Goal: Task Accomplishment & Management: Complete application form

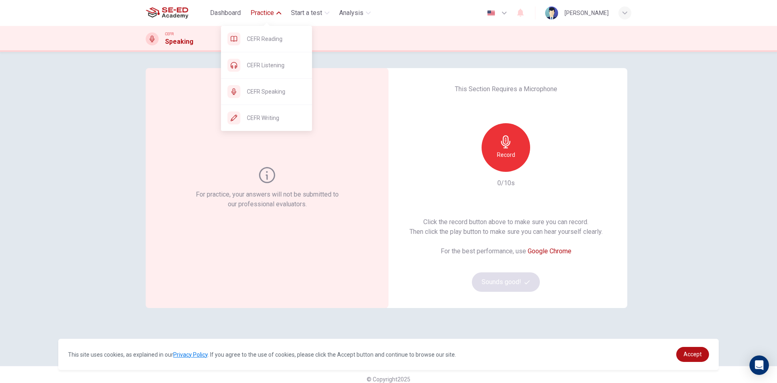
click at [262, 14] on span "Practice" at bounding box center [262, 13] width 23 height 10
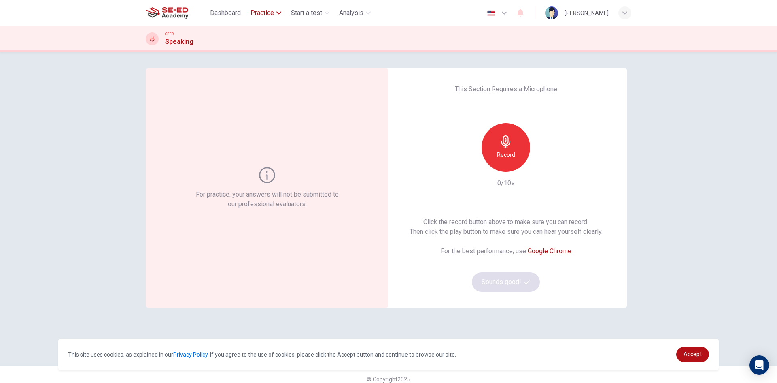
click at [262, 14] on span "Practice" at bounding box center [262, 13] width 23 height 10
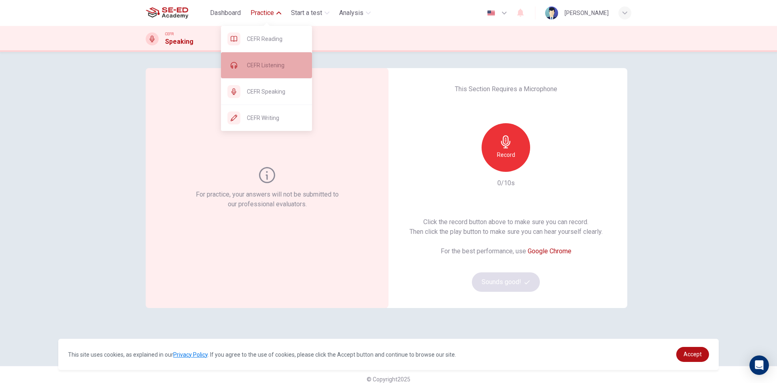
click at [268, 72] on div "CEFR Listening" at bounding box center [266, 65] width 91 height 26
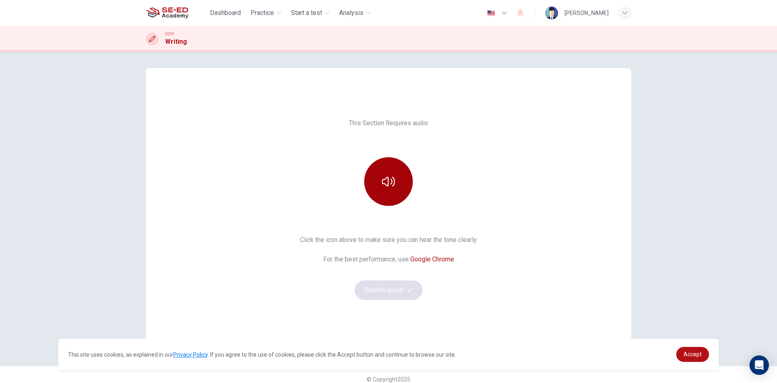
click at [405, 184] on button "button" at bounding box center [388, 181] width 49 height 49
click at [409, 291] on icon "button" at bounding box center [409, 289] width 5 height 5
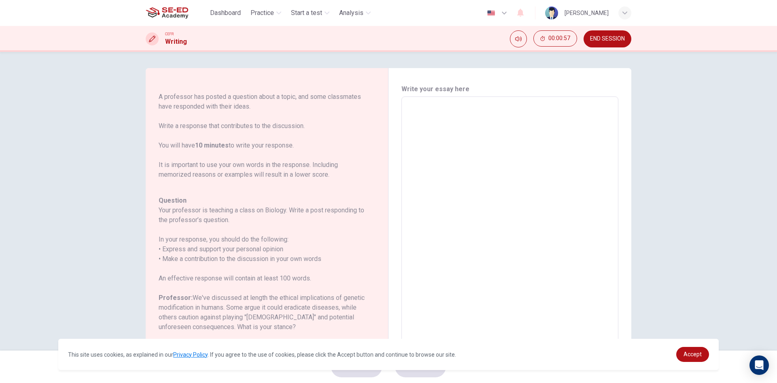
scroll to position [81, 0]
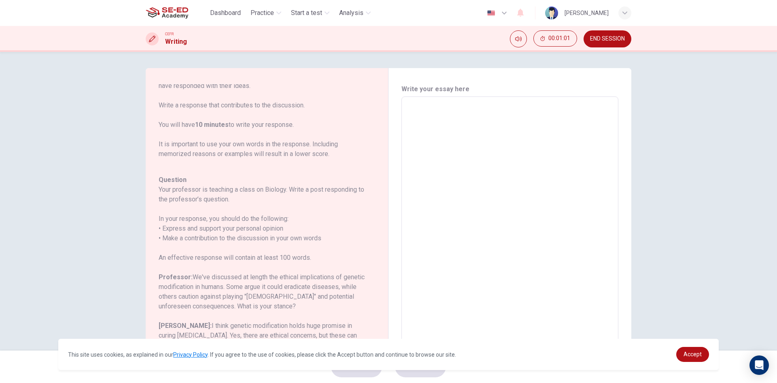
click at [420, 103] on textarea at bounding box center [510, 231] width 206 height 257
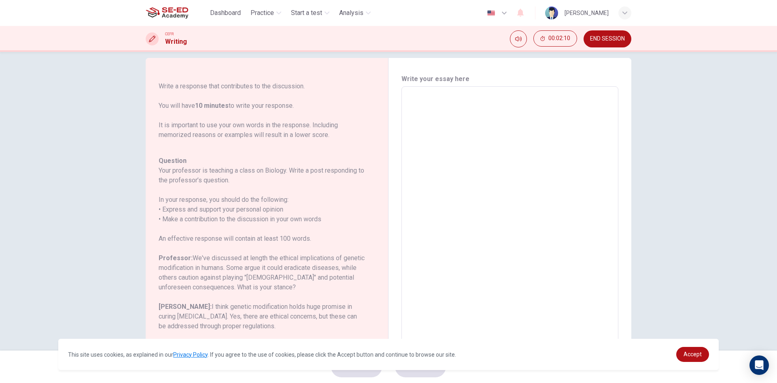
scroll to position [0, 0]
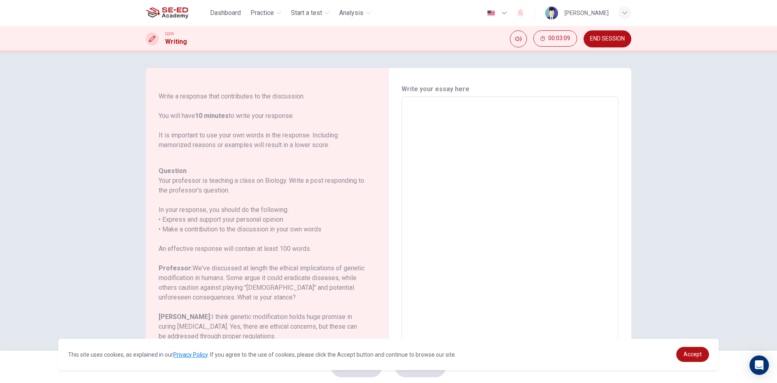
type textarea "I"
type textarea "x"
type textarea "I"
type textarea "x"
type textarea "I t"
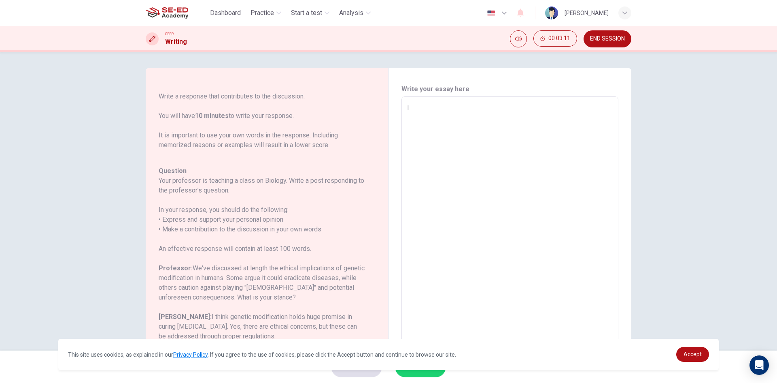
type textarea "x"
type textarea "I th"
type textarea "x"
type textarea "I thi"
type textarea "x"
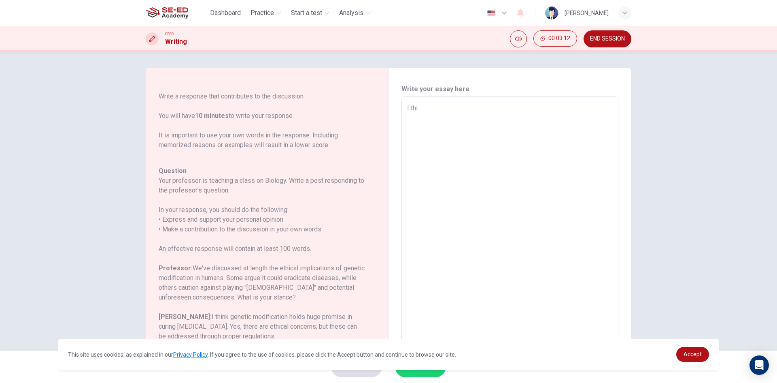
type textarea "I thin"
type textarea "x"
type textarea "I think"
type textarea "x"
type textarea "I think"
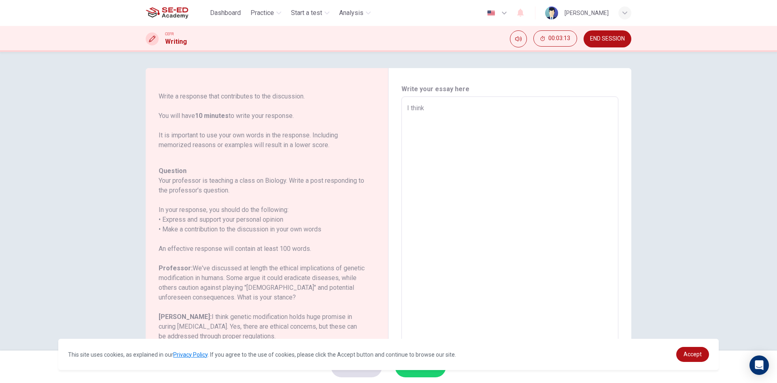
type textarea "x"
type textarea "I think g"
type textarea "x"
type textarea "I think ge"
type textarea "x"
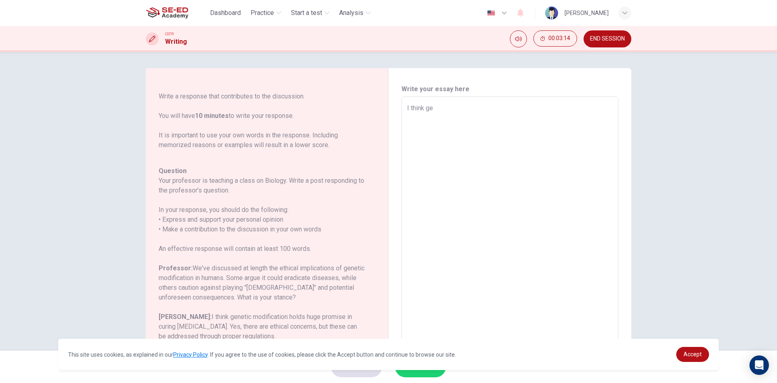
type textarea "I think gen"
type textarea "x"
type textarea "I think gene"
type textarea "x"
type textarea "I think genet"
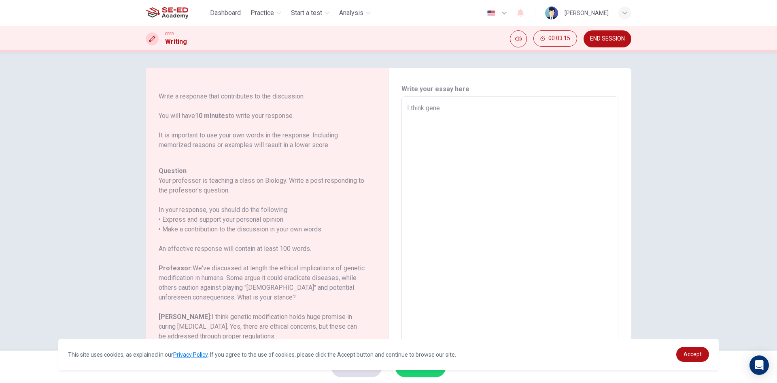
type textarea "x"
type textarea "I think geneti"
type textarea "x"
type textarea "I think genetic"
type textarea "x"
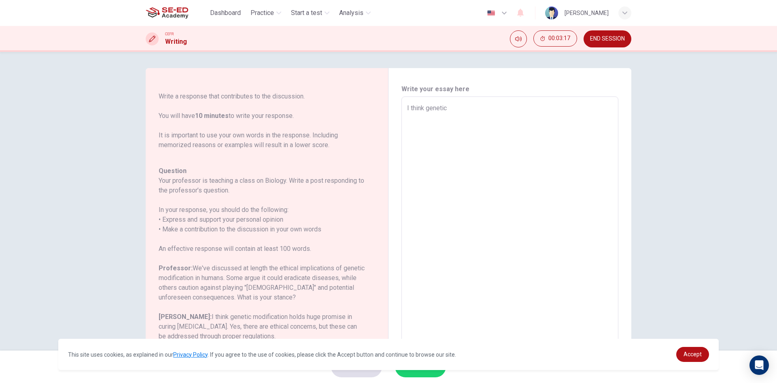
type textarea "I think genetic"
type textarea "x"
type textarea "I think genetic h"
type textarea "x"
type textarea "I think genetic hu"
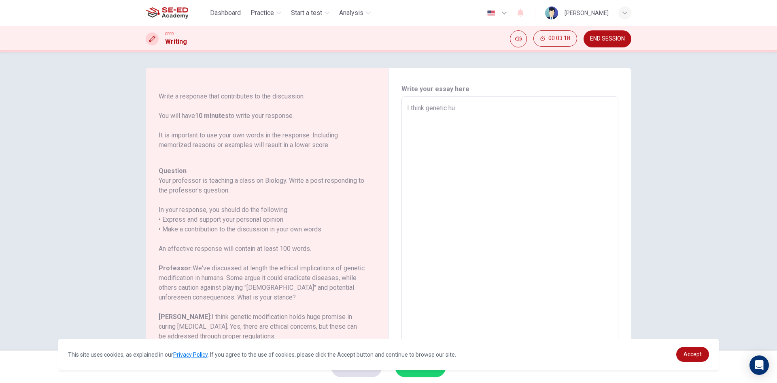
type textarea "x"
type textarea "I think genetic hum"
type textarea "x"
type textarea "I think genetic huma"
type textarea "x"
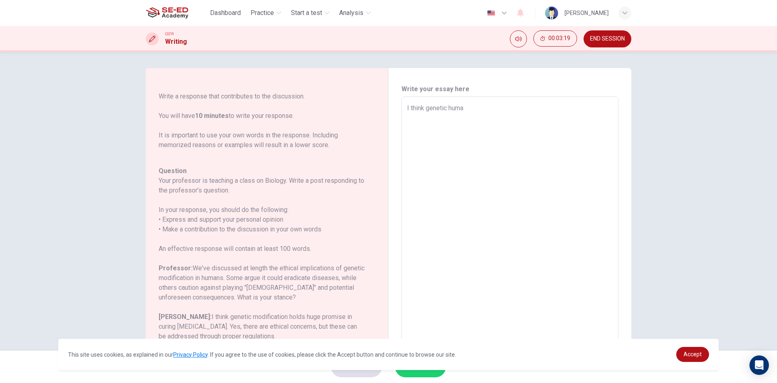
type textarea "I think genetic human"
type textarea "x"
type textarea "I think genetic human"
type textarea "x"
type textarea "I think genetic human c"
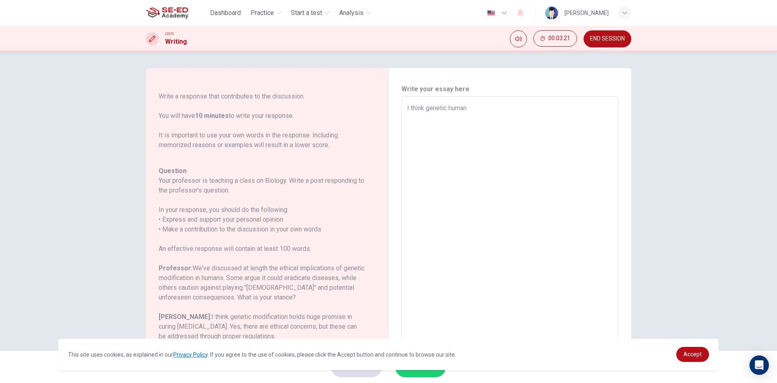
type textarea "x"
type textarea "I think genetic human ca"
type textarea "x"
type textarea "I think genetic human can"
type textarea "x"
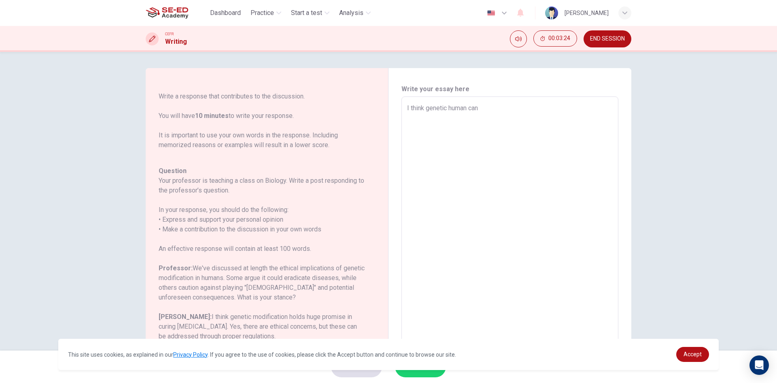
type textarea "I think genetic human can"
type textarea "x"
type textarea "I think genetic human can d"
type textarea "x"
type textarea "I think genetic human can de"
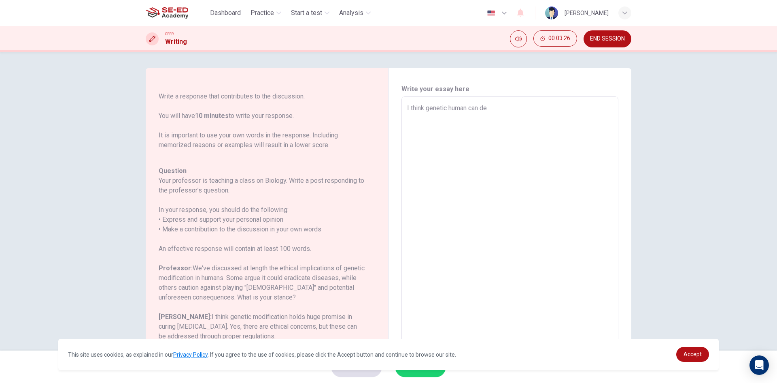
type textarea "x"
type textarea "I think genetic human can d"
type textarea "x"
type textarea "I think genetic human can"
type textarea "x"
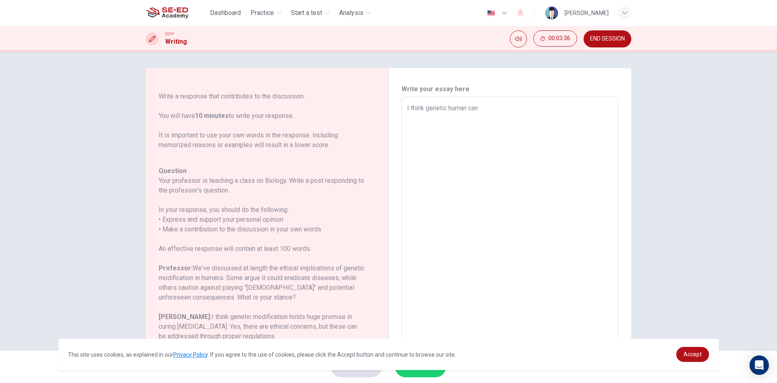
type textarea "I think genetic human can c"
type textarea "x"
type textarea "I think genetic human can ch"
type textarea "x"
type textarea "I think genetic human can cha"
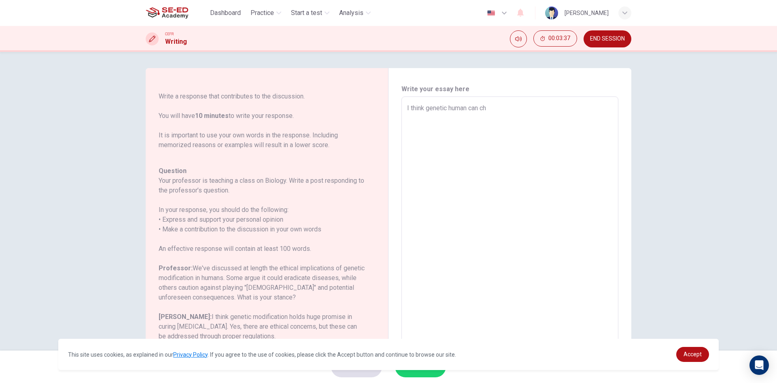
type textarea "x"
type textarea "I think genetic human can chan"
type textarea "x"
type textarea "I think genetic human can chang"
type textarea "x"
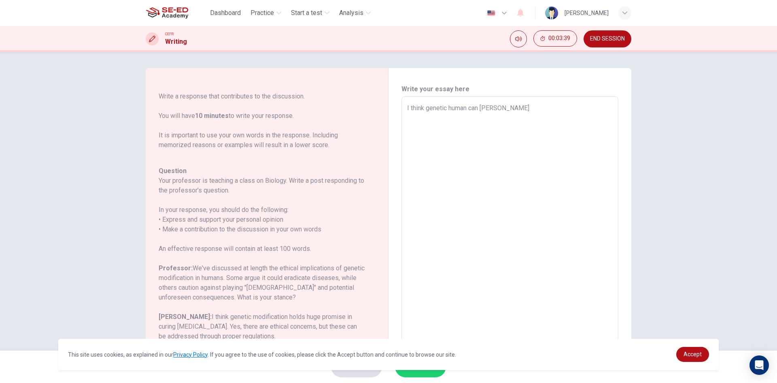
type textarea "I think genetic human can change"
type textarea "x"
type textarea "I think genetic human can change"
type textarea "x"
type textarea "I think genetic human can change b"
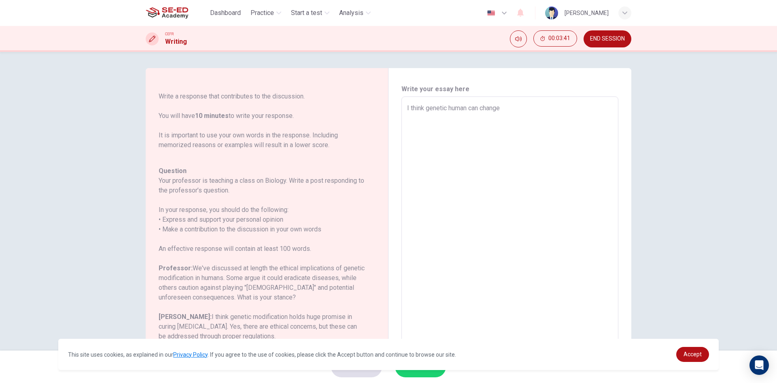
type textarea "x"
type textarea "I think genetic human can change bu"
type textarea "x"
type textarea "I think genetic human can change but"
type textarea "x"
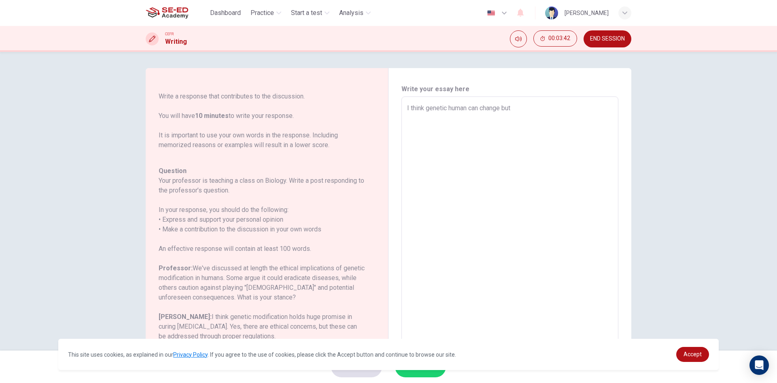
type textarea "I think genetic human can change but"
type textarea "x"
type textarea "I think genetic human can change but i"
type textarea "x"
type textarea "I think genetic human can change but it"
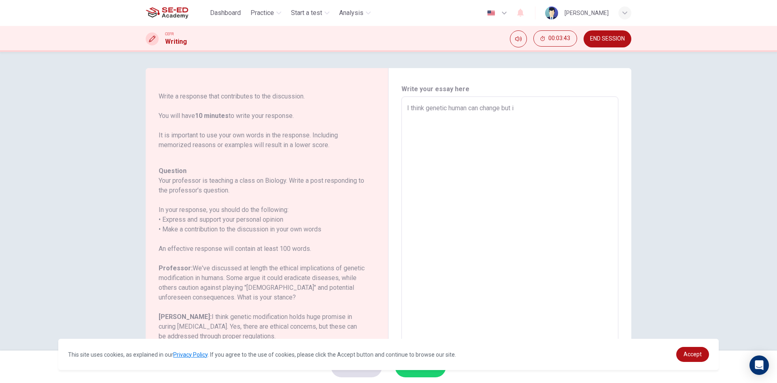
type textarea "x"
type textarea "I think genetic human can change but it"
type textarea "x"
type textarea "I think genetic human can change but it t"
type textarea "x"
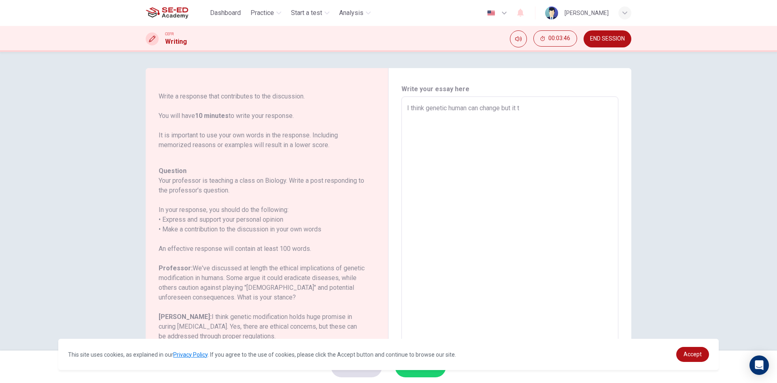
type textarea "I think genetic human can change but it to"
type textarea "x"
type textarea "I think genetic human can change but it to"
type textarea "x"
type textarea "I think genetic human can change but it to r"
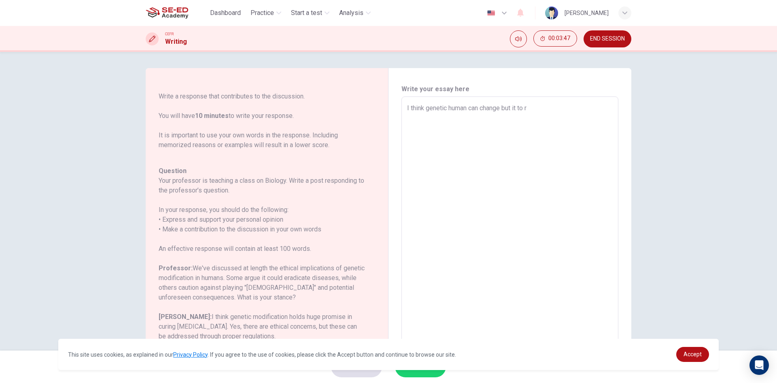
type textarea "x"
type textarea "I think genetic human can change but it to ri"
type textarea "x"
type textarea "I think genetic human can change but it to ris"
type textarea "x"
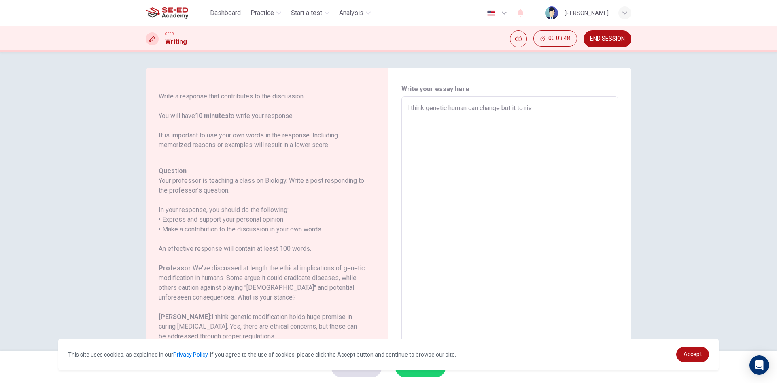
type textarea "I think genetic human can change but it to risk"
type textarea "x"
type textarea "I think genetic human can change but it to risk"
type textarea "x"
type textarea "I think genetic human can change but it to risk t"
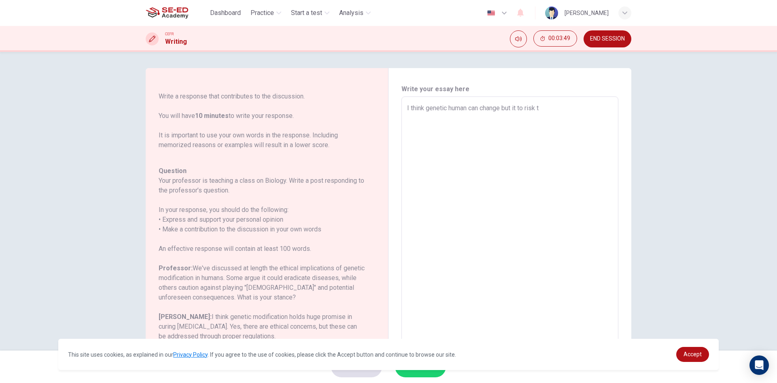
type textarea "x"
type textarea "I think genetic human can change but it to risk to"
type textarea "x"
type textarea "I think genetic human can change but it to risk to"
type textarea "x"
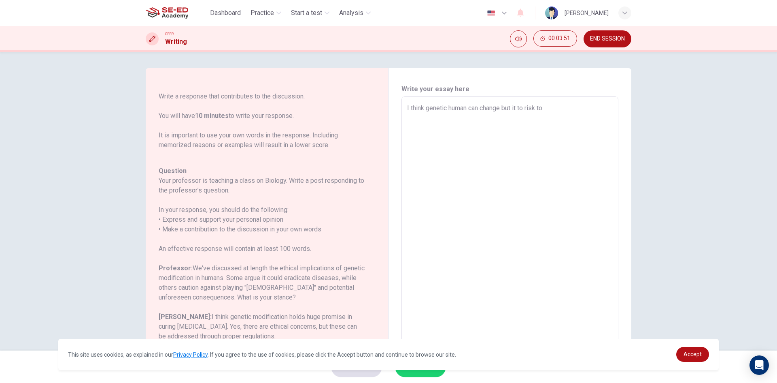
type textarea "I think genetic human can change but it to risk to d"
type textarea "x"
type textarea "I think genetic human can change but it to risk to do"
type textarea "x"
type textarea "I think genetic human can change but it to risk to do"
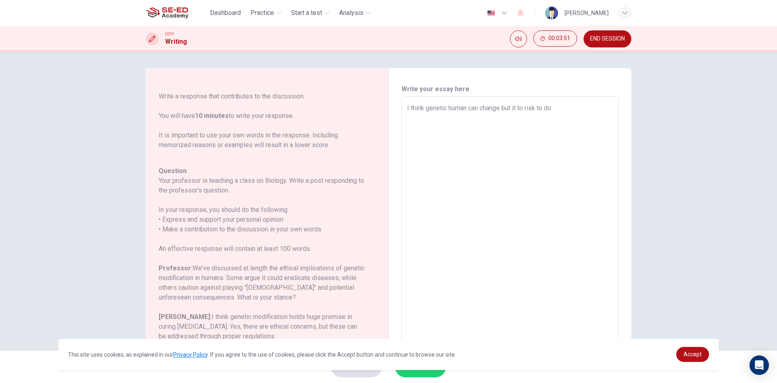
type textarea "x"
type textarea "I think genetic human can change but it to risk to do f"
type textarea "x"
type textarea "I think genetic human can change but it to risk to do fo"
type textarea "x"
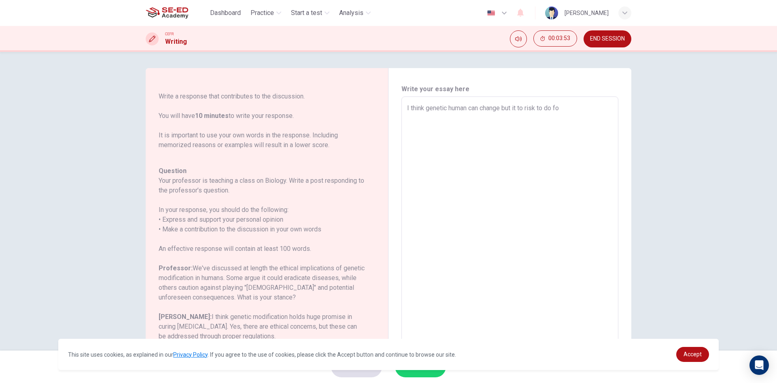
type textarea "I think genetic human can change but it to risk to do for"
type textarea "x"
type textarea "I think genetic human can change but it to risk to do for"
type textarea "x"
type textarea "I think genetic human can change but it to risk to do for e"
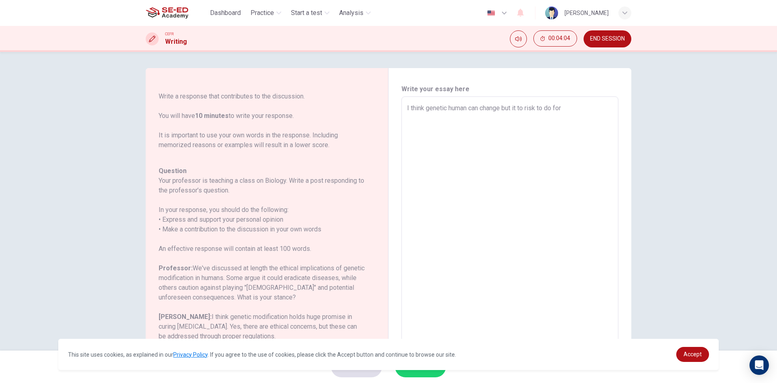
type textarea "x"
type textarea "I think genetic human can change but it to risk to do for er"
type textarea "x"
type textarea "I think genetic human can change but it to risk to do for era"
type textarea "x"
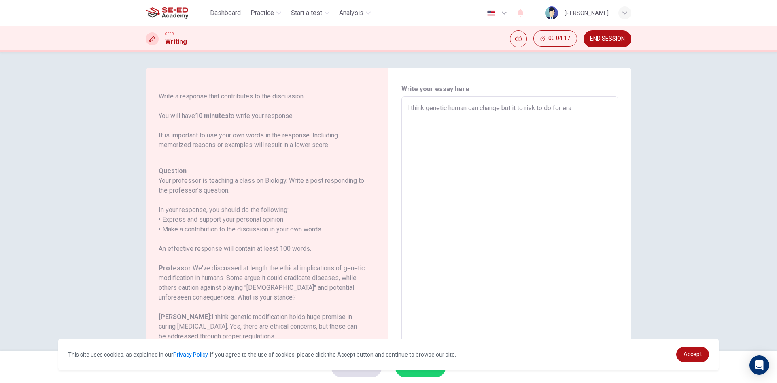
type textarea "I think genetic human can change but it to risk to do for erad"
type textarea "x"
type textarea "I think genetic human can change but it to risk to do for eradi"
type textarea "x"
type textarea "I think genetic human can change but it to risk to do for eradic"
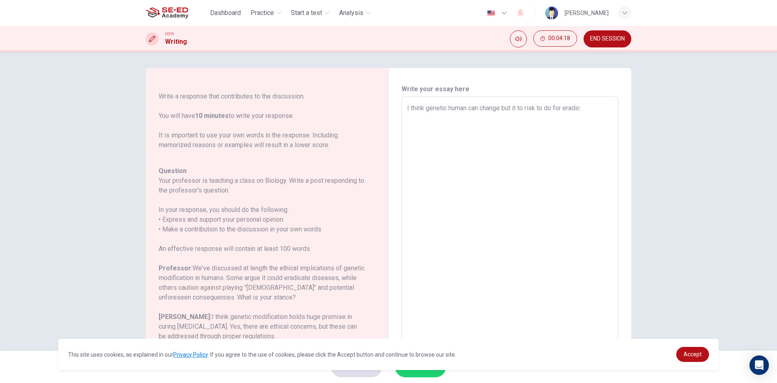
type textarea "x"
type textarea "I think genetic human can change but it to risk to do for eradica"
type textarea "x"
type textarea "I think genetic human can change but it to risk to do for eradicat"
type textarea "x"
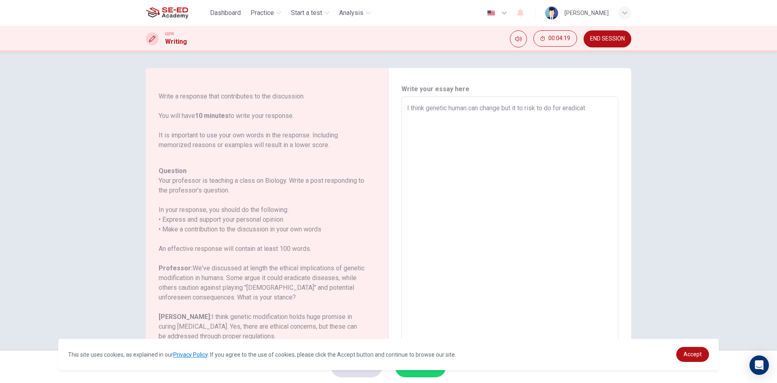
type textarea "I think genetic human can change but it to risk to do for eradicate"
type textarea "x"
type textarea "I think genetic human can change but it to risk to do for eradicate"
type textarea "x"
type textarea "I think genetic human can change but it to risk to do for eradicate d"
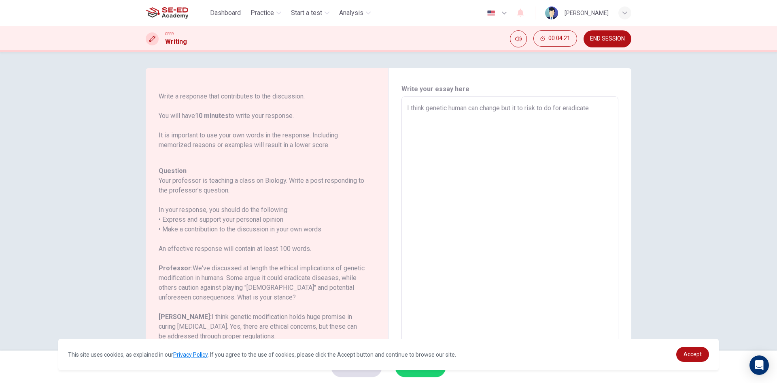
type textarea "x"
type textarea "I think genetic human can change but it to risk to do for eradicate du"
type textarea "x"
type textarea "I think genetic human can change but it to risk to do for eradicate d"
type textarea "x"
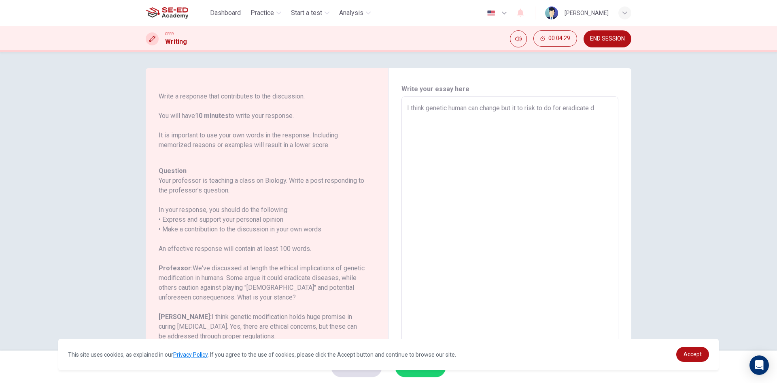
type textarea "I think genetic human can change but it to risk to do for eradicate di"
type textarea "x"
type textarea "I think genetic human can change but it to risk to do for eradicate dis"
type textarea "x"
type textarea "I think genetic human can change but it to risk to do for eradicate dise"
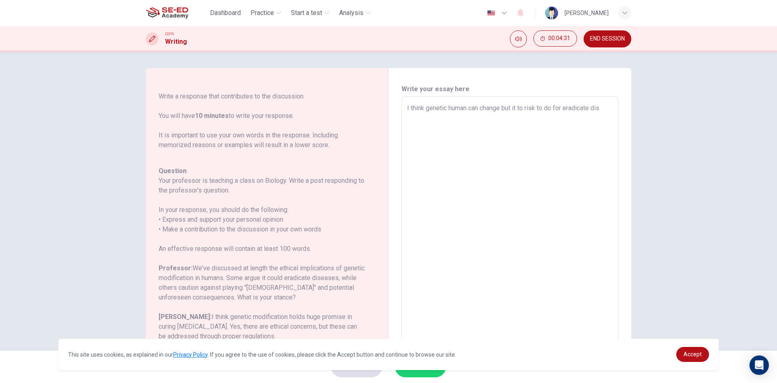
type textarea "x"
type textarea "I think genetic human can change but it to risk to do for eradicate disea"
type textarea "x"
type textarea "I think genetic human can change but it to risk to do for eradicate diseas"
type textarea "x"
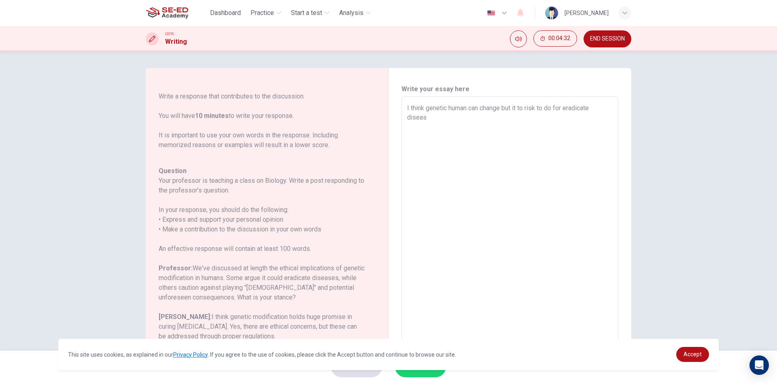
type textarea "I think genetic human can change but it to risk to do for eradicate disease"
type textarea "x"
type textarea "I think genetic human can change but it to risk to do for eradicate diseases"
type textarea "x"
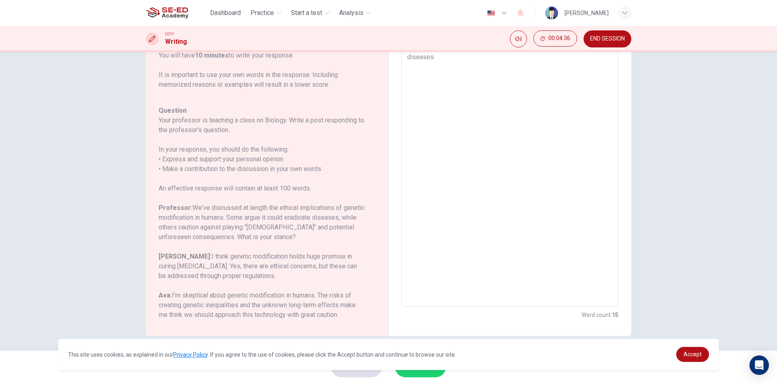
scroll to position [62, 0]
type textarea "I think genetic human can change but it to risk to do for eradicate diseases."
type textarea "x"
type textarea "I think genetic human can change but it to risk to do for eradicate diseases."
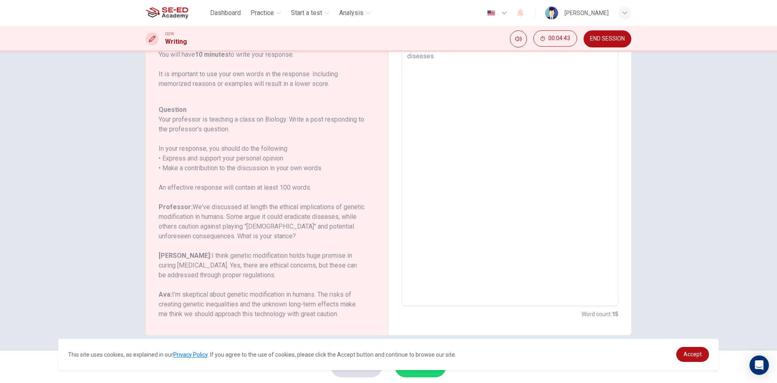
type textarea "x"
type textarea "I think genetic human can change but it to risk to do for eradicate diseases. i"
type textarea "x"
type textarea "I think genetic human can change but it to risk to do for eradicate diseases. i"
type textarea "x"
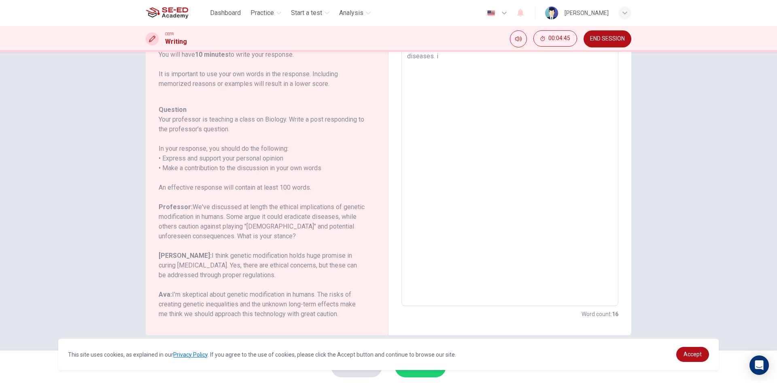
type textarea "I think genetic human can change but it to risk to do for eradicate diseases. i…"
type textarea "x"
type textarea "I think genetic human can change but it to risk to do for eradicate diseases. i…"
type textarea "x"
type textarea "I think genetic human can change but it to risk to do for eradicate diseases. i…"
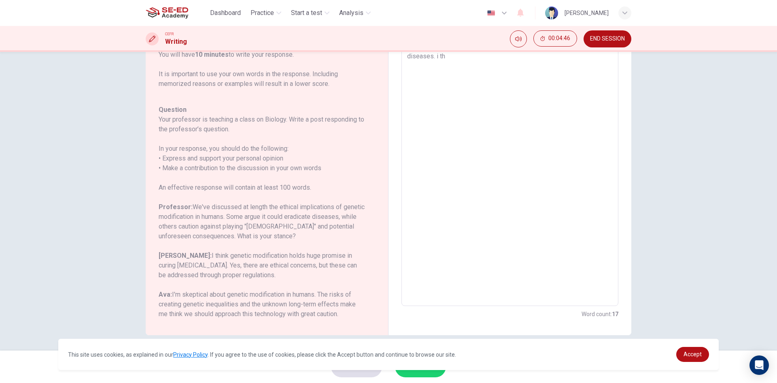
type textarea "x"
type textarea "I think genetic human can change but it to risk to do for eradicate diseases. i…"
type textarea "x"
type textarea "I think genetic human can change but it to risk to do for eradicate diseases. i…"
type textarea "x"
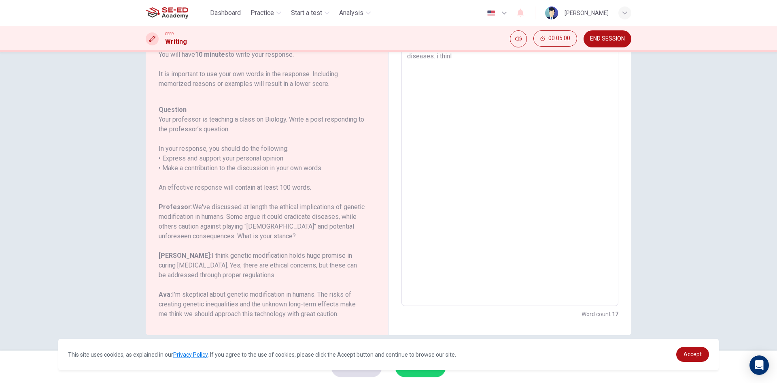
type textarea "I think genetic human can change but it to risk to do for eradicate diseases. i…"
type textarea "x"
type textarea "I think genetic human can change but it to risk to do for eradicate diseases. i…"
type textarea "x"
type textarea "I think genetic human can change but it to risk to do for eradicate diseases. i…"
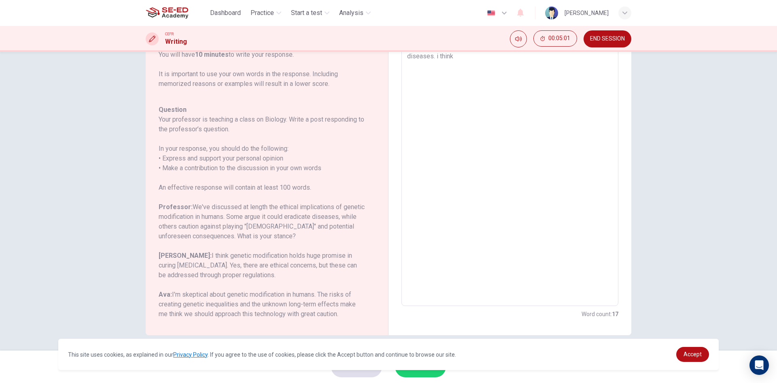
type textarea "x"
type textarea "I think genetic human can change but it to risk to do for eradicate diseases. i…"
type textarea "x"
type textarea "I think genetic human can change but it to risk to do for eradicate diseases. i…"
type textarea "x"
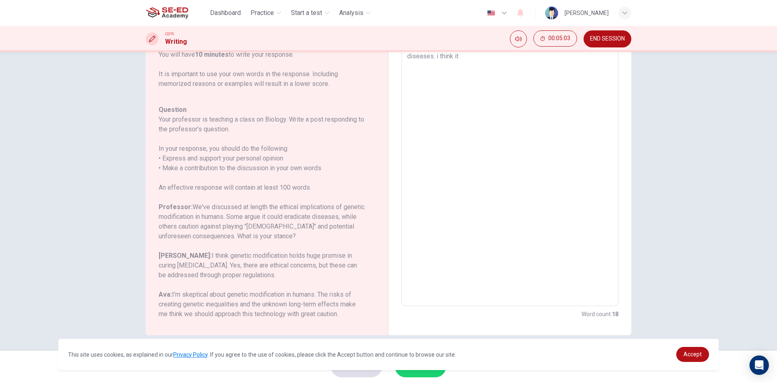
type textarea "I think genetic human can change but it to risk to do for eradicate diseases. i…"
type textarea "x"
type textarea "I think genetic human can change but it to risk to do for eradicate diseases. i…"
type textarea "x"
type textarea "I think genetic human can change but it to risk to do for eradicate diseases. i…"
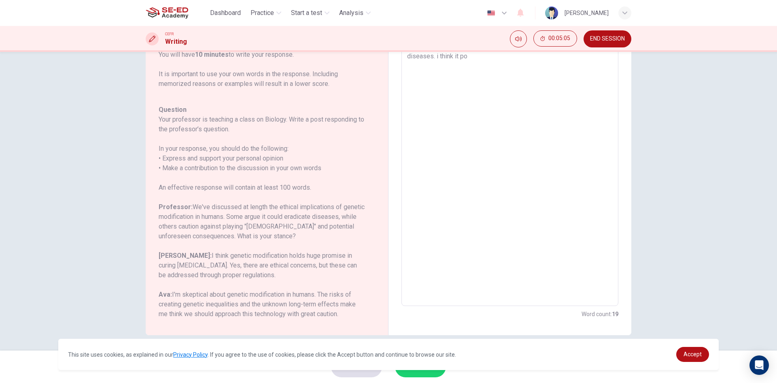
type textarea "x"
type textarea "I think genetic human can change but it to risk to do for eradicate diseases. i…"
type textarea "x"
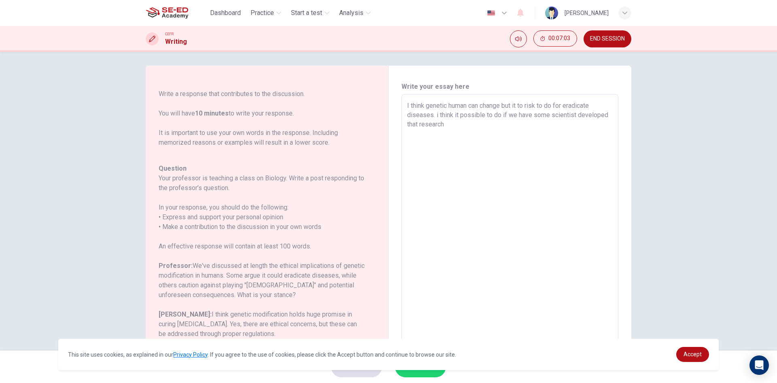
scroll to position [0, 0]
click at [462, 130] on textarea "I think genetic human can change but it to risk to do for eradicate diseases. i…" at bounding box center [510, 231] width 206 height 257
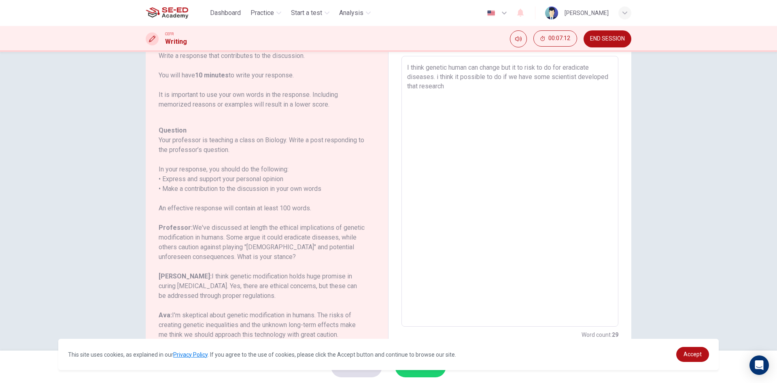
click at [433, 78] on textarea "I think genetic human can change but it to risk to do for eradicate diseases. i…" at bounding box center [510, 191] width 206 height 257
click at [608, 44] on button "END SESSION" at bounding box center [608, 38] width 48 height 17
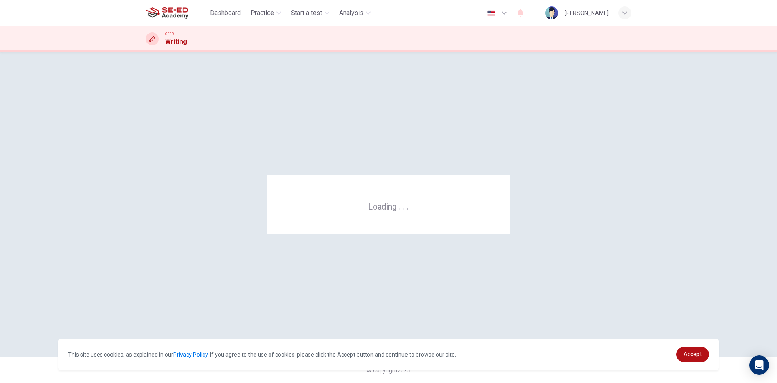
scroll to position [0, 0]
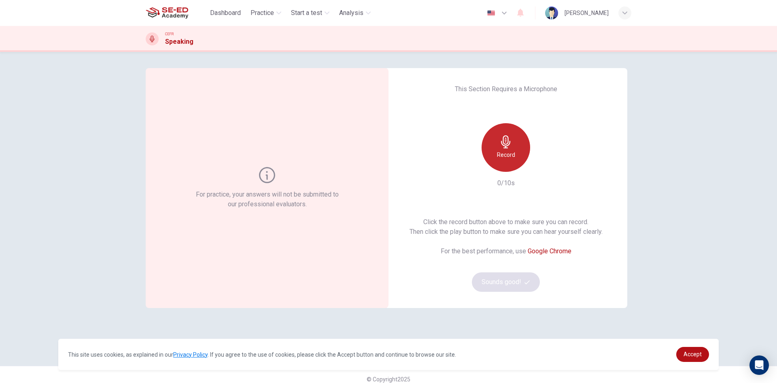
drag, startPoint x: 505, startPoint y: 153, endPoint x: 480, endPoint y: 155, distance: 24.8
click at [505, 154] on h6 "Record" at bounding box center [506, 155] width 18 height 10
click at [502, 279] on button "Sounds good!" at bounding box center [506, 281] width 68 height 19
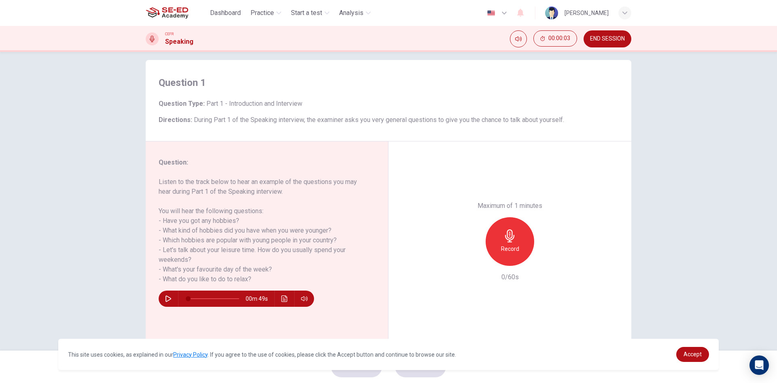
scroll to position [15, 0]
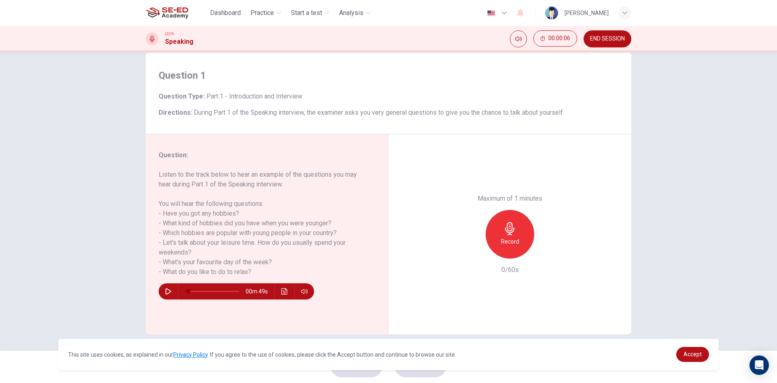
click at [162, 293] on button "button" at bounding box center [168, 291] width 13 height 16
type input "0"
click at [624, 38] on span "END SESSION" at bounding box center [607, 39] width 35 height 6
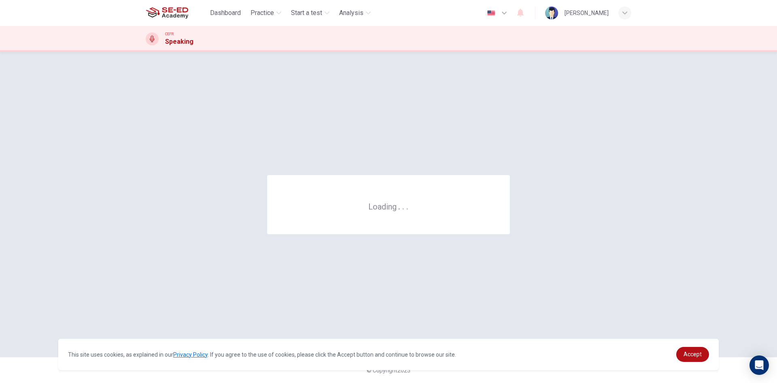
scroll to position [0, 0]
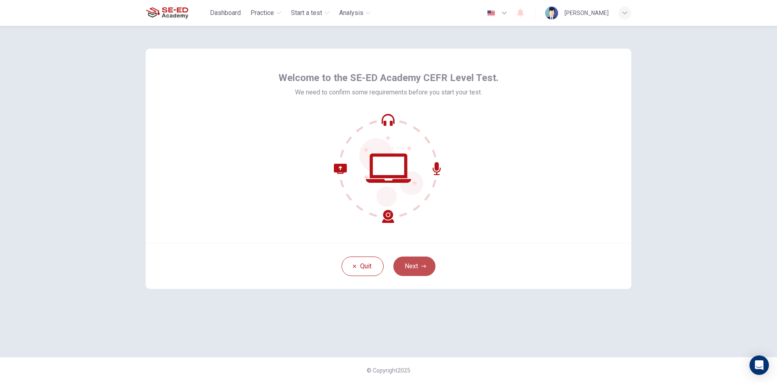
click at [427, 266] on button "Next" at bounding box center [415, 265] width 42 height 19
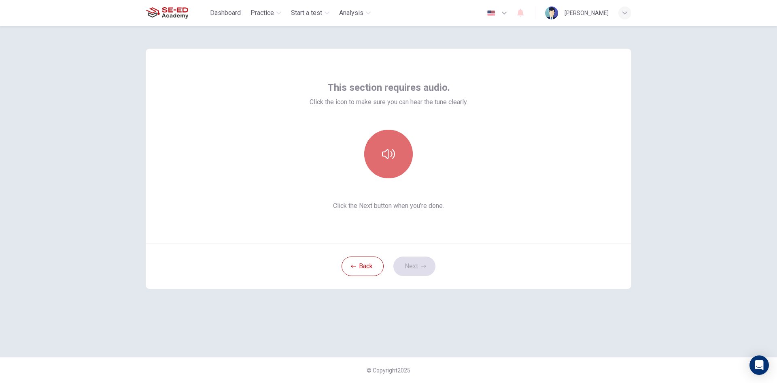
click at [399, 157] on button "button" at bounding box center [388, 154] width 49 height 49
click at [431, 264] on button "Next" at bounding box center [415, 265] width 42 height 19
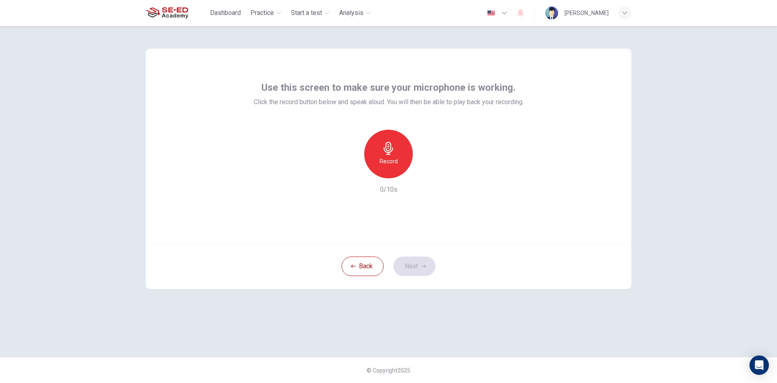
click at [389, 158] on h6 "Record" at bounding box center [389, 161] width 18 height 10
click at [432, 267] on button "Next" at bounding box center [415, 265] width 42 height 19
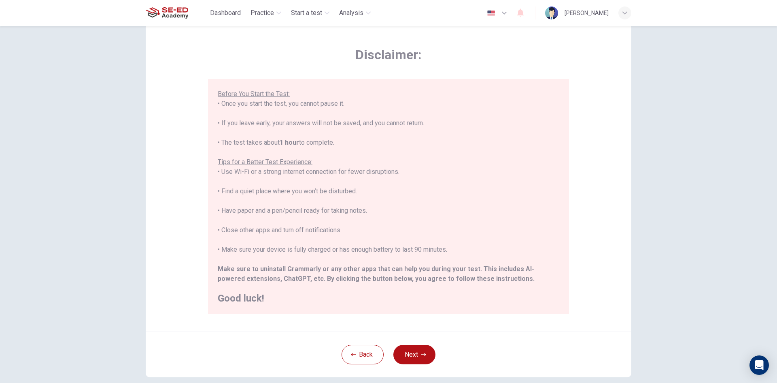
scroll to position [68, 0]
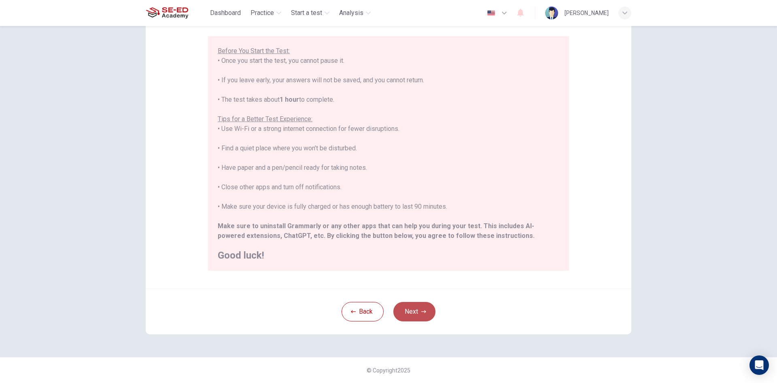
click at [417, 308] on button "Next" at bounding box center [415, 311] width 42 height 19
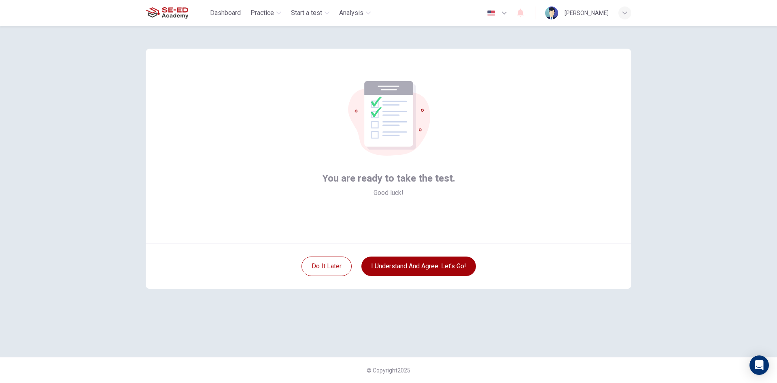
click at [425, 265] on button "I understand and agree. Let’s go!" at bounding box center [419, 265] width 115 height 19
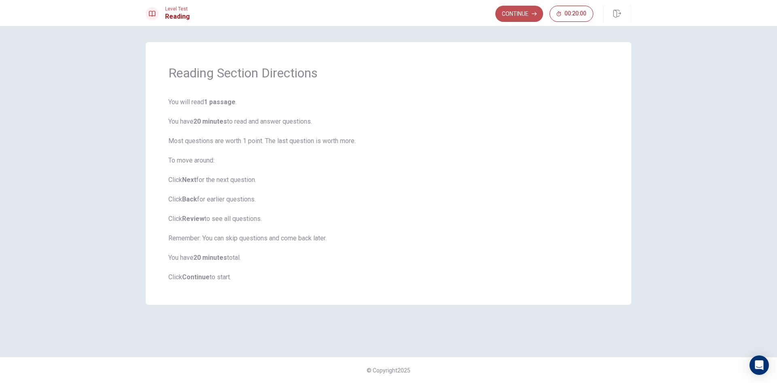
click at [511, 14] on button "Continue" at bounding box center [520, 14] width 48 height 16
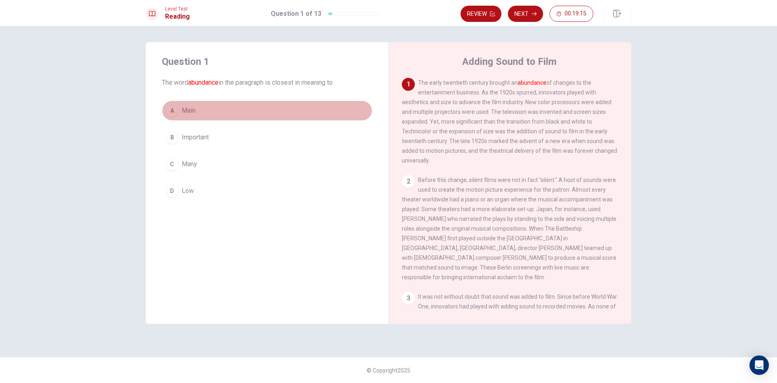
click at [186, 112] on span "Main" at bounding box center [189, 111] width 14 height 10
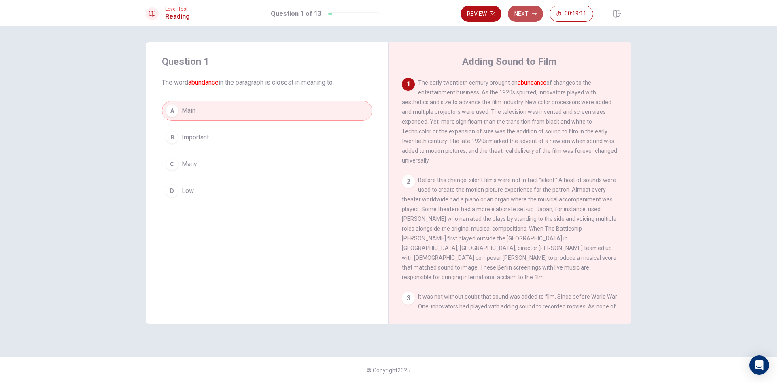
click at [531, 15] on button "Next" at bounding box center [525, 14] width 35 height 16
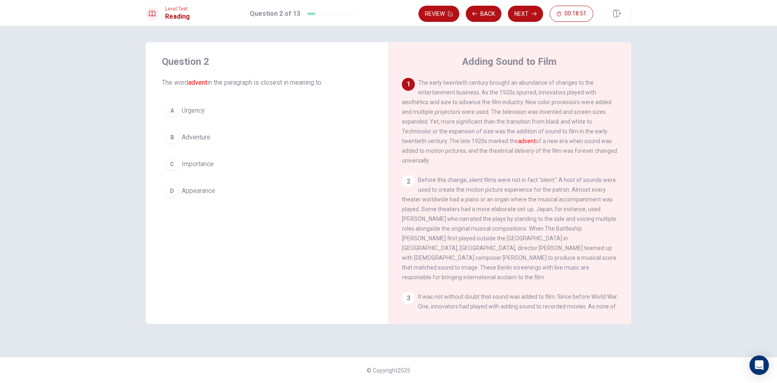
drag, startPoint x: 516, startPoint y: 145, endPoint x: 548, endPoint y: 145, distance: 32.0
click at [548, 145] on span "The early twentieth century brought an abundance of changes to the entertainmen…" at bounding box center [509, 121] width 215 height 84
drag, startPoint x: 537, startPoint y: 145, endPoint x: 514, endPoint y: 143, distance: 22.8
click at [514, 143] on span "The early twentieth century brought an abundance of changes to the entertainmen…" at bounding box center [509, 121] width 215 height 84
drag, startPoint x: 438, startPoint y: 126, endPoint x: 475, endPoint y: 128, distance: 37.3
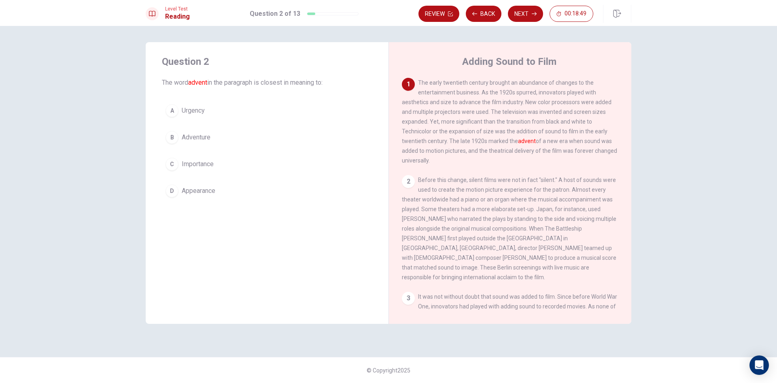
click at [475, 128] on div "1 The early twentieth century brought an abundance of changes to the entertainm…" at bounding box center [510, 121] width 217 height 87
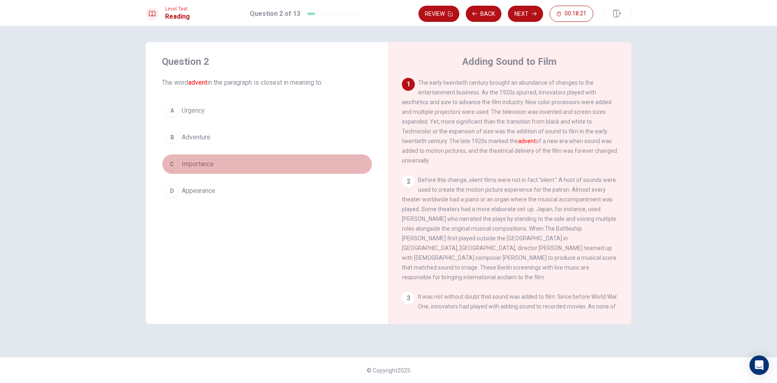
click at [176, 161] on div "C" at bounding box center [172, 164] width 13 height 13
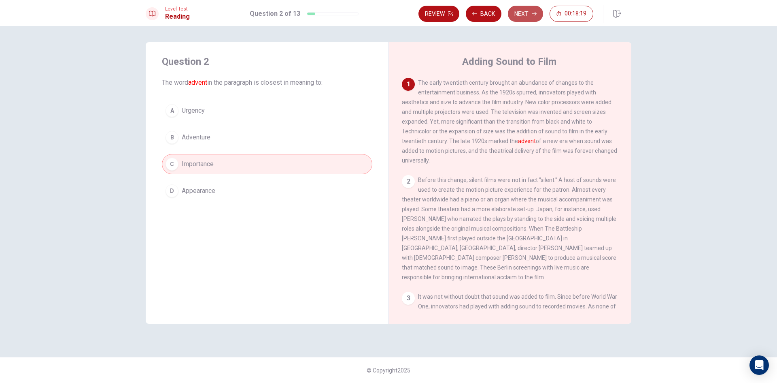
click at [535, 13] on icon "button" at bounding box center [534, 14] width 5 height 4
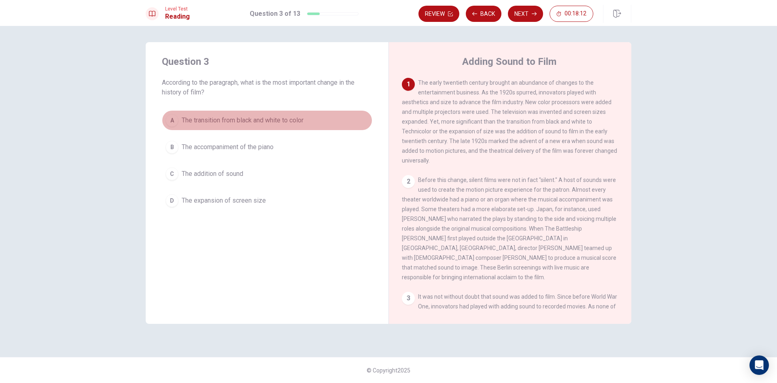
click at [256, 121] on span "The transition from black and white to color" at bounding box center [243, 120] width 122 height 10
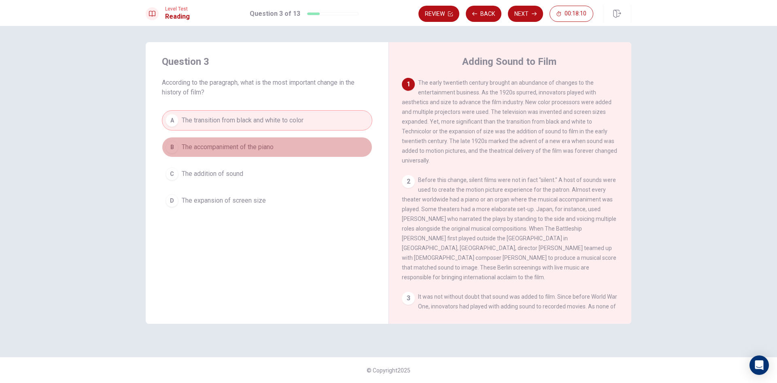
click at [243, 143] on span "The accompaniment of the piano" at bounding box center [228, 147] width 92 height 10
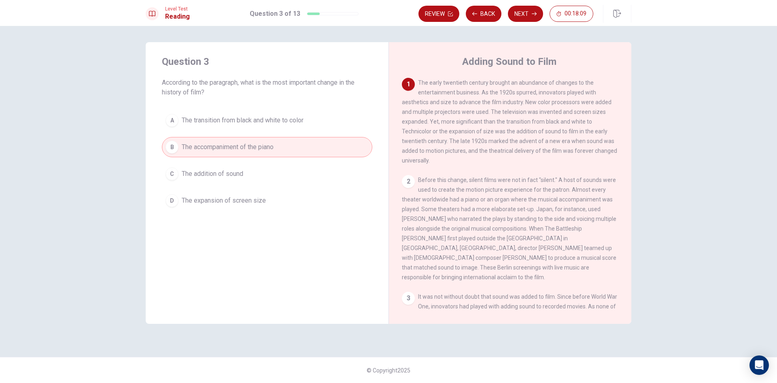
click at [231, 166] on button "C The addition of sound" at bounding box center [267, 174] width 211 height 20
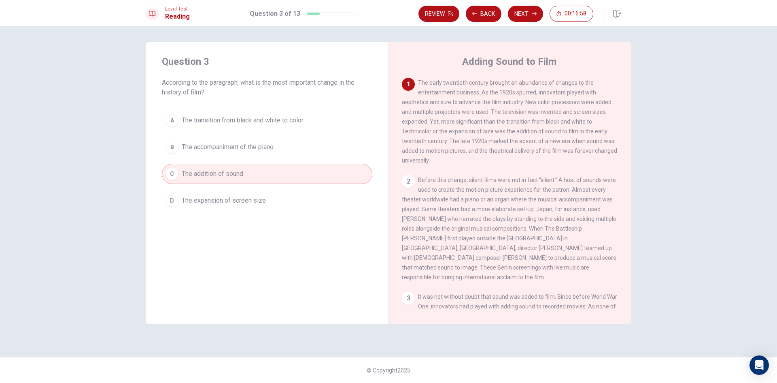
drag, startPoint x: 279, startPoint y: 147, endPoint x: 280, endPoint y: 142, distance: 5.0
click at [280, 144] on button "B The accompaniment of the piano" at bounding box center [267, 147] width 211 height 20
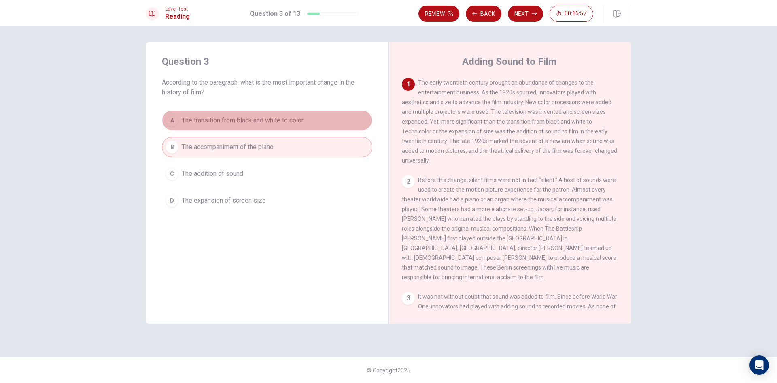
click at [287, 121] on span "The transition from black and white to color" at bounding box center [243, 120] width 122 height 10
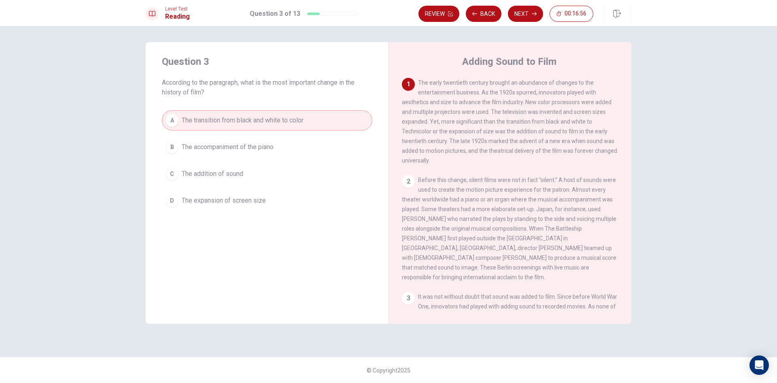
click at [264, 148] on span "The accompaniment of the piano" at bounding box center [228, 147] width 92 height 10
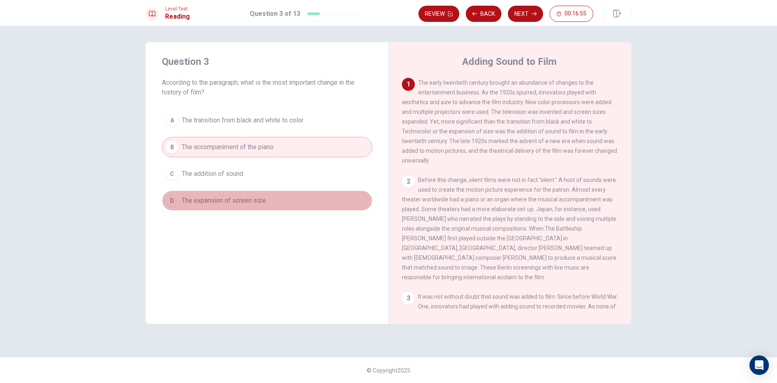
click at [264, 194] on button "D The expansion of screen size" at bounding box center [267, 200] width 211 height 20
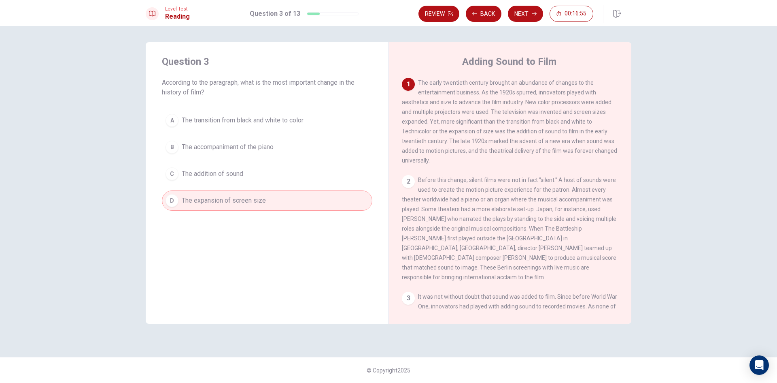
click at [283, 124] on span "The transition from black and white to color" at bounding box center [243, 120] width 122 height 10
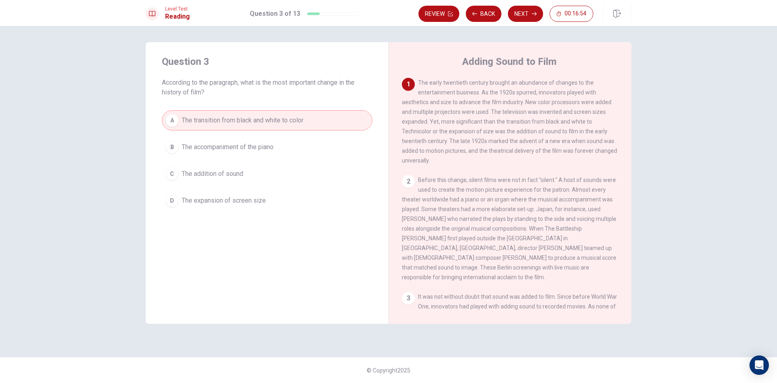
click at [270, 169] on button "C The addition of sound" at bounding box center [267, 174] width 211 height 20
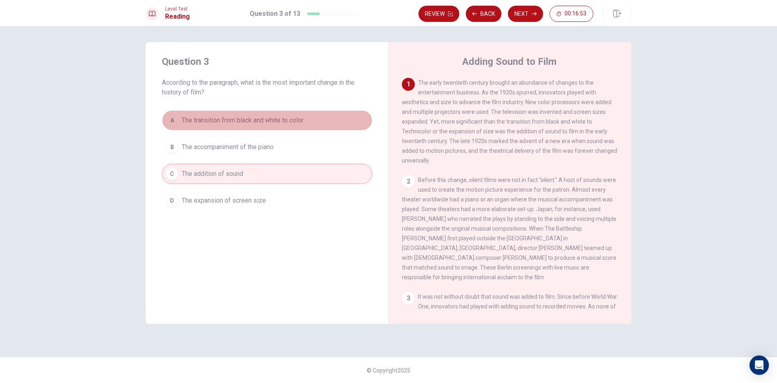
click at [278, 120] on span "The transition from black and white to color" at bounding box center [243, 120] width 122 height 10
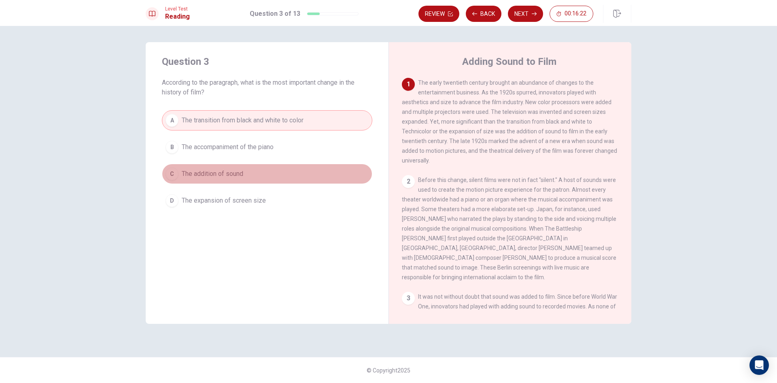
click at [255, 172] on button "C The addition of sound" at bounding box center [267, 174] width 211 height 20
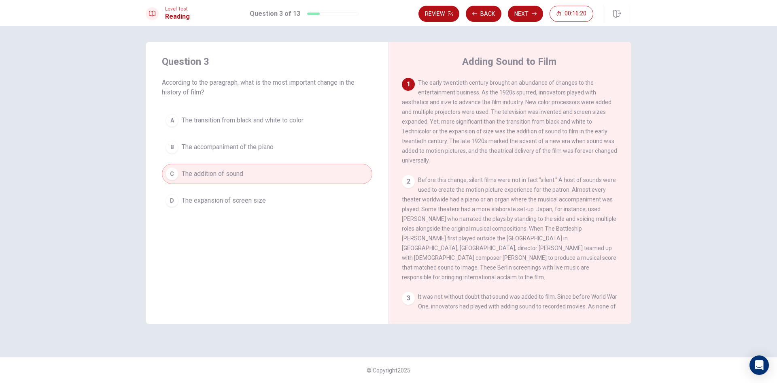
click at [291, 128] on button "A The transition from black and white to color" at bounding box center [267, 120] width 211 height 20
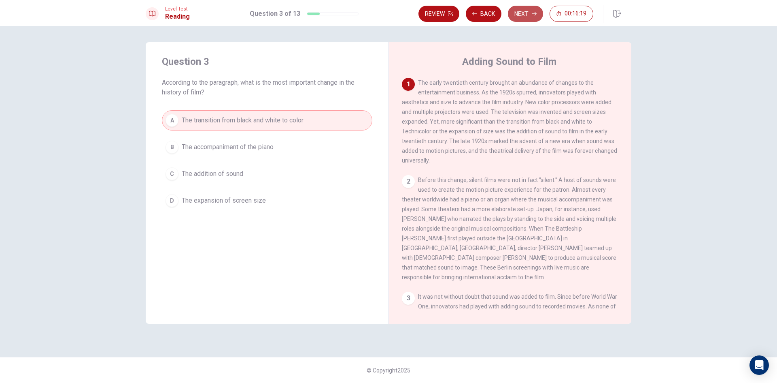
click at [524, 13] on button "Next" at bounding box center [525, 14] width 35 height 16
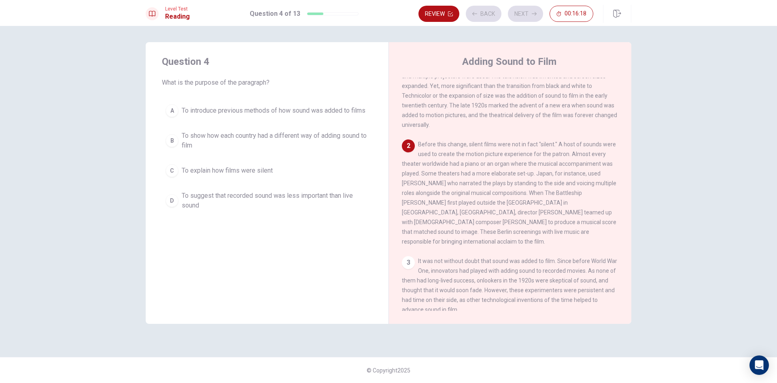
scroll to position [50, 0]
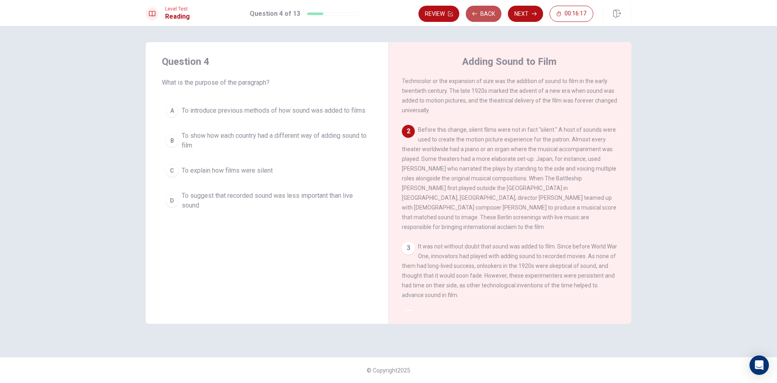
click at [480, 16] on button "Back" at bounding box center [484, 14] width 36 height 16
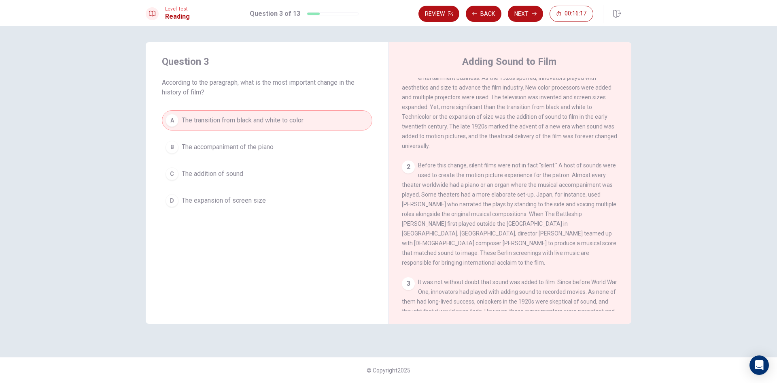
scroll to position [0, 0]
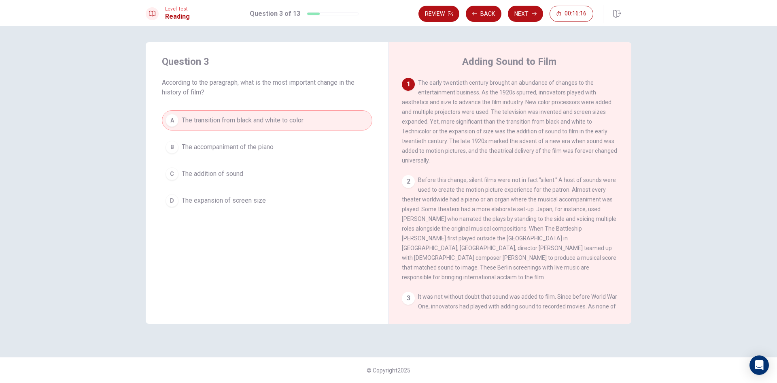
click at [250, 173] on button "C The addition of sound" at bounding box center [267, 174] width 211 height 20
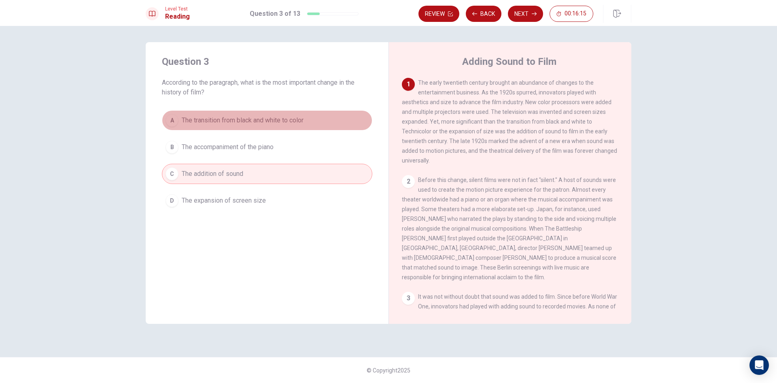
click at [265, 124] on span "The transition from black and white to color" at bounding box center [243, 120] width 122 height 10
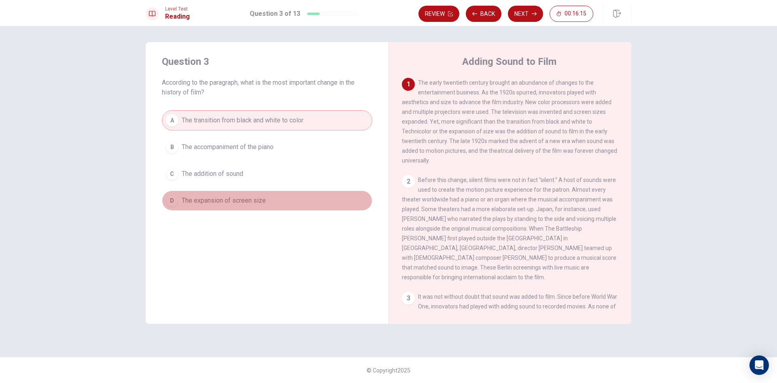
click at [251, 204] on span "The expansion of screen size" at bounding box center [224, 201] width 84 height 10
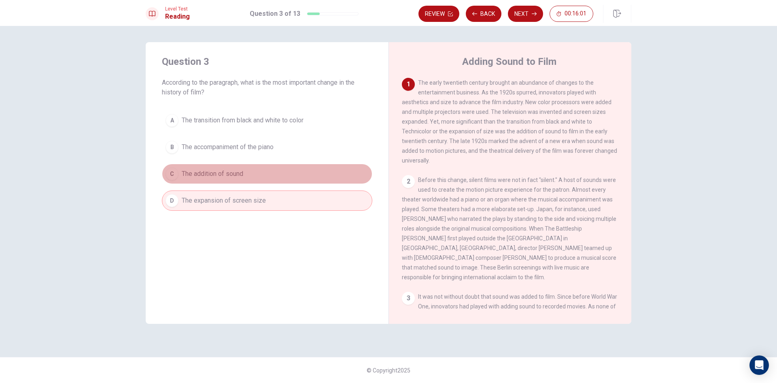
click at [260, 180] on button "C The addition of sound" at bounding box center [267, 174] width 211 height 20
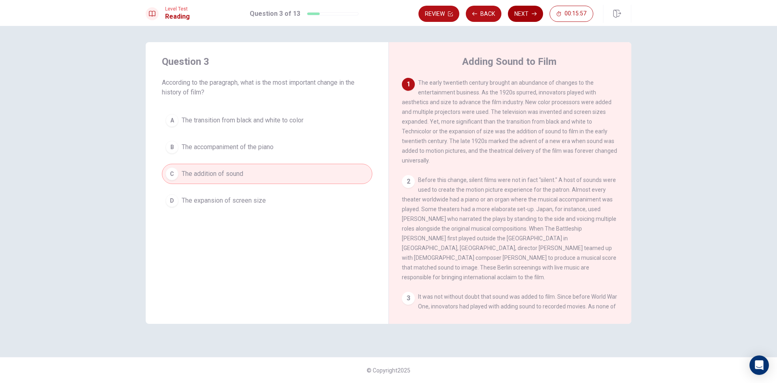
click at [523, 13] on button "Next" at bounding box center [525, 14] width 35 height 16
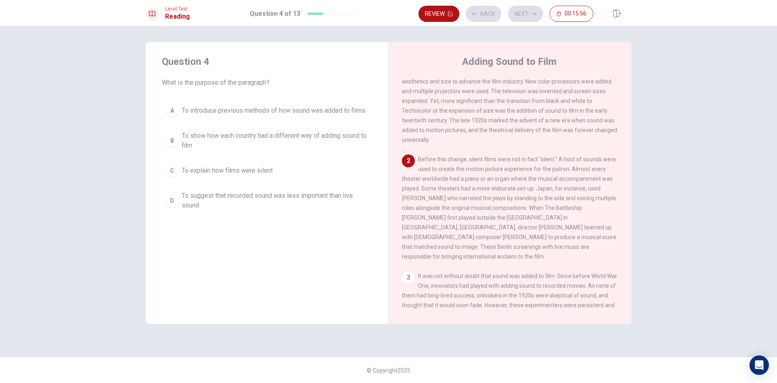
scroll to position [50, 0]
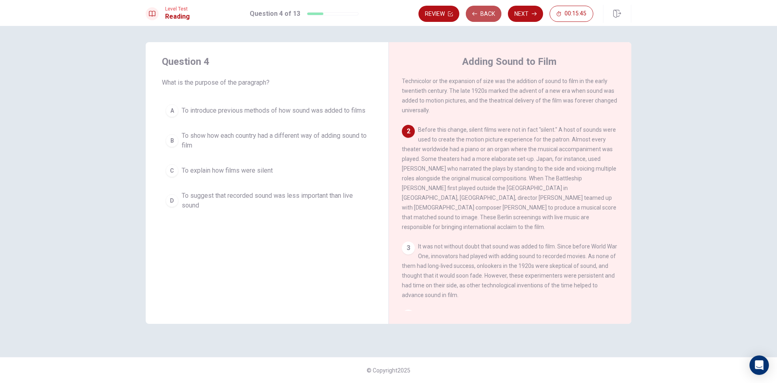
click at [491, 16] on button "Back" at bounding box center [484, 14] width 36 height 16
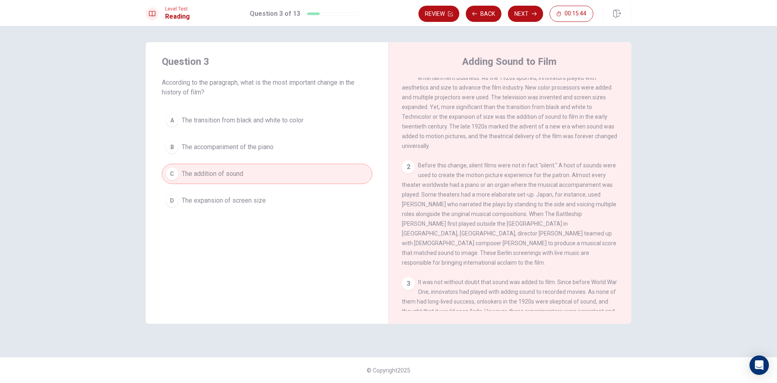
scroll to position [0, 0]
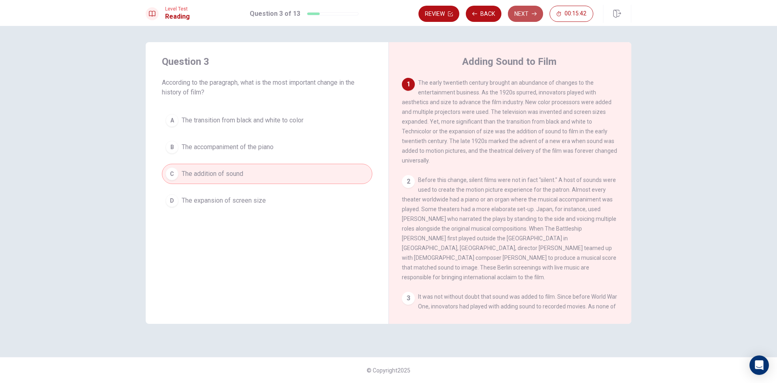
click at [526, 11] on button "Next" at bounding box center [525, 14] width 35 height 16
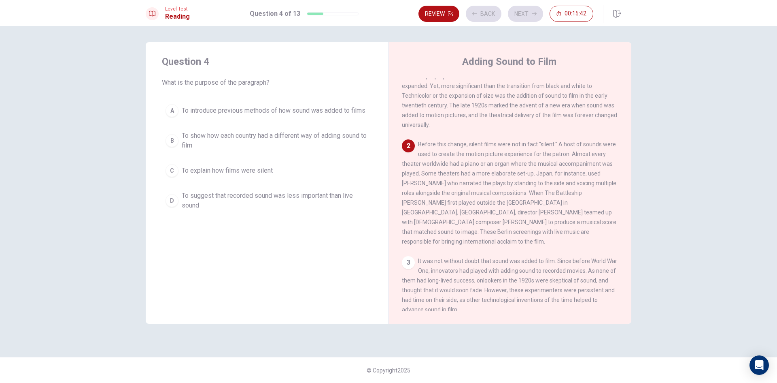
scroll to position [50, 0]
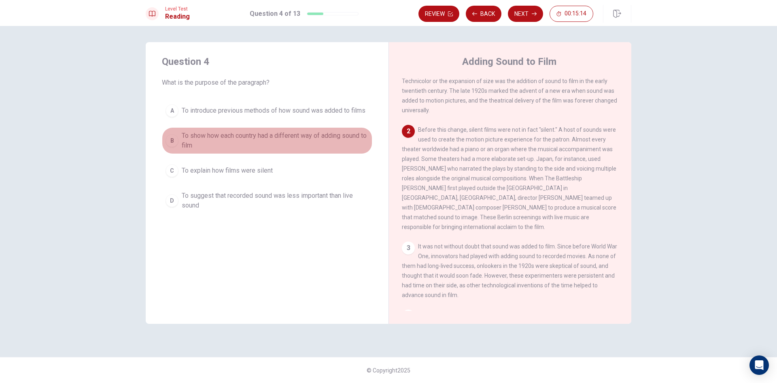
click at [262, 137] on span "To show how each country had a different way of adding sound to film" at bounding box center [275, 140] width 187 height 19
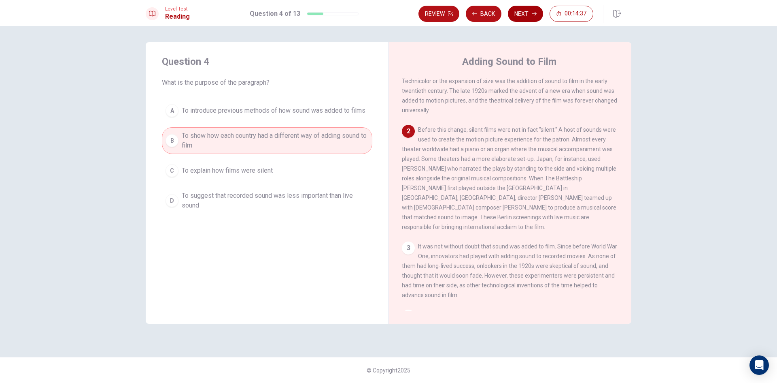
click at [527, 14] on button "Next" at bounding box center [525, 14] width 35 height 16
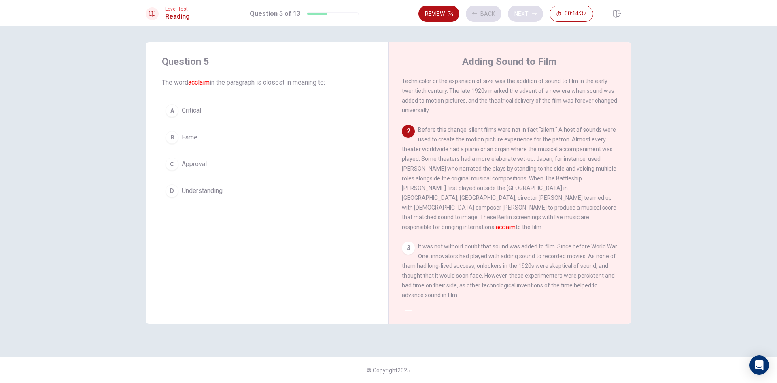
scroll to position [101, 0]
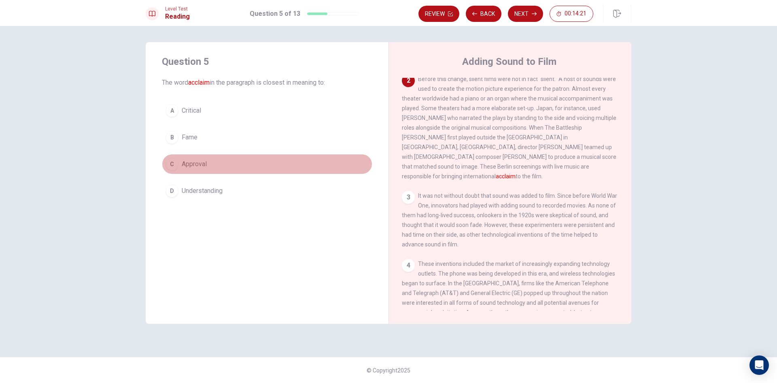
click at [203, 161] on span "Approval" at bounding box center [194, 164] width 25 height 10
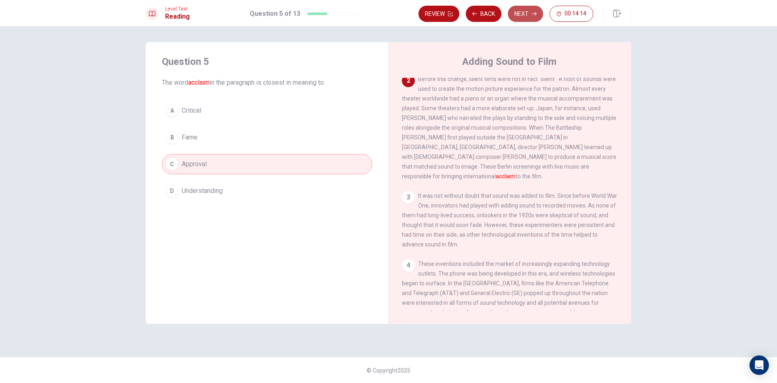
drag, startPoint x: 515, startPoint y: 18, endPoint x: 520, endPoint y: 24, distance: 8.3
click at [516, 18] on button "Next" at bounding box center [525, 14] width 35 height 16
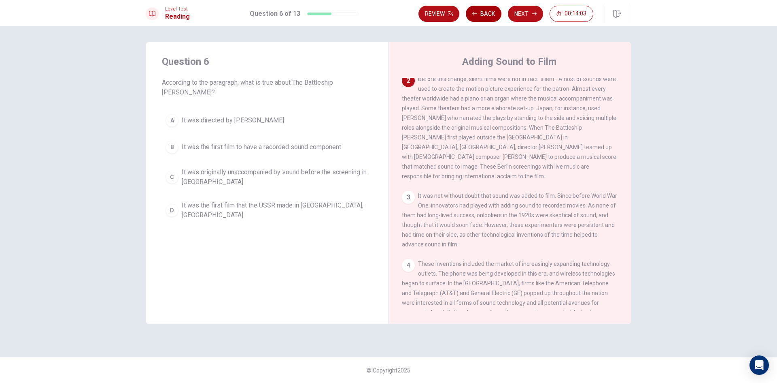
click at [487, 20] on button "Back" at bounding box center [484, 14] width 36 height 16
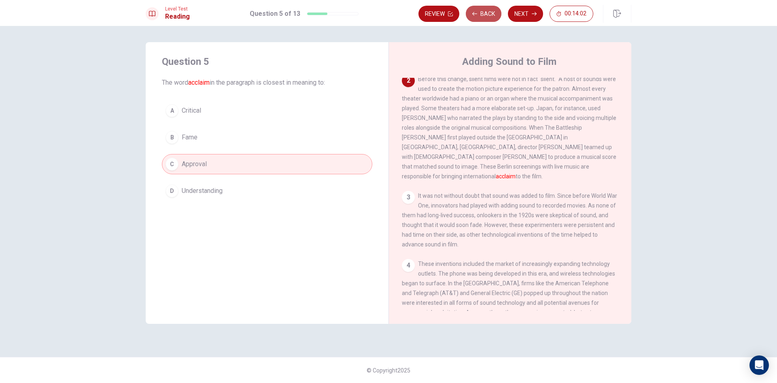
click at [487, 20] on button "Back" at bounding box center [484, 14] width 36 height 16
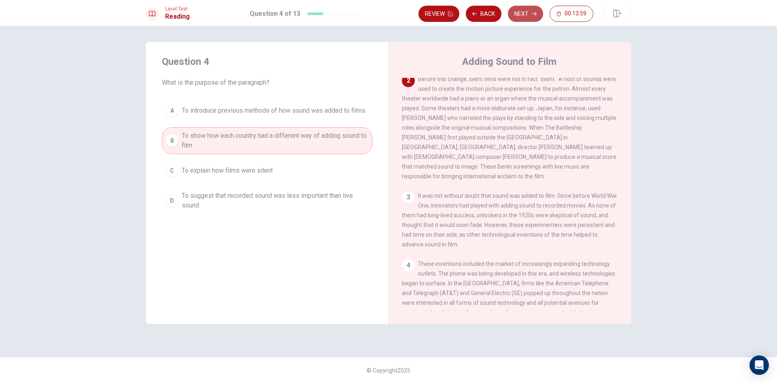
click at [521, 18] on button "Next" at bounding box center [525, 14] width 35 height 16
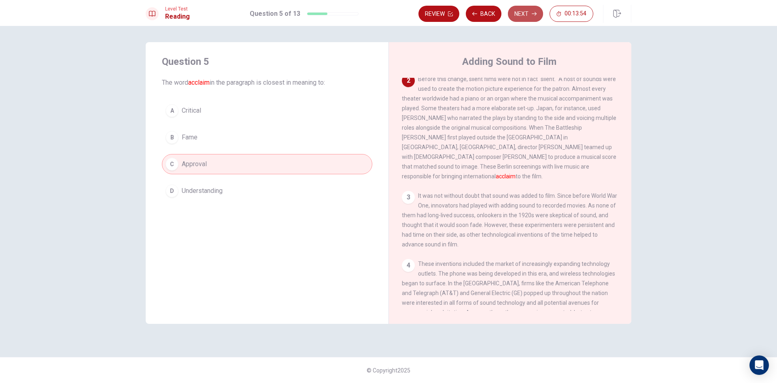
click at [513, 19] on button "Next" at bounding box center [525, 14] width 35 height 16
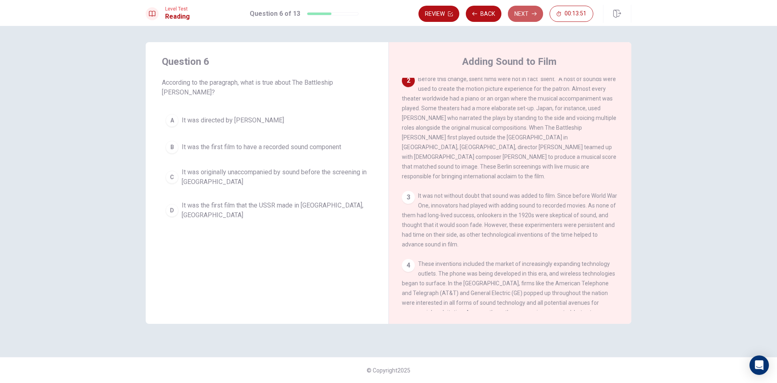
click at [526, 17] on button "Next" at bounding box center [525, 14] width 35 height 16
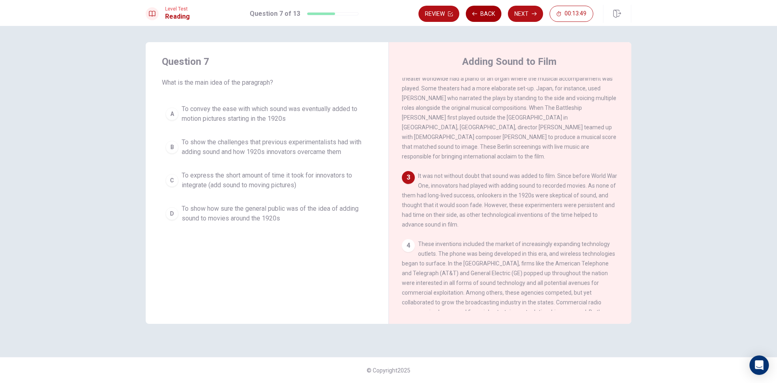
click at [477, 18] on button "Back" at bounding box center [484, 14] width 36 height 16
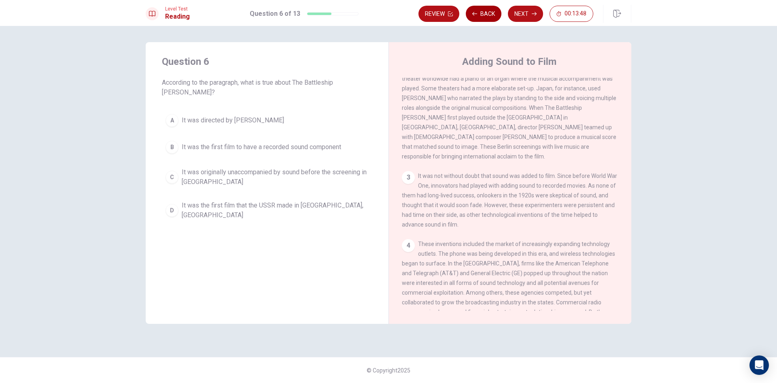
scroll to position [101, 0]
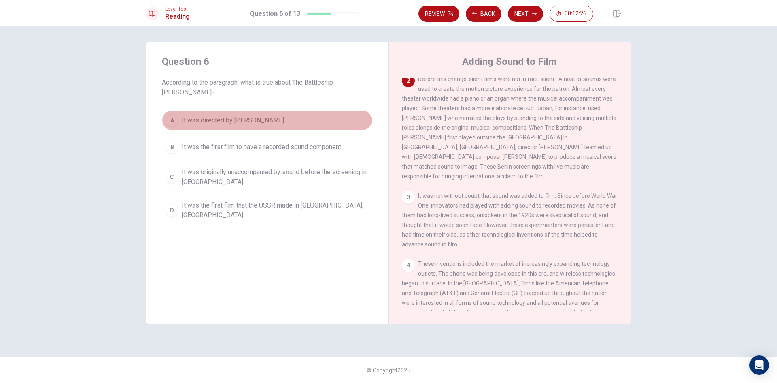
click at [241, 115] on button "A It was directed by [PERSON_NAME]" at bounding box center [267, 120] width 211 height 20
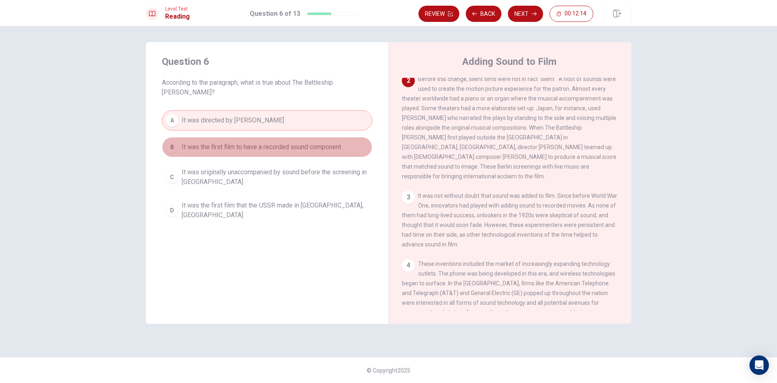
click at [239, 142] on span "It was the first film to have a recorded sound component" at bounding box center [262, 147] width 160 height 10
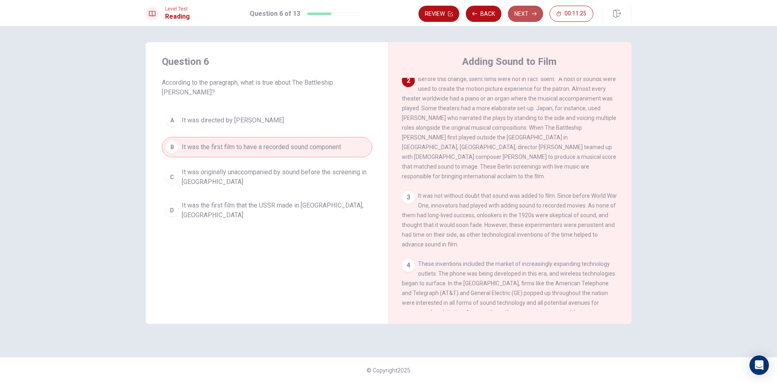
click at [528, 13] on button "Next" at bounding box center [525, 14] width 35 height 16
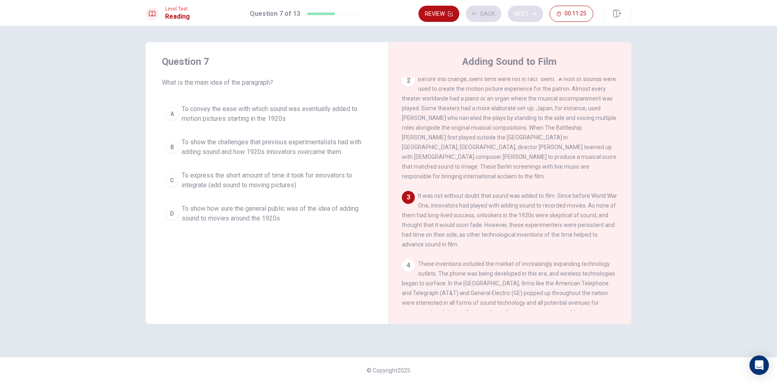
scroll to position [121, 0]
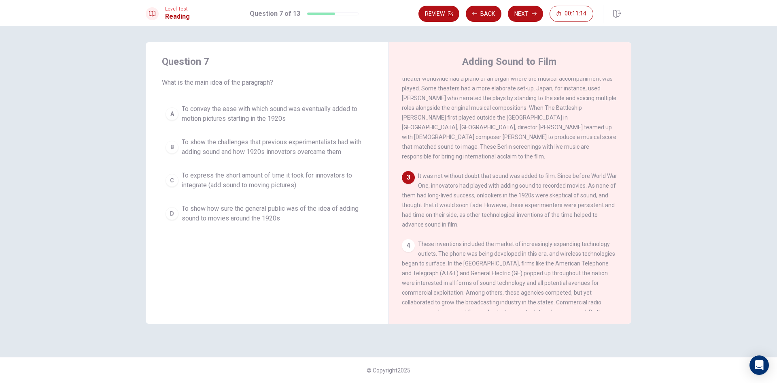
click at [262, 154] on span "To show the challenges that previous experimentalists had with adding sound and…" at bounding box center [275, 146] width 187 height 19
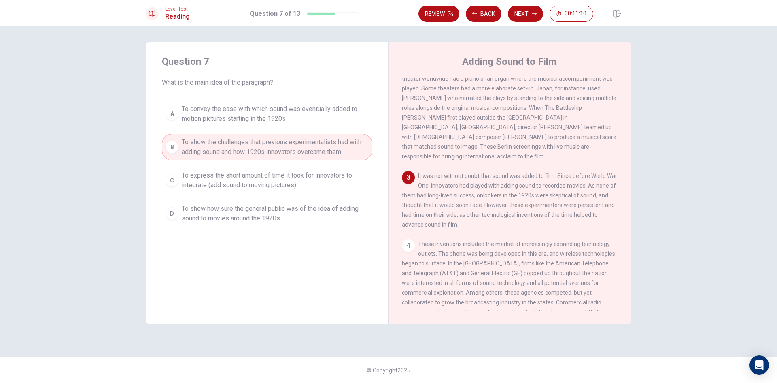
drag, startPoint x: 425, startPoint y: 175, endPoint x: 588, endPoint y: 175, distance: 162.8
click at [588, 175] on span "It was not without doubt that sound was added to film. Since before World War O…" at bounding box center [509, 200] width 215 height 55
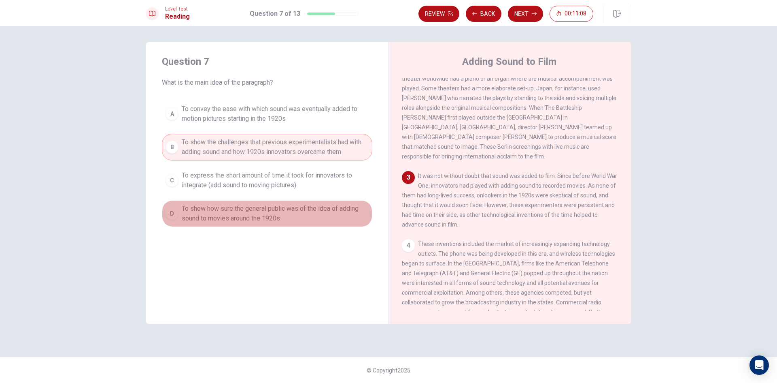
click at [228, 212] on span "To show how sure the general public was of the idea of adding sound to movies a…" at bounding box center [275, 213] width 187 height 19
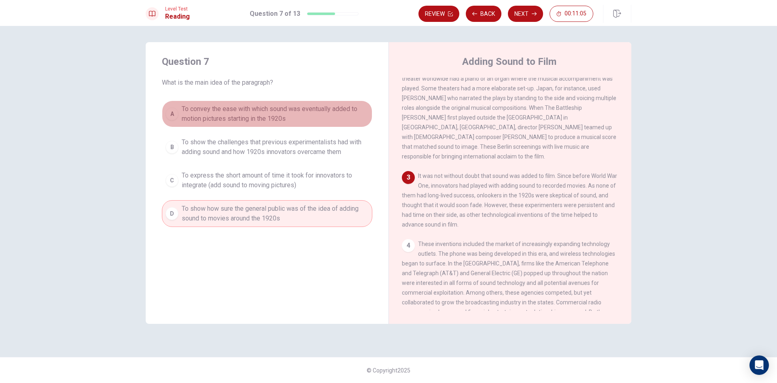
drag, startPoint x: 271, startPoint y: 118, endPoint x: 272, endPoint y: 138, distance: 19.9
click at [271, 119] on span "To convey the ease with which sound was eventually added to motion pictures sta…" at bounding box center [275, 113] width 187 height 19
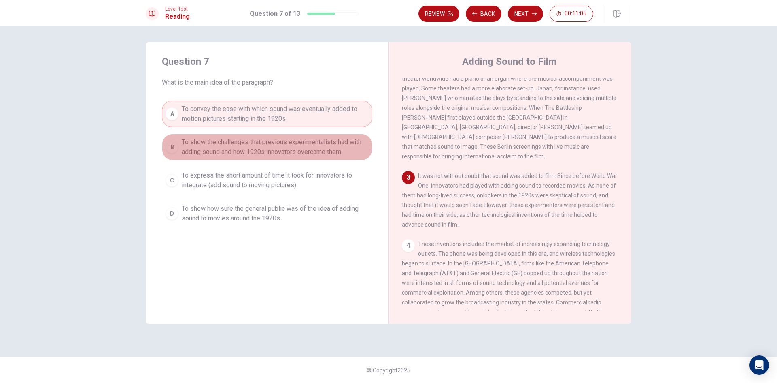
drag, startPoint x: 272, startPoint y: 138, endPoint x: 273, endPoint y: 143, distance: 4.1
click at [272, 140] on span "To show the challenges that previous experimentalists had with adding sound and…" at bounding box center [275, 146] width 187 height 19
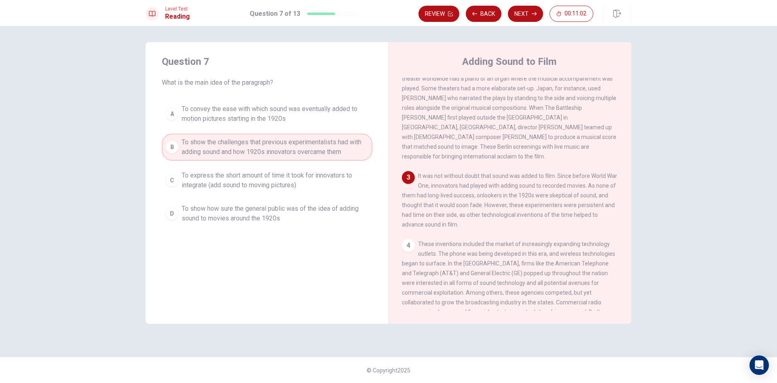
drag, startPoint x: 496, startPoint y: 194, endPoint x: 546, endPoint y: 194, distance: 49.4
click at [528, 194] on span "It was not without doubt that sound was added to film. Since before World War O…" at bounding box center [509, 200] width 215 height 55
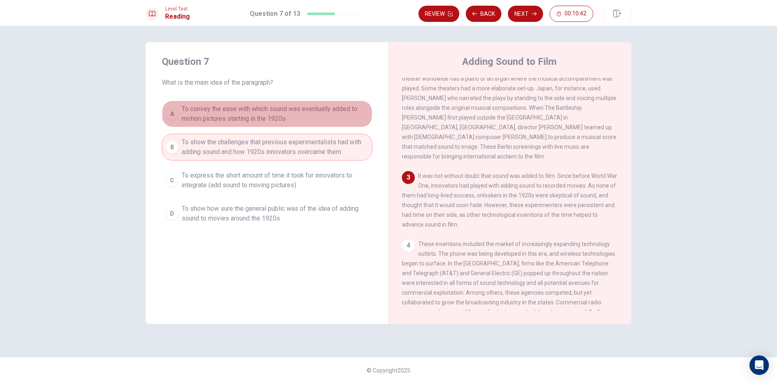
click at [252, 111] on span "To convey the ease with which sound was eventually added to motion pictures sta…" at bounding box center [275, 113] width 187 height 19
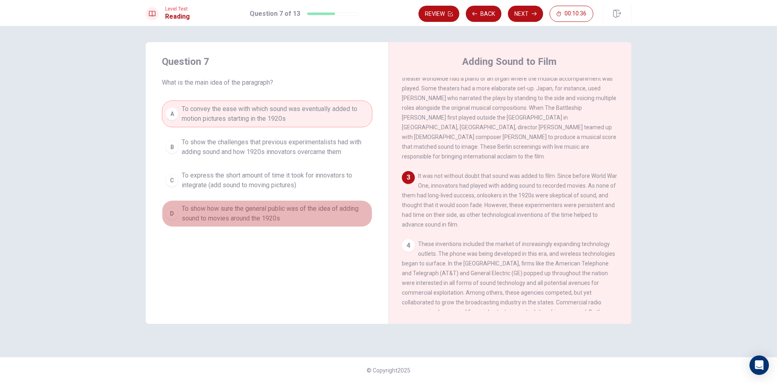
click at [273, 215] on span "To show how sure the general public was of the idea of adding sound to movies a…" at bounding box center [275, 213] width 187 height 19
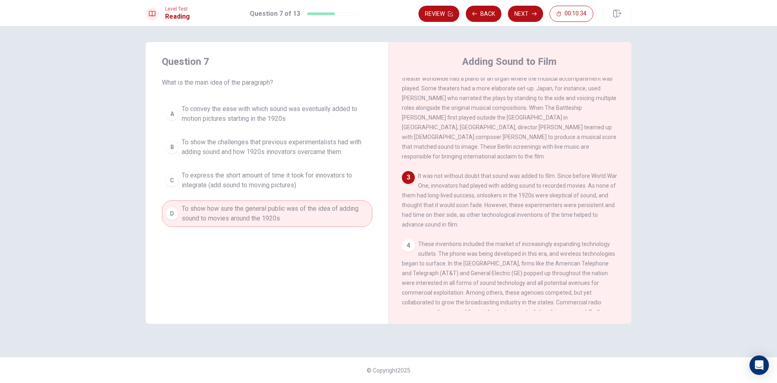
click at [296, 185] on span "To express the short amount of time it took for innovators to integrate (add so…" at bounding box center [275, 179] width 187 height 19
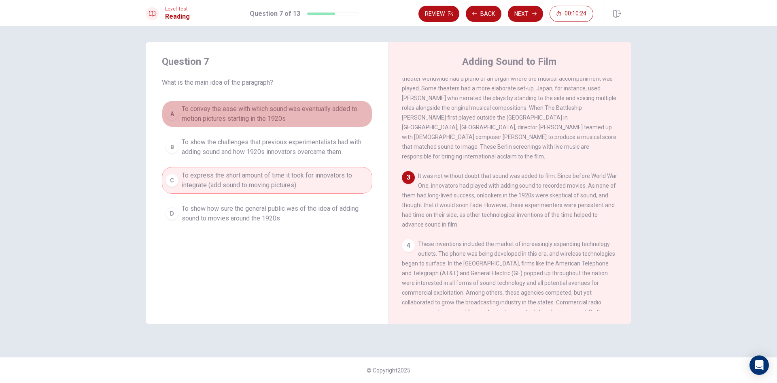
click at [279, 114] on span "To convey the ease with which sound was eventually added to motion pictures sta…" at bounding box center [275, 113] width 187 height 19
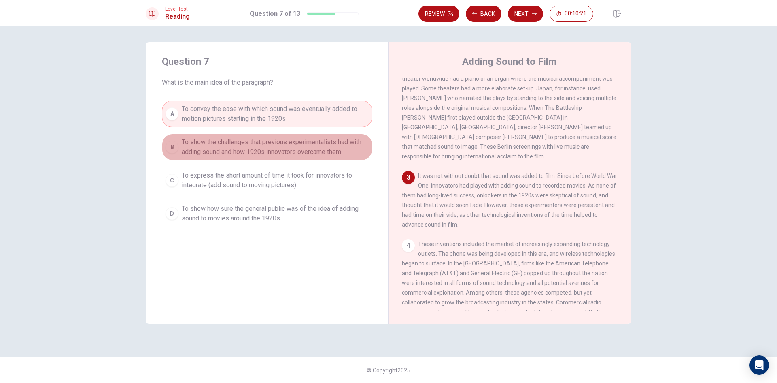
click at [275, 151] on span "To show the challenges that previous experimentalists had with adding sound and…" at bounding box center [275, 146] width 187 height 19
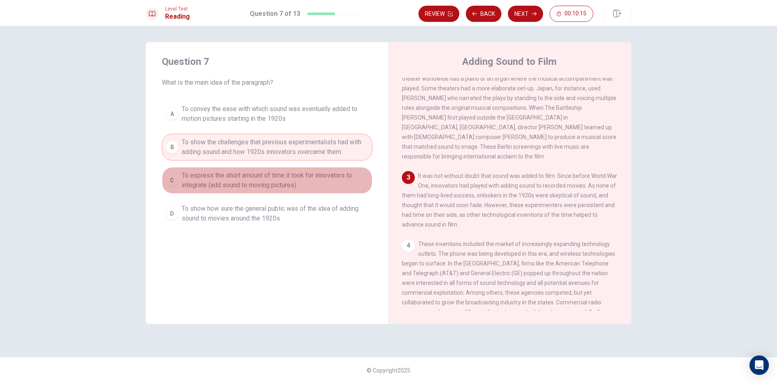
click at [275, 182] on span "To express the short amount of time it took for innovators to integrate (add so…" at bounding box center [275, 179] width 187 height 19
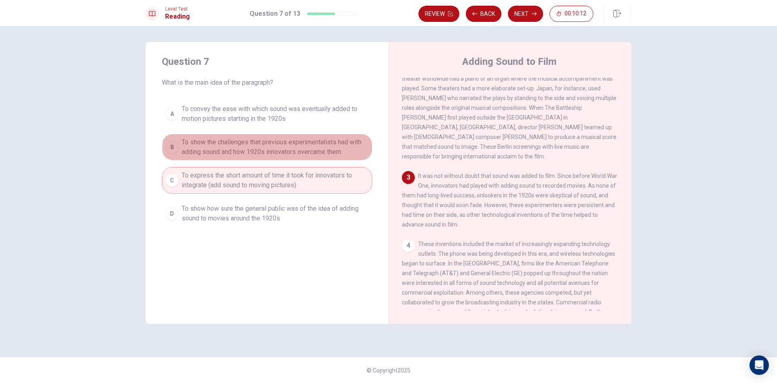
click at [321, 139] on span "To show the challenges that previous experimentalists had with adding sound and…" at bounding box center [275, 146] width 187 height 19
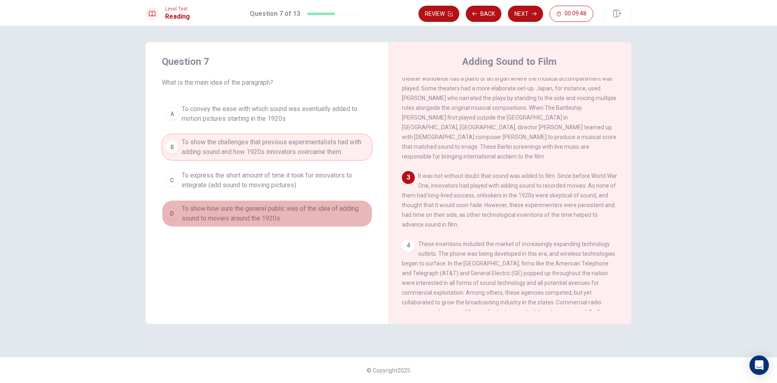
click at [330, 213] on span "To show how sure the general public was of the idea of adding sound to movies a…" at bounding box center [275, 213] width 187 height 19
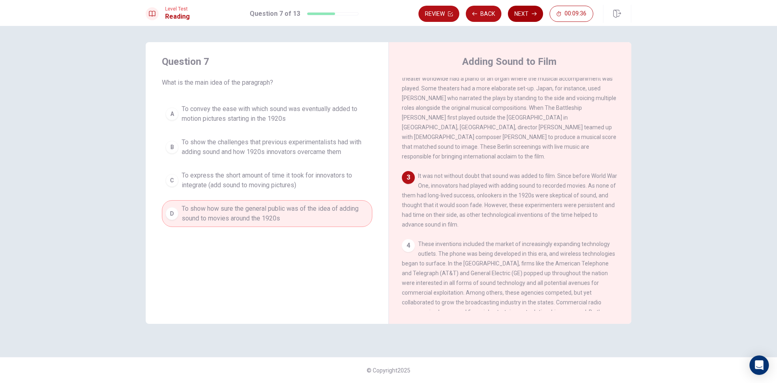
click at [530, 13] on button "Next" at bounding box center [525, 14] width 35 height 16
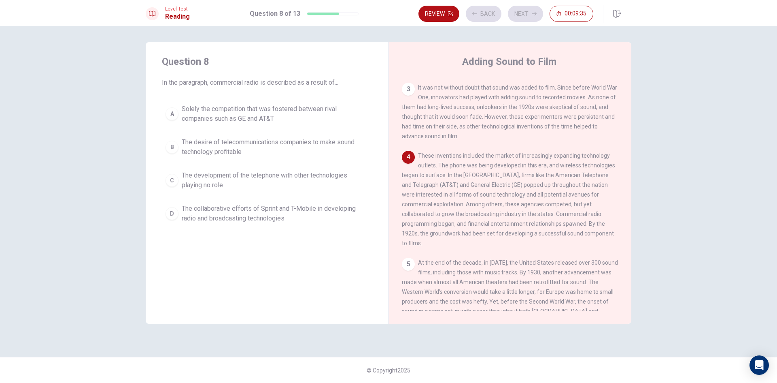
scroll to position [221, 0]
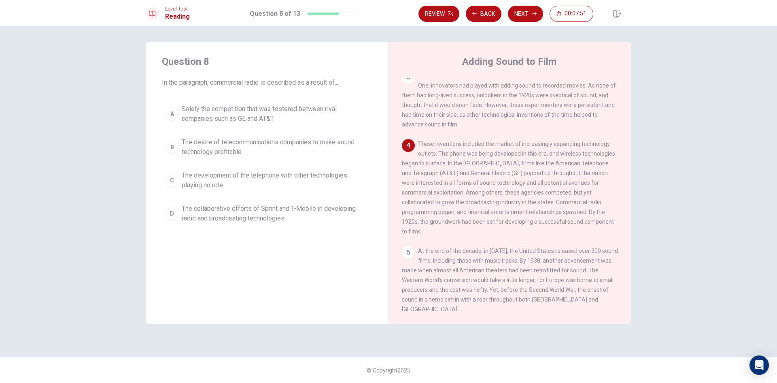
drag, startPoint x: 504, startPoint y: 205, endPoint x: 587, endPoint y: 207, distance: 83.0
click at [587, 207] on span "These inventions included the market of increasingly expanding technology outle…" at bounding box center [508, 188] width 213 height 94
drag, startPoint x: 426, startPoint y: 144, endPoint x: 454, endPoint y: 155, distance: 29.3
click at [475, 145] on span "These inventions included the market of increasingly expanding technology outle…" at bounding box center [508, 188] width 213 height 94
drag, startPoint x: 454, startPoint y: 155, endPoint x: 582, endPoint y: 156, distance: 128.4
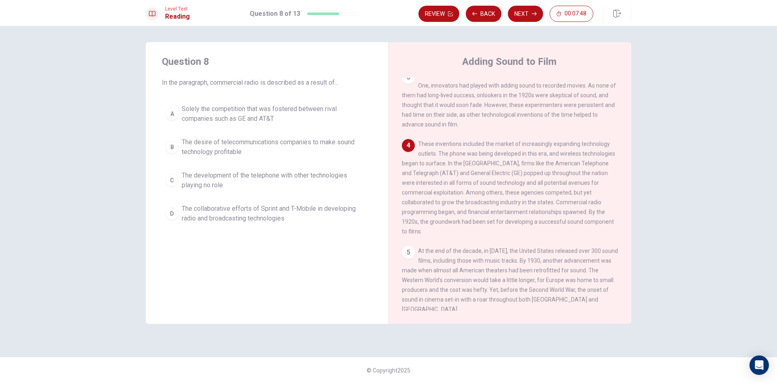
click at [592, 154] on span "These inventions included the market of increasingly expanding technology outle…" at bounding box center [508, 188] width 213 height 94
drag, startPoint x: 415, startPoint y: 167, endPoint x: 495, endPoint y: 166, distance: 80.2
click at [495, 166] on span "These inventions included the market of increasingly expanding technology outle…" at bounding box center [508, 188] width 213 height 94
drag, startPoint x: 387, startPoint y: 166, endPoint x: 517, endPoint y: 164, distance: 130.0
click at [491, 165] on div "Question 8 In the paragraph, commercial radio is described as a result of... A …" at bounding box center [389, 182] width 486 height 281
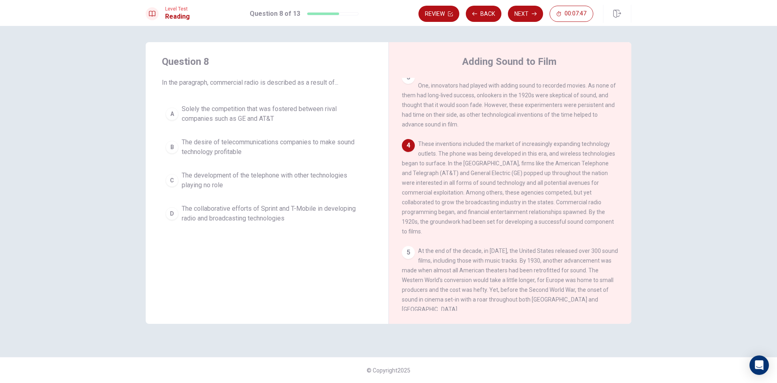
drag, startPoint x: 525, startPoint y: 164, endPoint x: 554, endPoint y: 164, distance: 29.6
click at [550, 164] on span "These inventions included the market of increasingly expanding technology outle…" at bounding box center [508, 188] width 213 height 94
drag, startPoint x: 552, startPoint y: 153, endPoint x: 573, endPoint y: 157, distance: 21.7
click at [573, 157] on span "These inventions included the market of increasingly expanding technology outle…" at bounding box center [508, 188] width 213 height 94
drag, startPoint x: 516, startPoint y: 166, endPoint x: 562, endPoint y: 166, distance: 45.8
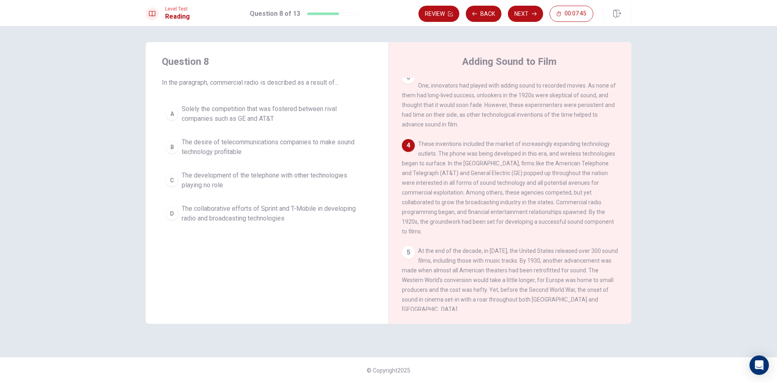
click at [562, 166] on span "These inventions included the market of increasingly expanding technology outle…" at bounding box center [508, 188] width 213 height 94
drag, startPoint x: 559, startPoint y: 167, endPoint x: 588, endPoint y: 170, distance: 29.3
click at [588, 170] on div "4 These inventions included the market of increasingly expanding technology out…" at bounding box center [510, 187] width 217 height 97
drag, startPoint x: 509, startPoint y: 174, endPoint x: 546, endPoint y: 174, distance: 37.3
click at [546, 174] on span "These inventions included the market of increasingly expanding technology outle…" at bounding box center [508, 188] width 213 height 94
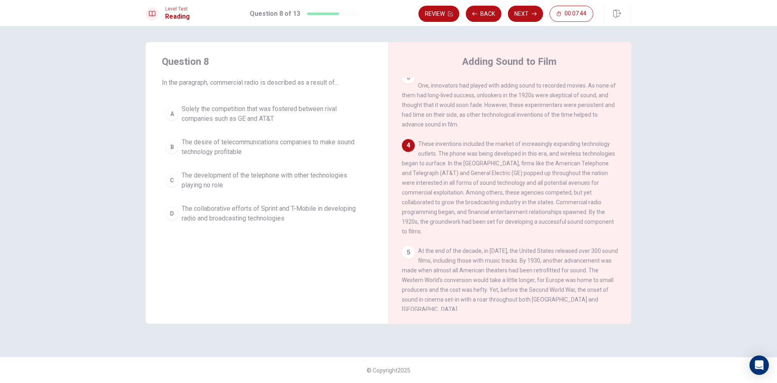
drag, startPoint x: 430, startPoint y: 173, endPoint x: 412, endPoint y: 172, distance: 18.7
click at [418, 172] on span "These inventions included the market of increasingly expanding technology outle…" at bounding box center [508, 188] width 213 height 94
drag, startPoint x: 412, startPoint y: 172, endPoint x: 487, endPoint y: 174, distance: 75.4
click at [469, 174] on span "These inventions included the market of increasingly expanding technology outle…" at bounding box center [508, 188] width 213 height 94
drag, startPoint x: 526, startPoint y: 179, endPoint x: 545, endPoint y: 183, distance: 19.4
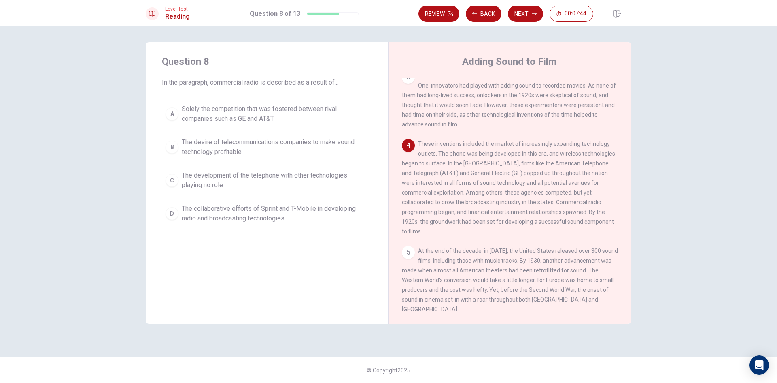
click at [537, 182] on span "These inventions included the market of increasingly expanding technology outle…" at bounding box center [508, 188] width 213 height 94
drag, startPoint x: 545, startPoint y: 183, endPoint x: 511, endPoint y: 194, distance: 36.1
click at [543, 187] on span "These inventions included the market of increasingly expanding technology outle…" at bounding box center [508, 188] width 213 height 94
click at [494, 196] on span "These inventions included the market of increasingly expanding technology outle…" at bounding box center [508, 188] width 213 height 94
drag, startPoint x: 498, startPoint y: 204, endPoint x: 579, endPoint y: 201, distance: 81.1
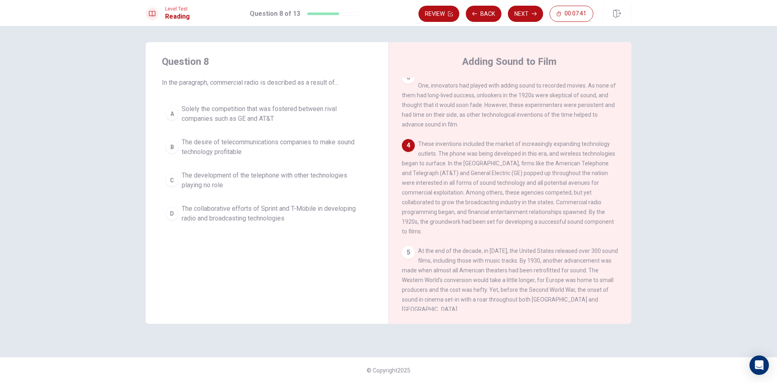
click at [577, 201] on div "4 These inventions included the market of increasingly expanding technology out…" at bounding box center [510, 187] width 217 height 97
click at [276, 117] on span "Solely the competition that was fostered between rival companies such as GE and…" at bounding box center [275, 113] width 187 height 19
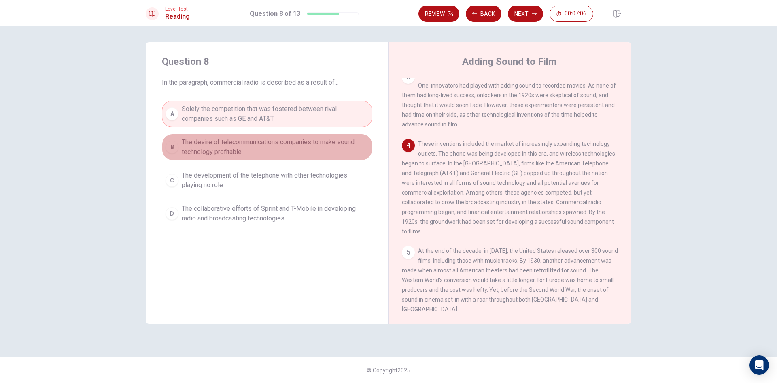
click at [307, 152] on span "The desire of telecommunications companies to make sound technology profitable" at bounding box center [275, 146] width 187 height 19
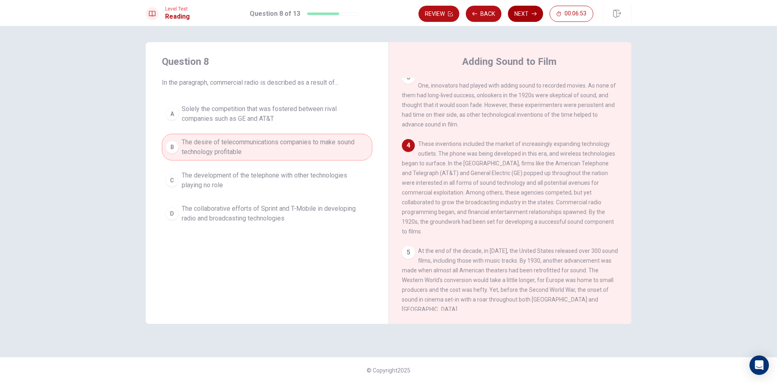
click at [515, 19] on button "Next" at bounding box center [525, 14] width 35 height 16
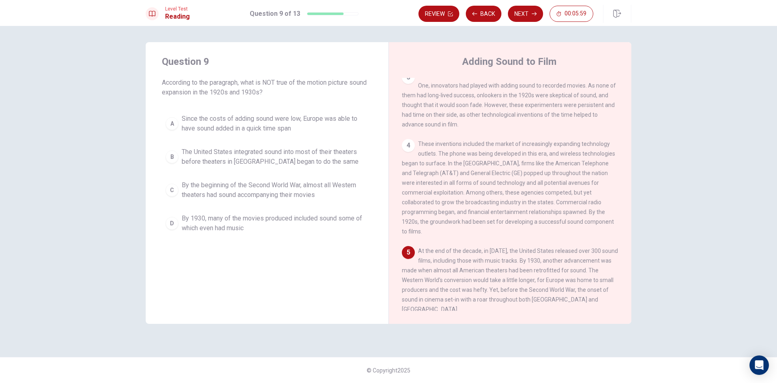
click at [267, 218] on span "By 1930, many of the movies produced included sound some of which even had music" at bounding box center [275, 222] width 187 height 19
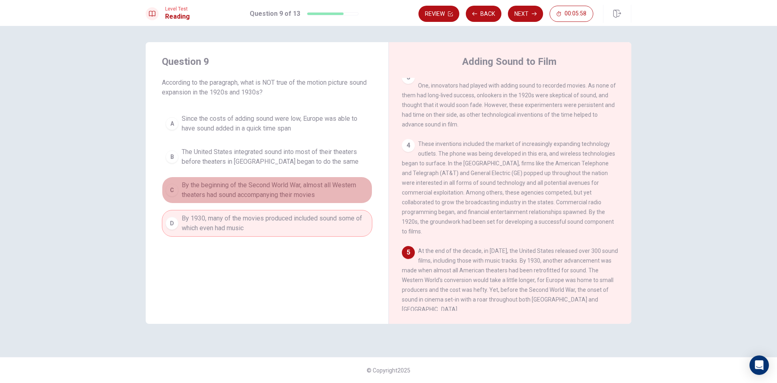
click at [260, 194] on span "By the beginning of the Second World War, almost all Western theaters had sound…" at bounding box center [275, 189] width 187 height 19
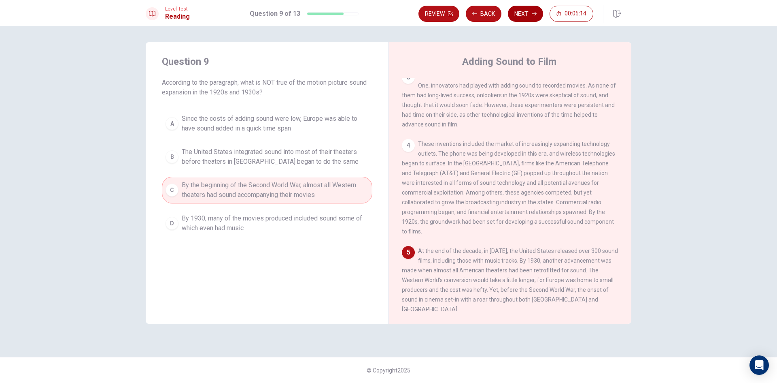
click at [514, 16] on button "Next" at bounding box center [525, 14] width 35 height 16
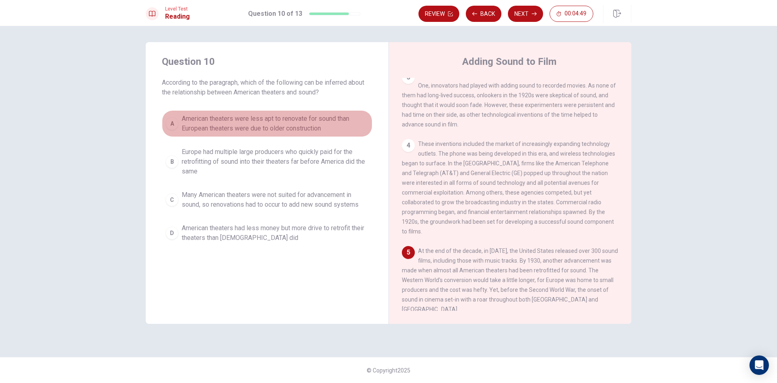
drag, startPoint x: 216, startPoint y: 116, endPoint x: 239, endPoint y: 101, distance: 27.4
click at [216, 115] on span "American theaters were less apt to renovate for sound than European theaters we…" at bounding box center [275, 123] width 187 height 19
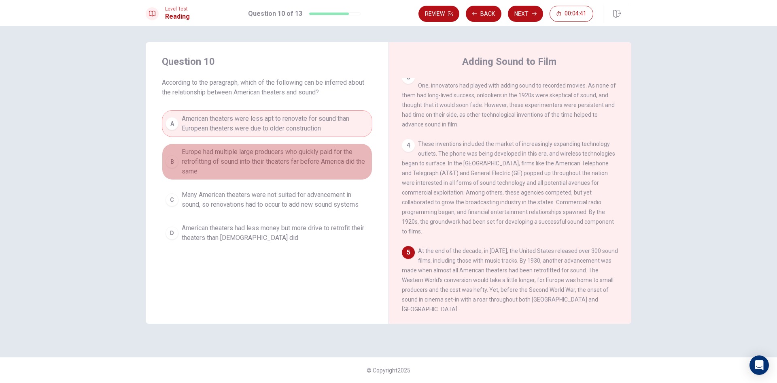
click at [278, 154] on span "Europe had multiple large producers who quickly paid for the retrofitting of so…" at bounding box center [275, 161] width 187 height 29
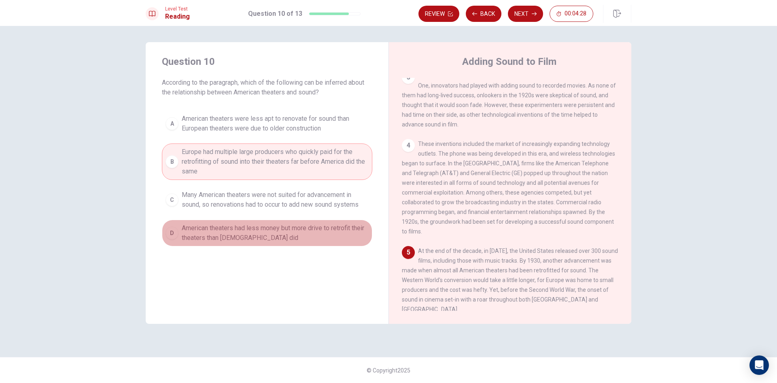
click at [245, 236] on span "American theaters had less money but more drive to retrofit their theaters than…" at bounding box center [275, 232] width 187 height 19
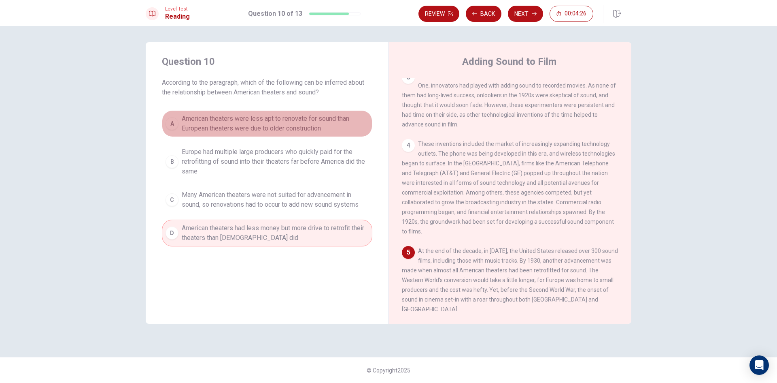
click at [248, 120] on span "American theaters were less apt to renovate for sound than European theaters we…" at bounding box center [275, 123] width 187 height 19
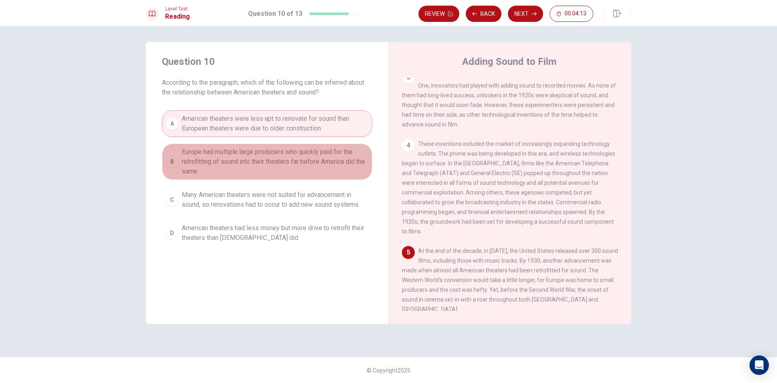
click at [288, 153] on span "Europe had multiple large producers who quickly paid for the retrofitting of so…" at bounding box center [275, 161] width 187 height 29
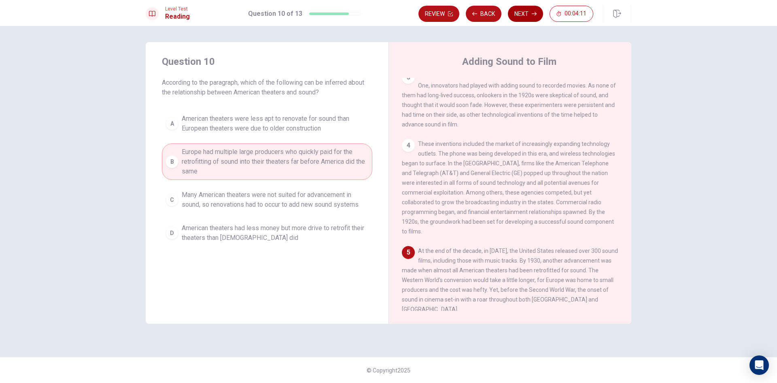
click at [528, 15] on button "Next" at bounding box center [525, 14] width 35 height 16
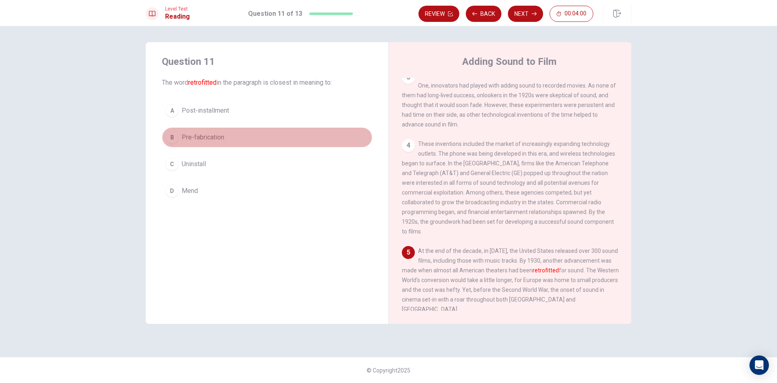
click at [202, 144] on button "B Pre-fabrication" at bounding box center [267, 137] width 211 height 20
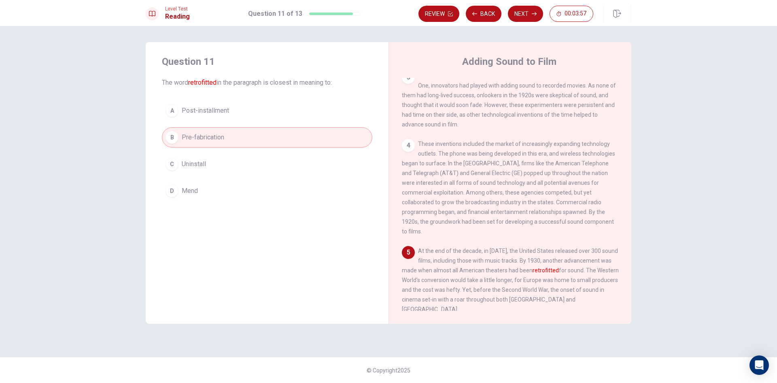
click at [211, 170] on button "C Uninstall" at bounding box center [267, 164] width 211 height 20
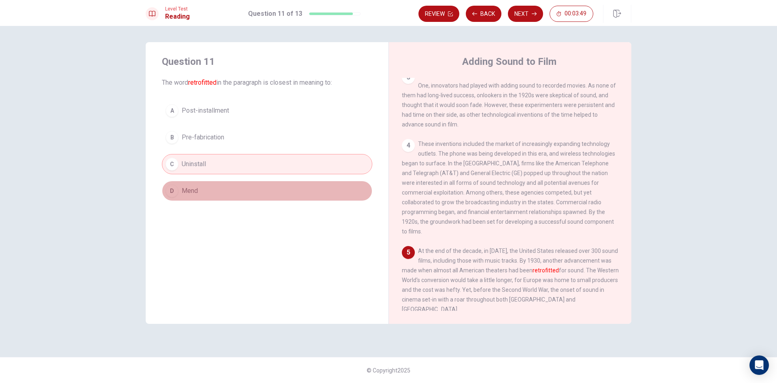
drag, startPoint x: 200, startPoint y: 194, endPoint x: 201, endPoint y: 188, distance: 6.1
click at [201, 190] on button "D Mend" at bounding box center [267, 191] width 211 height 20
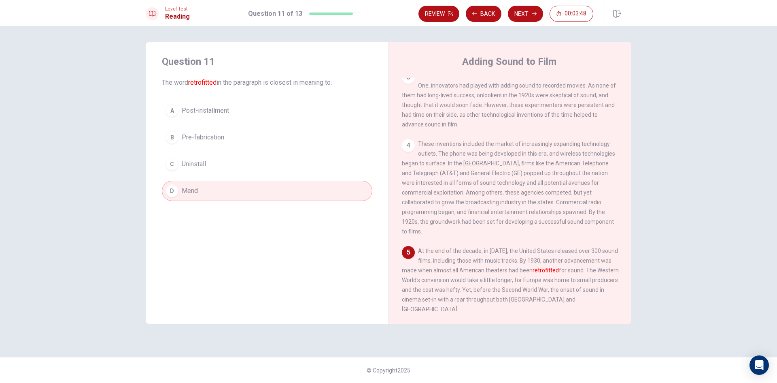
click at [214, 116] on button "A Post-installment" at bounding box center [267, 110] width 211 height 20
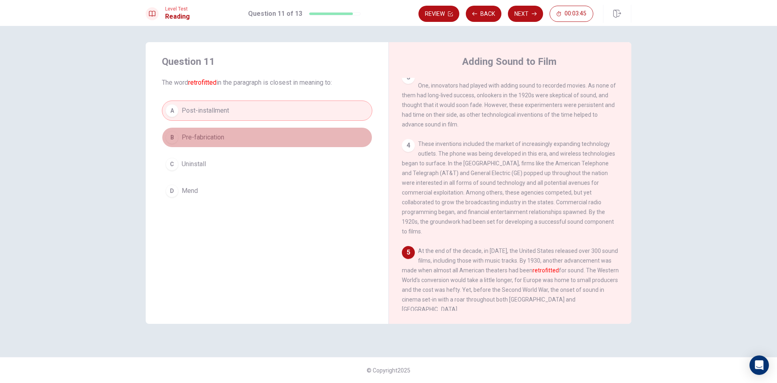
click at [224, 134] on span "Pre-fabrication" at bounding box center [203, 137] width 43 height 10
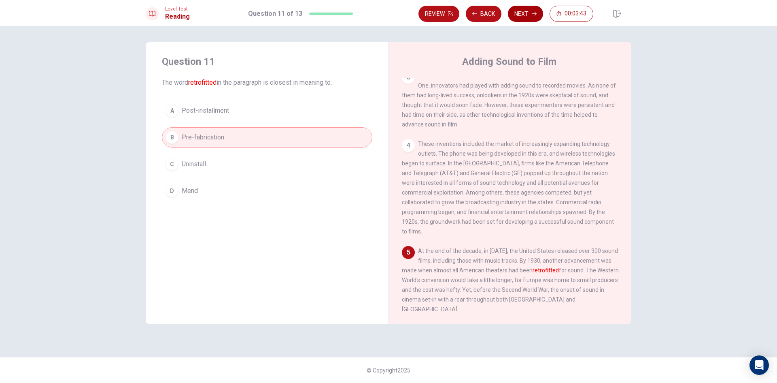
click at [513, 14] on button "Next" at bounding box center [525, 14] width 35 height 16
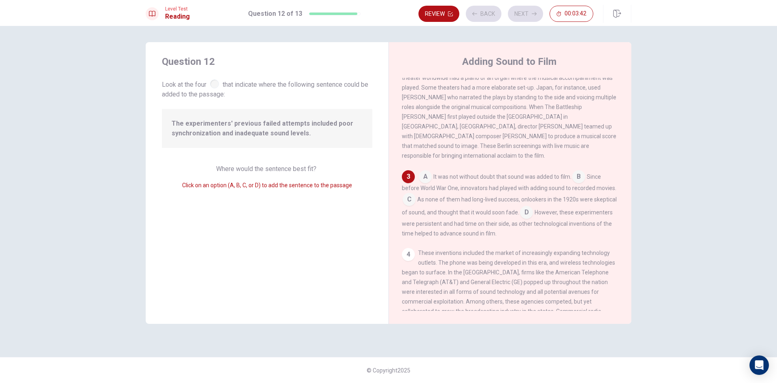
scroll to position [128, 0]
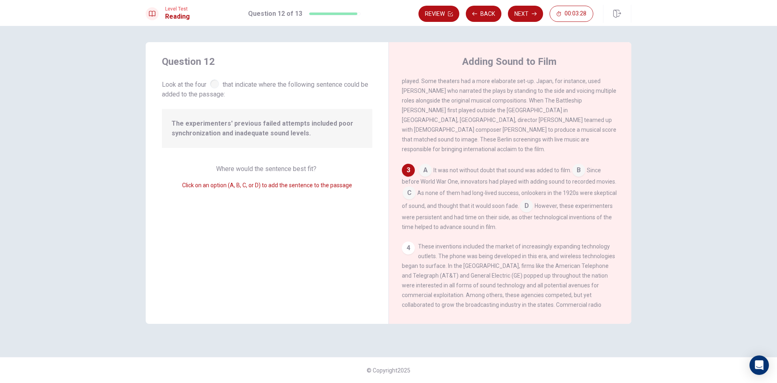
click at [428, 171] on input at bounding box center [425, 170] width 13 height 13
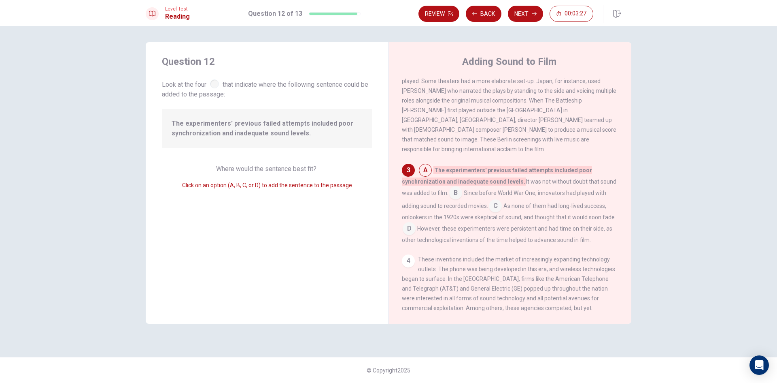
click at [428, 170] on input at bounding box center [425, 170] width 13 height 13
click at [459, 190] on input at bounding box center [455, 193] width 13 height 13
click at [501, 200] on input at bounding box center [495, 203] width 13 height 13
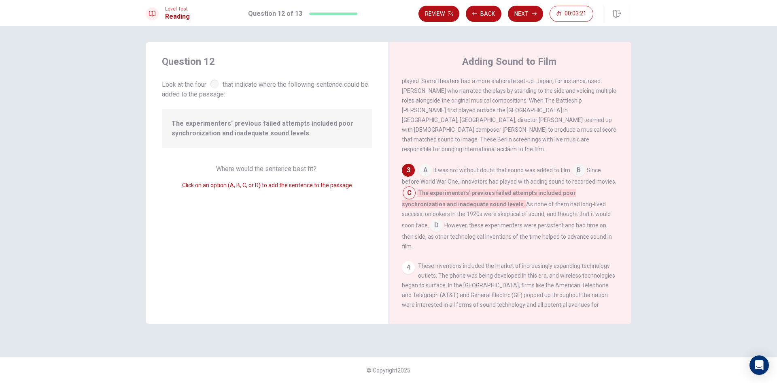
click at [406, 193] on input at bounding box center [409, 193] width 13 height 13
click at [425, 169] on input at bounding box center [425, 170] width 13 height 13
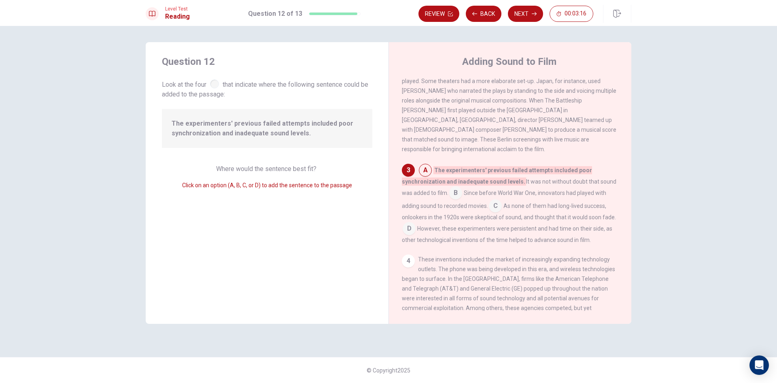
click at [462, 192] on input at bounding box center [455, 193] width 13 height 13
click at [500, 202] on input at bounding box center [495, 203] width 13 height 13
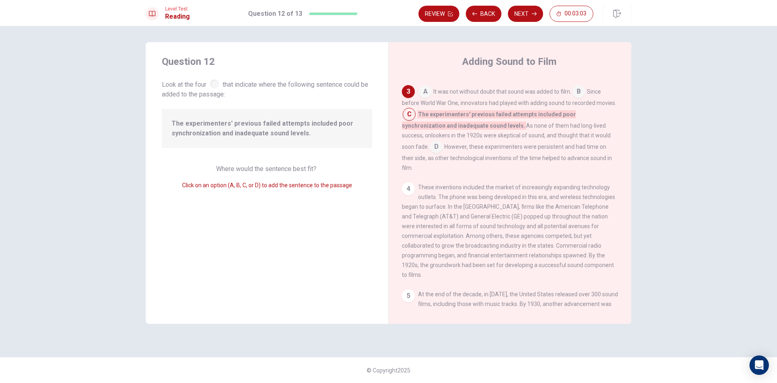
scroll to position [116, 0]
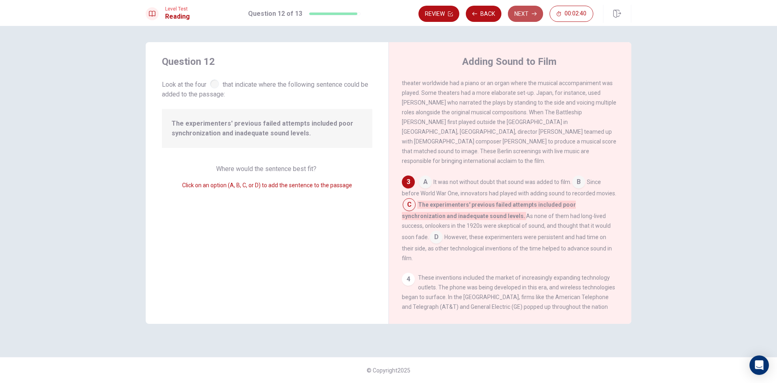
click at [529, 13] on button "Next" at bounding box center [525, 14] width 35 height 16
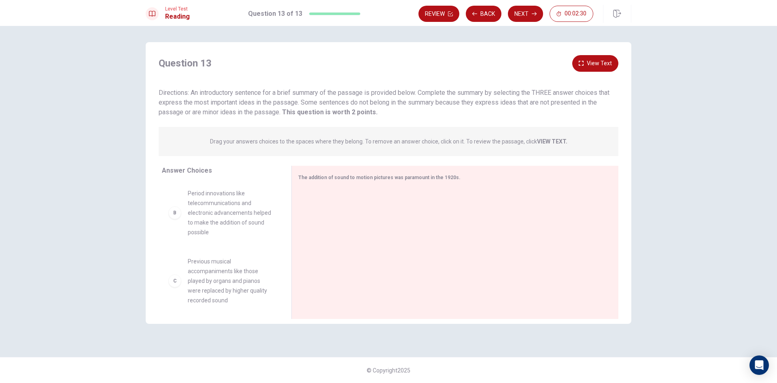
scroll to position [0, 0]
click at [174, 204] on div "A" at bounding box center [174, 202] width 13 height 13
click at [217, 206] on span "American theaters converted to sound quicker than European theaters did" at bounding box center [230, 202] width 84 height 29
click at [251, 234] on div "B Period innovations like telecommunications and electronic advancements helped…" at bounding box center [220, 261] width 117 height 62
click at [226, 253] on span "Period innovations like telecommunications and electronic advancements helped t…" at bounding box center [230, 261] width 84 height 49
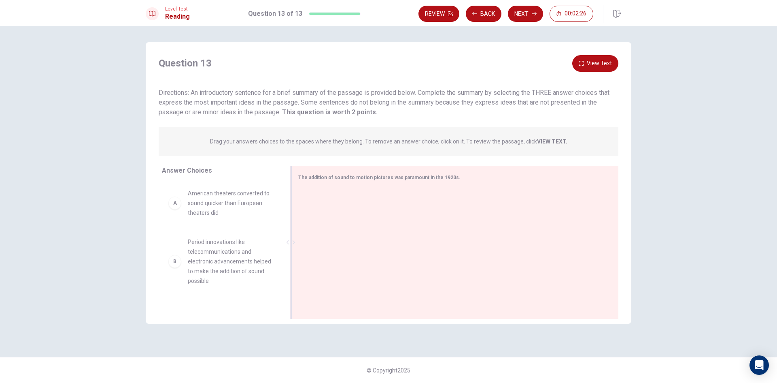
click at [320, 200] on div at bounding box center [451, 243] width 307 height 109
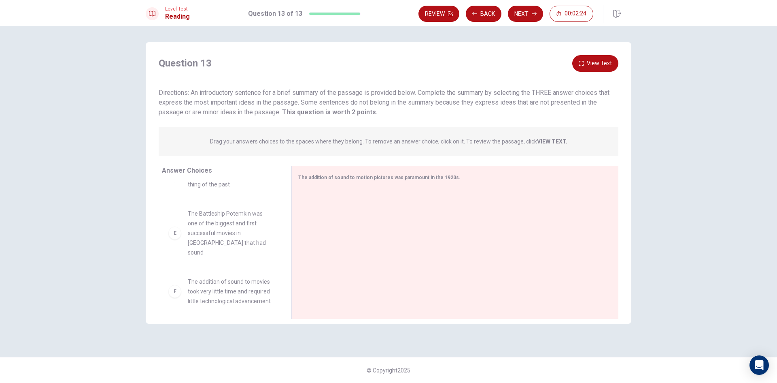
scroll to position [219, 0]
click at [171, 225] on div "E" at bounding box center [174, 227] width 13 height 13
click at [187, 220] on div "E The Battleship Potemkin was one of the biggest and first successful movies in…" at bounding box center [220, 227] width 104 height 49
click at [190, 218] on span "The Battleship Potemkin was one of the biggest and first successful movies in […" at bounding box center [230, 227] width 84 height 49
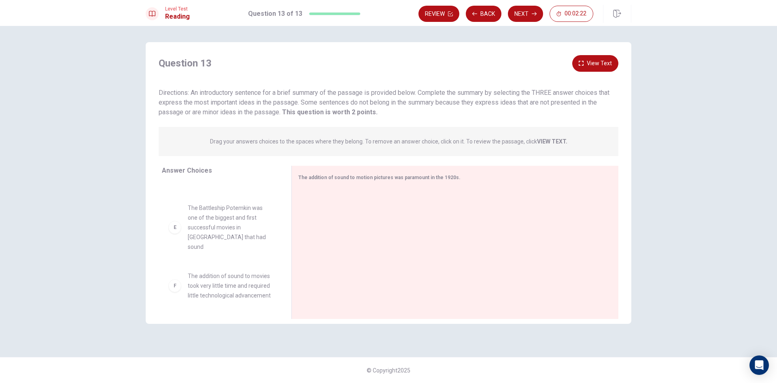
click at [190, 218] on span "The Battleship Potemkin was one of the biggest and first successful movies in […" at bounding box center [230, 227] width 84 height 49
click at [181, 221] on div "E" at bounding box center [174, 227] width 13 height 13
click at [175, 223] on div "E" at bounding box center [174, 227] width 13 height 13
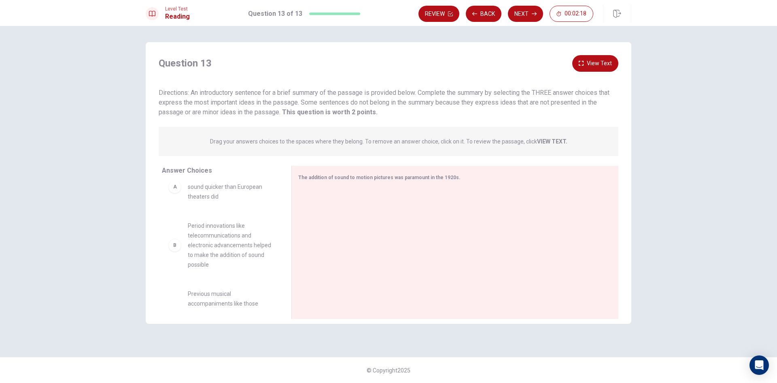
scroll to position [0, 0]
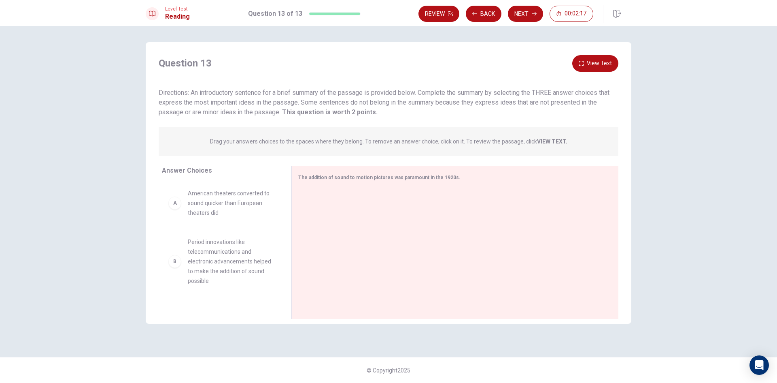
click at [176, 204] on div "A" at bounding box center [174, 202] width 13 height 13
click at [249, 211] on span "American theaters converted to sound quicker than European theaters did" at bounding box center [230, 202] width 84 height 29
click at [413, 187] on div "The addition of sound to motion pictures was paramount in the 1920s." at bounding box center [455, 242] width 327 height 153
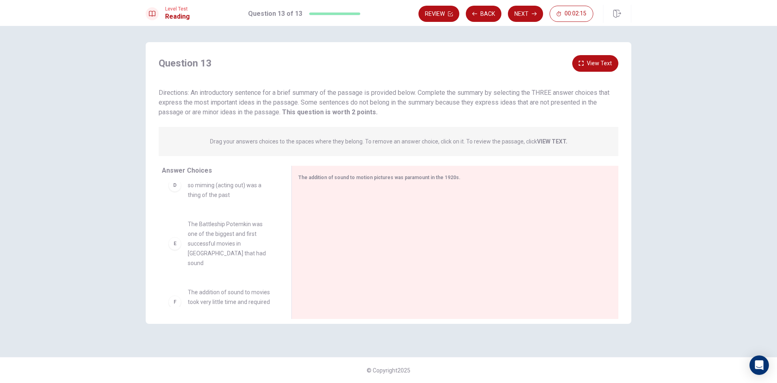
scroll to position [219, 0]
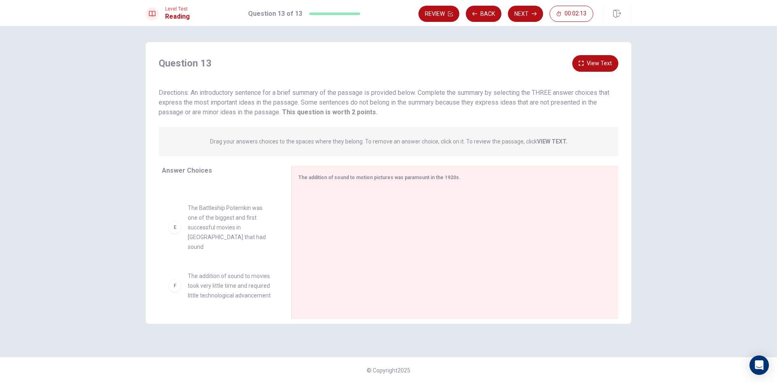
click at [190, 217] on span "The Battleship Potemkin was one of the biggest and first successful movies in […" at bounding box center [230, 227] width 84 height 49
drag, startPoint x: 175, startPoint y: 223, endPoint x: 181, endPoint y: 277, distance: 54.2
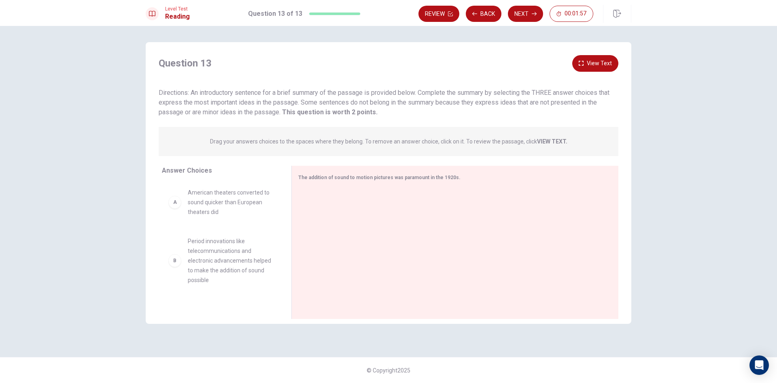
scroll to position [0, 0]
drag, startPoint x: 215, startPoint y: 214, endPoint x: 225, endPoint y: 216, distance: 9.5
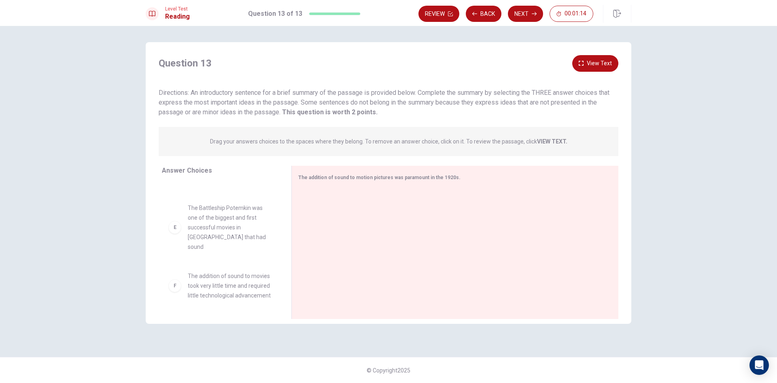
scroll to position [178, 0]
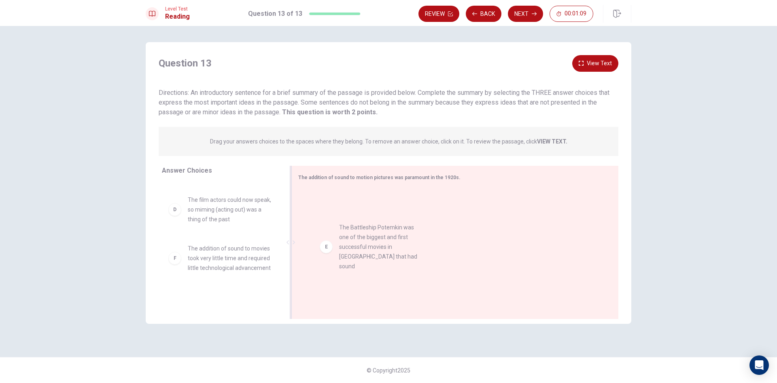
drag, startPoint x: 227, startPoint y: 265, endPoint x: 382, endPoint y: 244, distance: 156.5
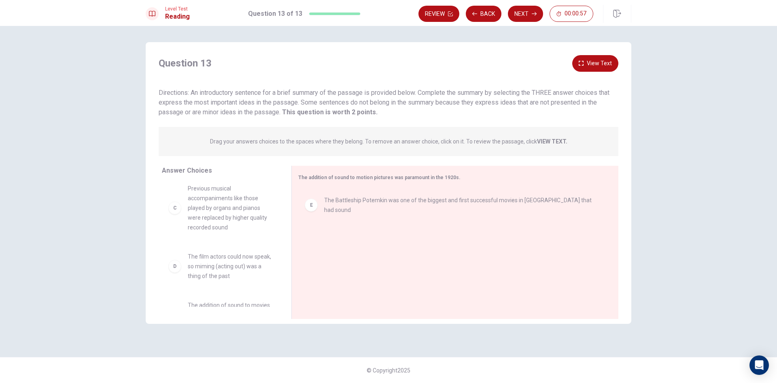
scroll to position [160, 0]
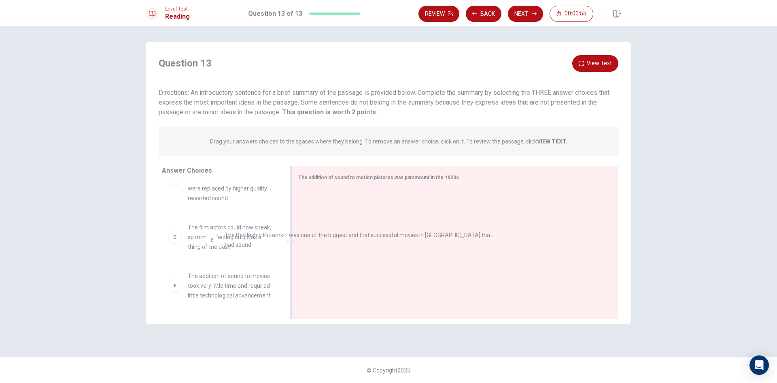
drag, startPoint x: 335, startPoint y: 204, endPoint x: 234, endPoint y: 239, distance: 107.4
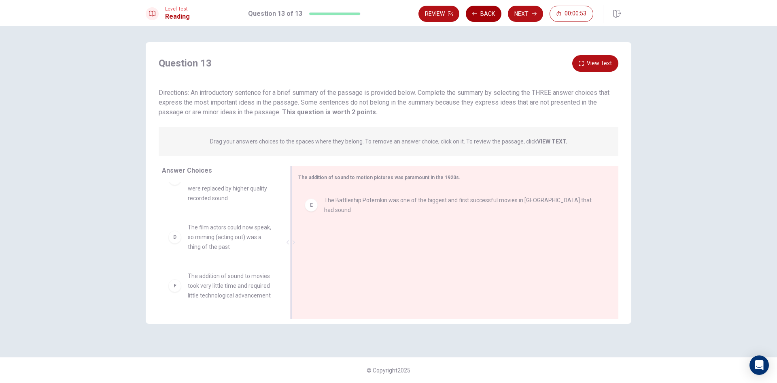
click at [485, 8] on button "Back" at bounding box center [484, 14] width 36 height 16
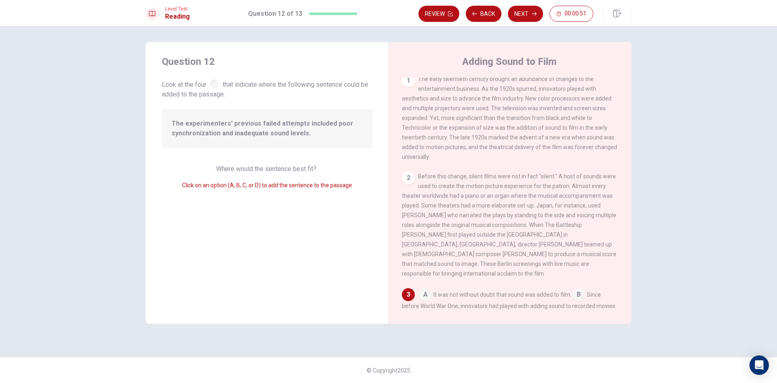
scroll to position [0, 0]
click at [529, 14] on button "Next" at bounding box center [525, 14] width 35 height 16
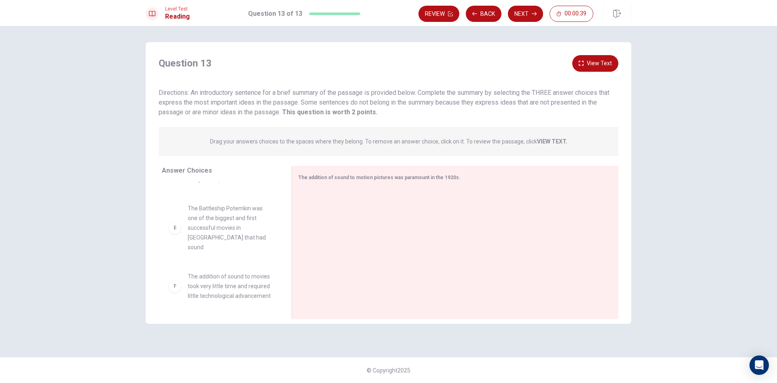
scroll to position [219, 0]
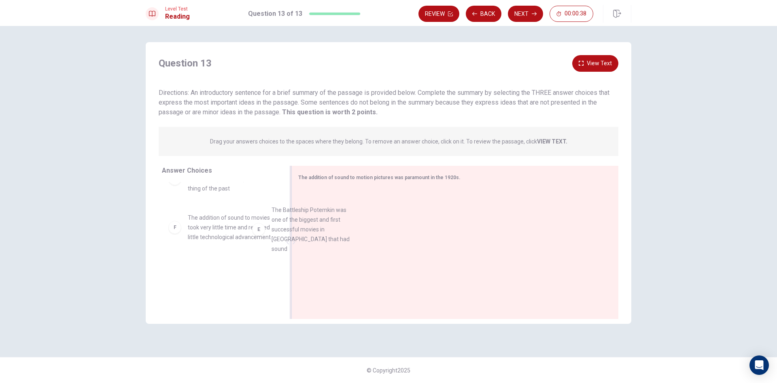
drag, startPoint x: 209, startPoint y: 228, endPoint x: 354, endPoint y: 231, distance: 145.8
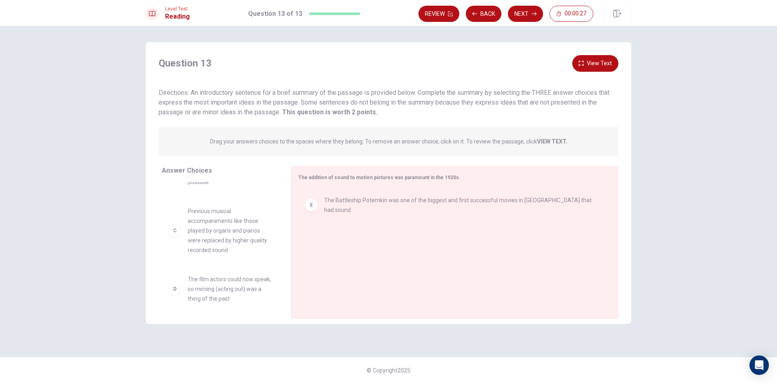
scroll to position [160, 0]
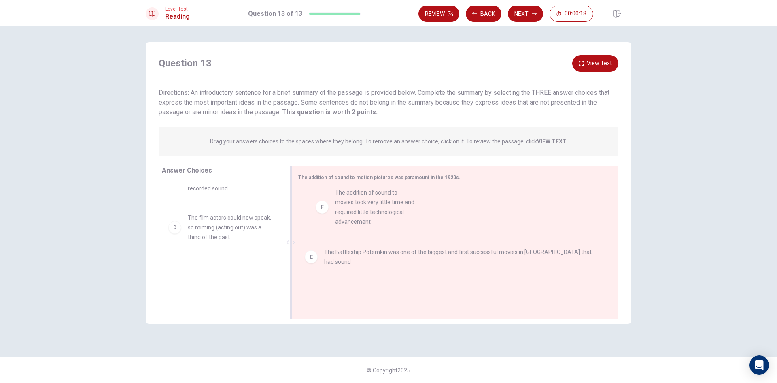
drag, startPoint x: 202, startPoint y: 283, endPoint x: 351, endPoint y: 209, distance: 167.5
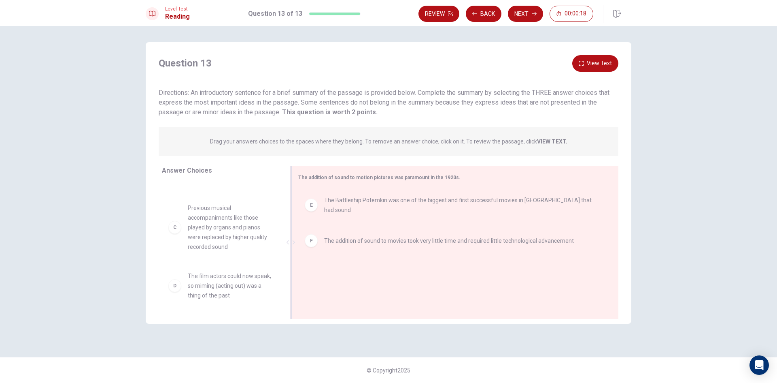
scroll to position [102, 0]
click at [522, 16] on button "Next" at bounding box center [525, 14] width 35 height 16
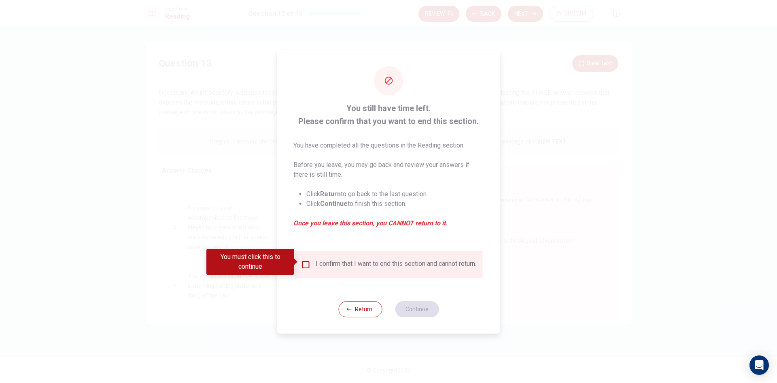
click at [308, 264] on input "You must click this to continue" at bounding box center [306, 265] width 10 height 10
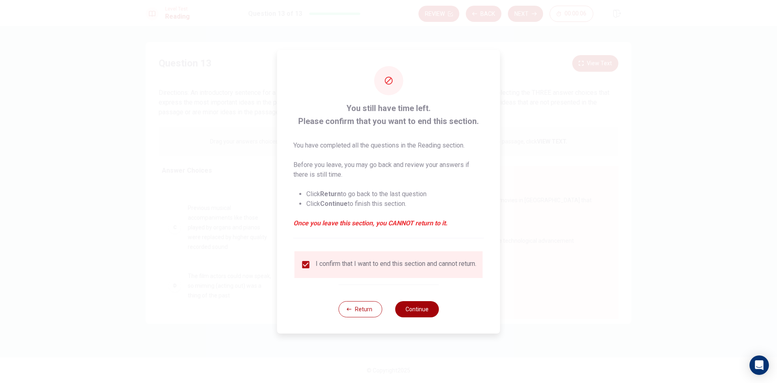
click at [414, 309] on button "Continue" at bounding box center [417, 309] width 44 height 16
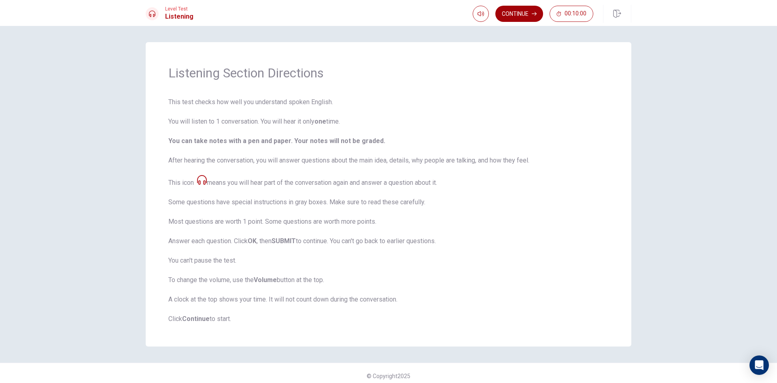
click at [517, 13] on button "Continue" at bounding box center [520, 14] width 48 height 16
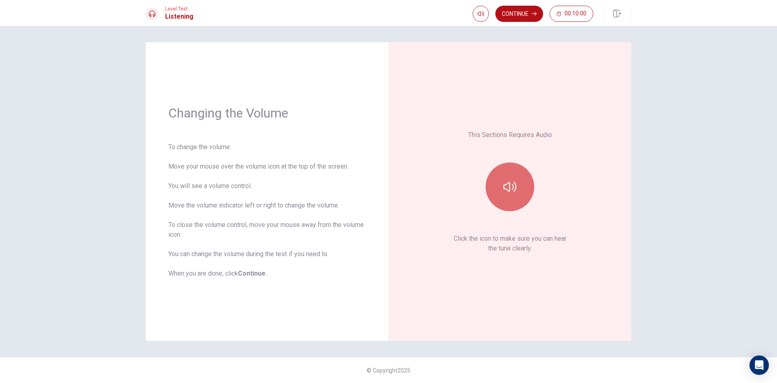
click at [509, 189] on icon "button" at bounding box center [510, 186] width 13 height 13
click at [512, 15] on button "Continue" at bounding box center [520, 14] width 48 height 16
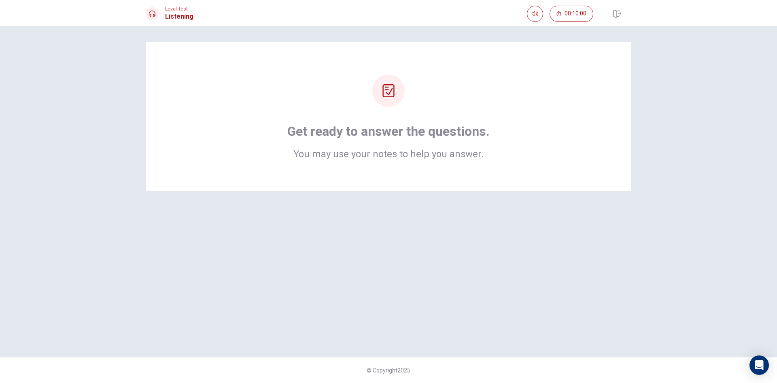
drag, startPoint x: 448, startPoint y: 117, endPoint x: 439, endPoint y: 117, distance: 9.3
click at [447, 117] on div "Get ready to answer the questions. You may use your notes to help you answer." at bounding box center [388, 117] width 421 height 84
click at [439, 117] on div "Get ready to answer the questions. You may use your notes to help you answer." at bounding box center [388, 117] width 421 height 84
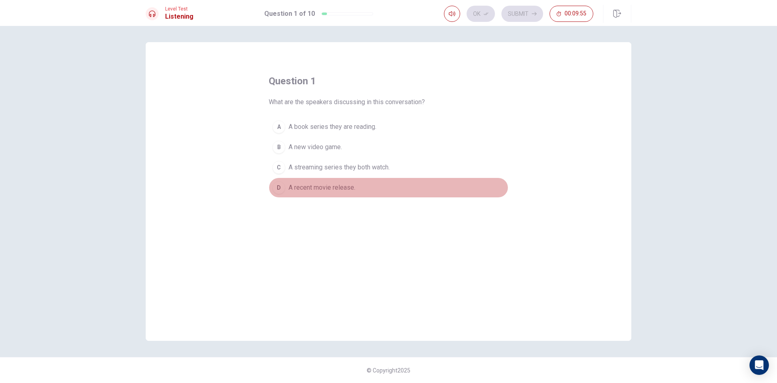
click at [326, 185] on span "A recent movie release." at bounding box center [322, 188] width 67 height 10
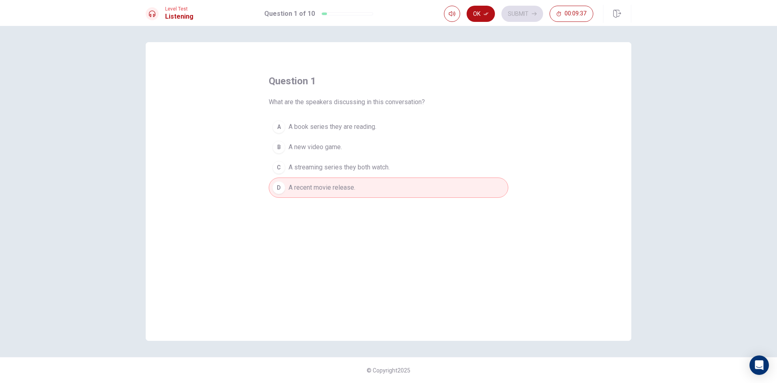
click at [526, 17] on div "Ok Submit 00:09:37" at bounding box center [518, 14] width 149 height 16
click at [481, 12] on button "Ok" at bounding box center [481, 14] width 28 height 16
click at [517, 16] on button "Submit" at bounding box center [523, 14] width 42 height 16
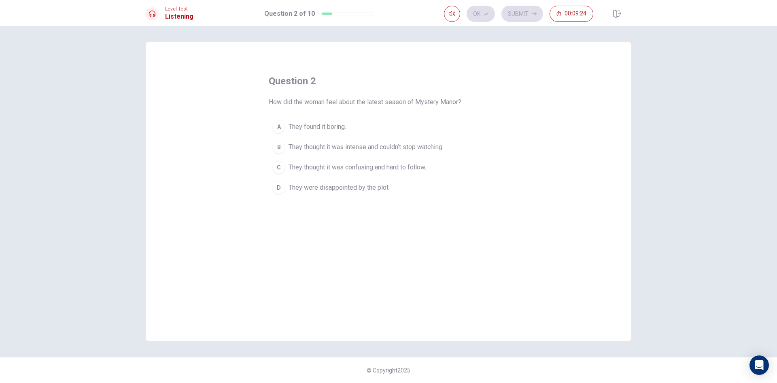
click at [333, 147] on span "They thought it was intense and couldn’t stop watching." at bounding box center [366, 147] width 155 height 10
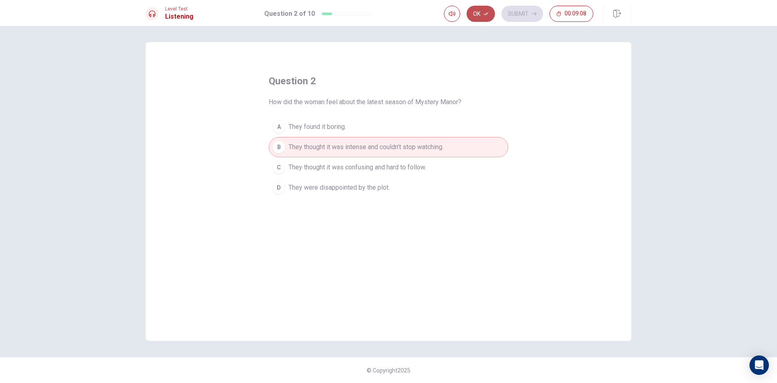
click at [484, 12] on icon "button" at bounding box center [486, 13] width 5 height 5
click at [526, 16] on button "Submit" at bounding box center [523, 14] width 42 height 16
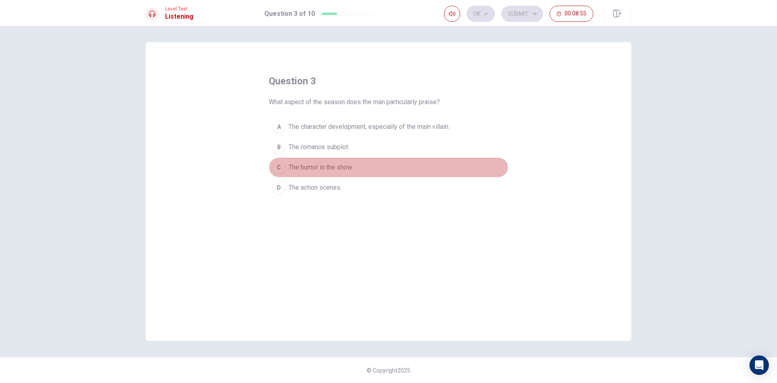
click at [318, 166] on span "The humor in the show." at bounding box center [321, 167] width 64 height 10
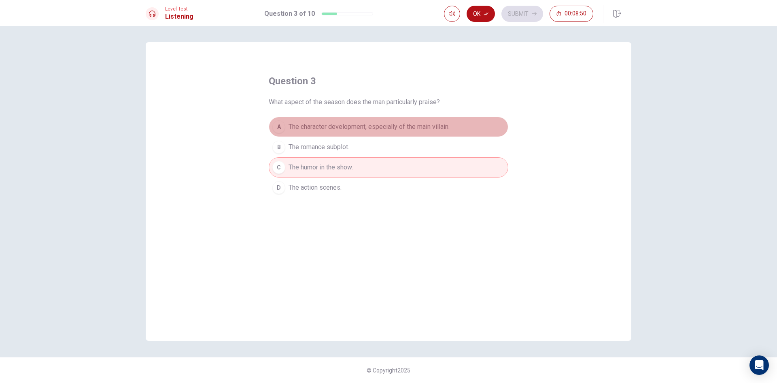
click at [319, 129] on span "The character development, especially of the main villain." at bounding box center [369, 127] width 161 height 10
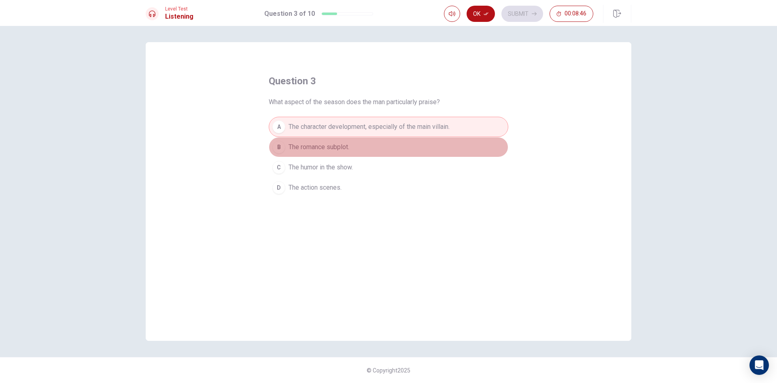
click at [345, 144] on span "The romance subplot." at bounding box center [319, 147] width 61 height 10
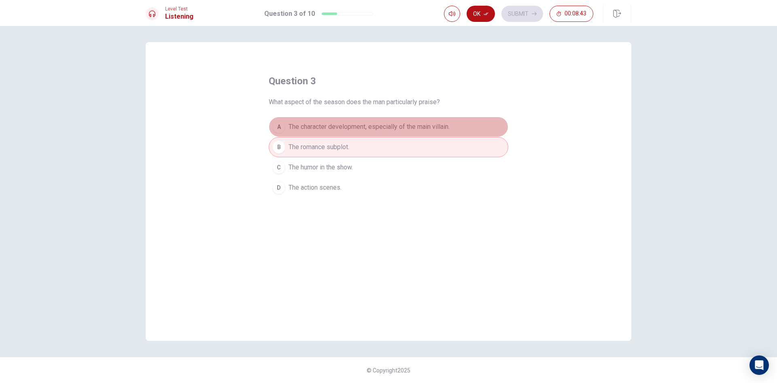
click at [354, 129] on span "The character development, especially of the main villain." at bounding box center [369, 127] width 161 height 10
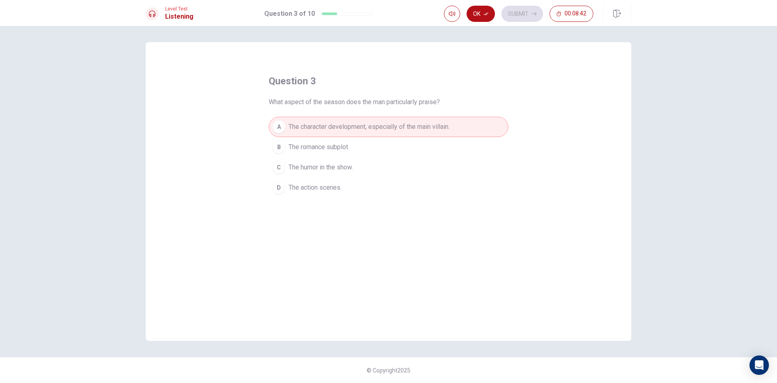
click at [347, 166] on span "The humor in the show." at bounding box center [321, 167] width 64 height 10
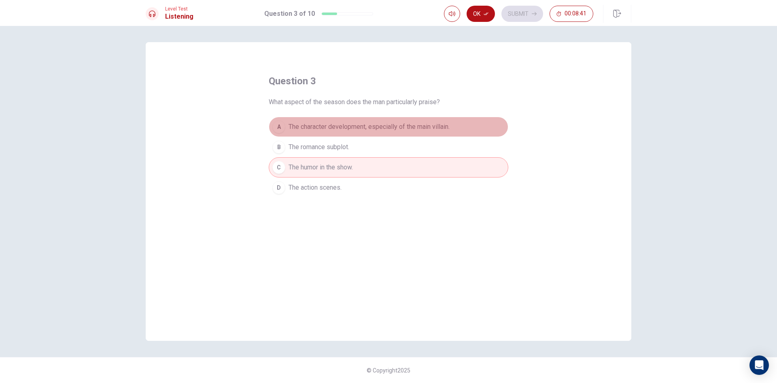
click at [352, 127] on span "The character development, especially of the main villain." at bounding box center [369, 127] width 161 height 10
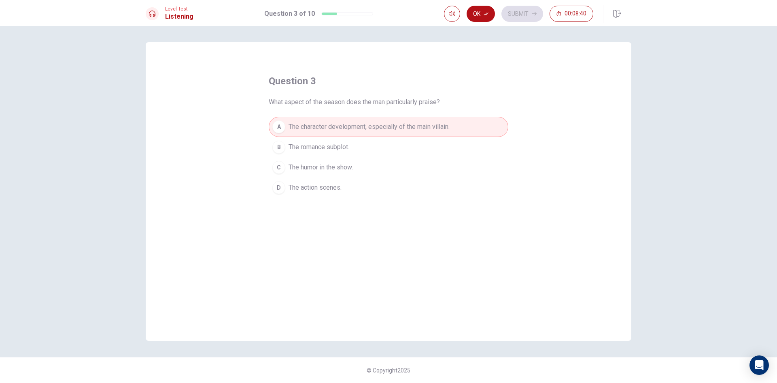
click at [331, 182] on button "D The action scenes." at bounding box center [389, 187] width 240 height 20
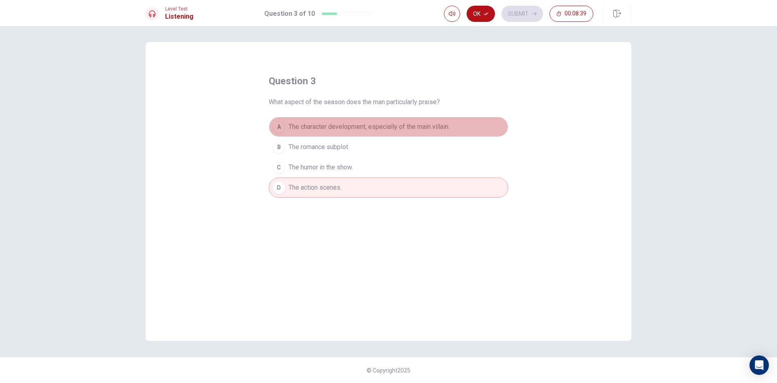
click at [337, 122] on span "The character development, especially of the main villain." at bounding box center [369, 127] width 161 height 10
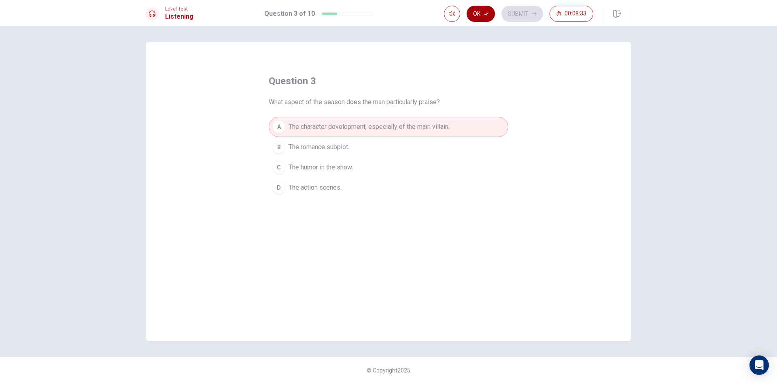
click at [486, 16] on button "Ok" at bounding box center [481, 14] width 28 height 16
click at [528, 13] on button "Submit" at bounding box center [523, 14] width 42 height 16
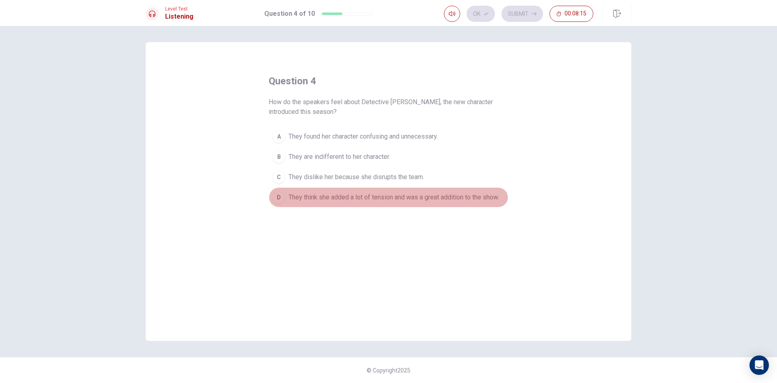
drag, startPoint x: 425, startPoint y: 197, endPoint x: 424, endPoint y: 171, distance: 25.5
click at [424, 195] on span "They think she added a lot of tension and was a great addition to the show." at bounding box center [394, 197] width 211 height 10
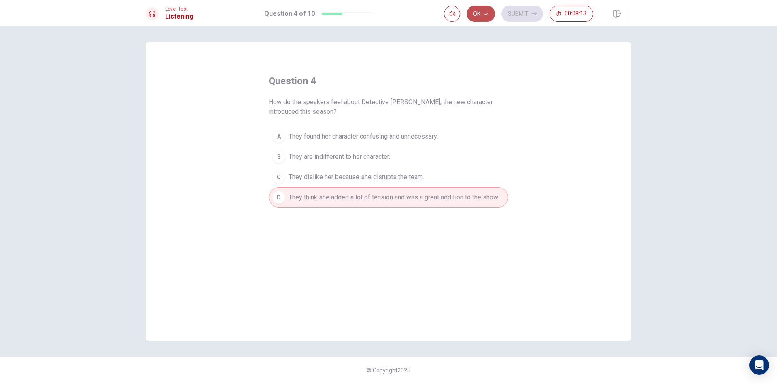
click at [486, 16] on icon "button" at bounding box center [486, 13] width 5 height 5
click at [528, 13] on button "Submit" at bounding box center [523, 14] width 42 height 16
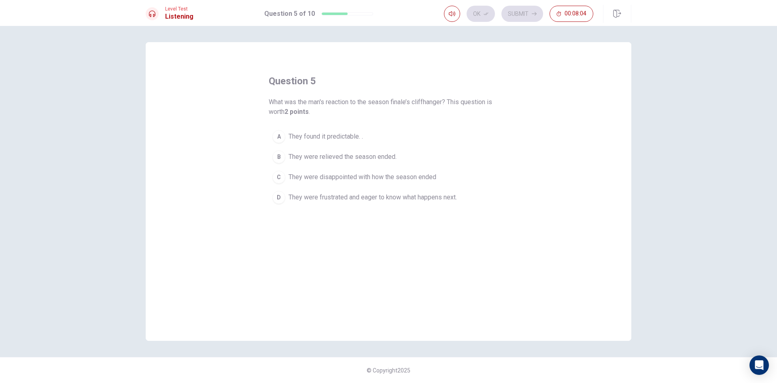
click at [337, 153] on span "They were relieved the season ended." at bounding box center [343, 157] width 108 height 10
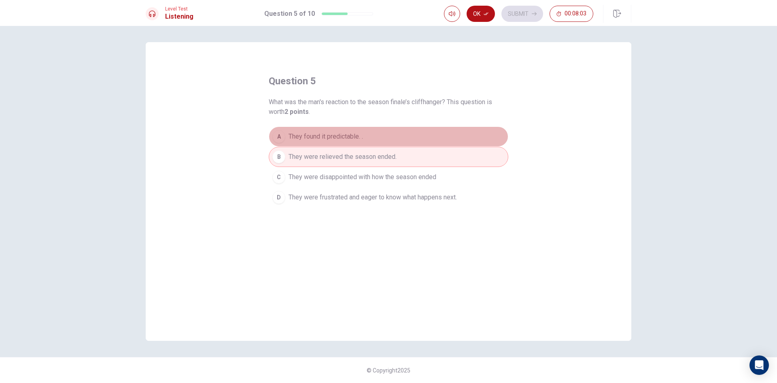
click at [330, 130] on button "A They found it predictable. ." at bounding box center [389, 136] width 240 height 20
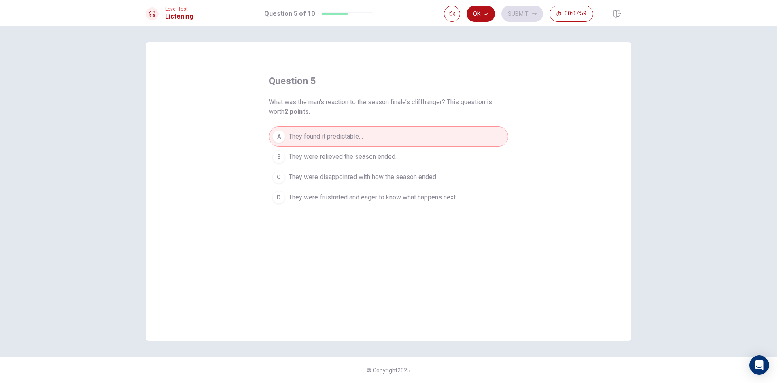
click at [329, 178] on span "They were disappointed with how the season ended" at bounding box center [363, 177] width 148 height 10
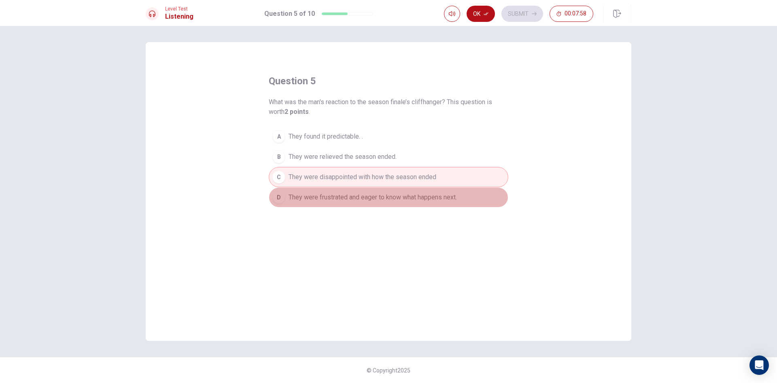
click at [330, 196] on span "They were frustrated and eager to know what happens next." at bounding box center [373, 197] width 168 height 10
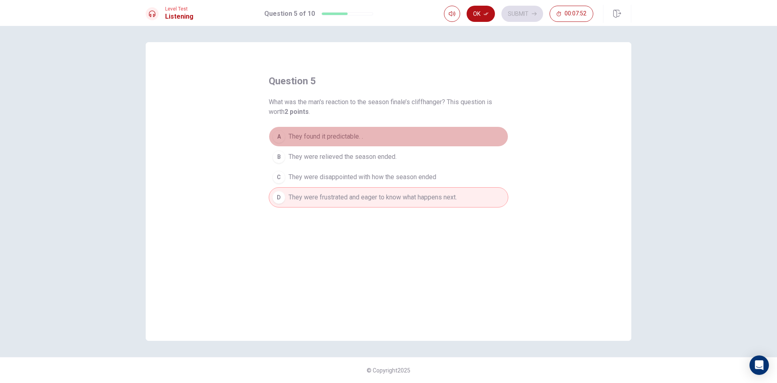
click at [308, 138] on span "They found it predictable. ." at bounding box center [326, 137] width 75 height 10
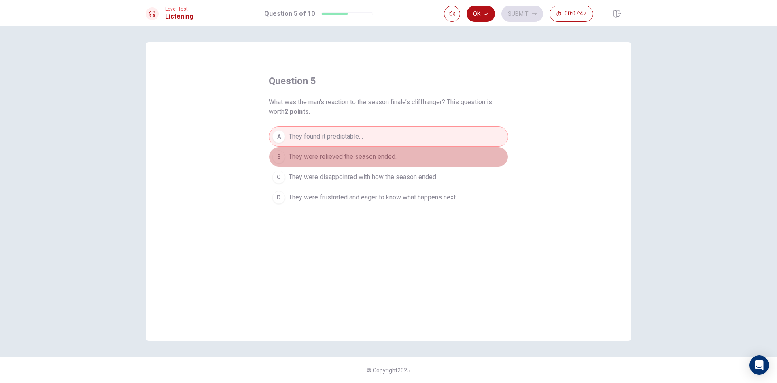
click at [377, 154] on span "They were relieved the season ended." at bounding box center [343, 157] width 108 height 10
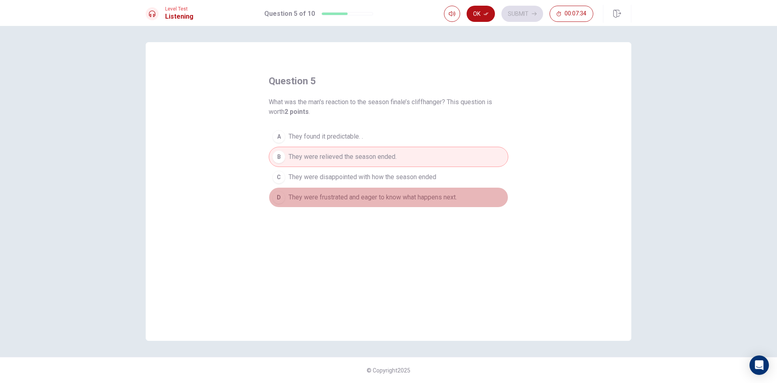
click at [392, 201] on span "They were frustrated and eager to know what happens next." at bounding box center [373, 197] width 168 height 10
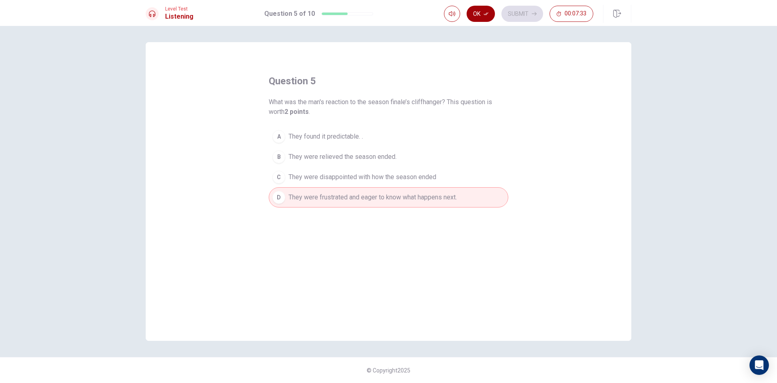
click at [486, 15] on icon "button" at bounding box center [486, 13] width 5 height 5
click at [521, 14] on button "Submit" at bounding box center [523, 14] width 42 height 16
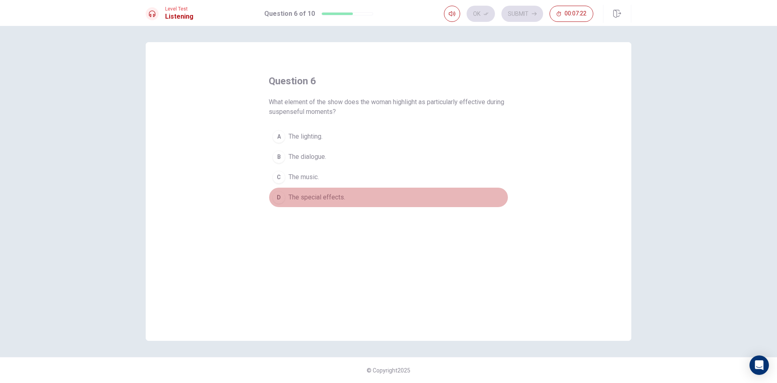
click at [319, 197] on span "The special effects." at bounding box center [317, 197] width 57 height 10
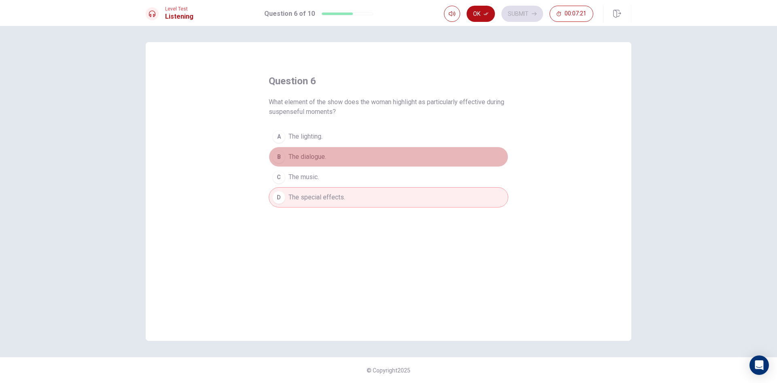
click at [315, 156] on span "The dialogue." at bounding box center [308, 157] width 38 height 10
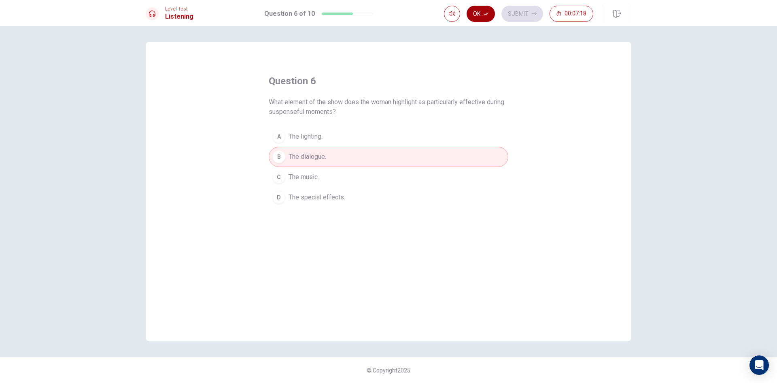
click at [472, 17] on button "Ok" at bounding box center [481, 14] width 28 height 16
click at [514, 13] on button "Submit" at bounding box center [523, 14] width 42 height 16
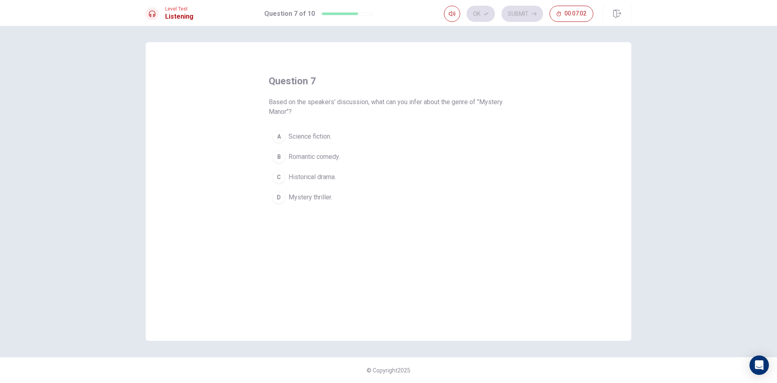
click at [317, 133] on span "Science fiction." at bounding box center [310, 137] width 43 height 10
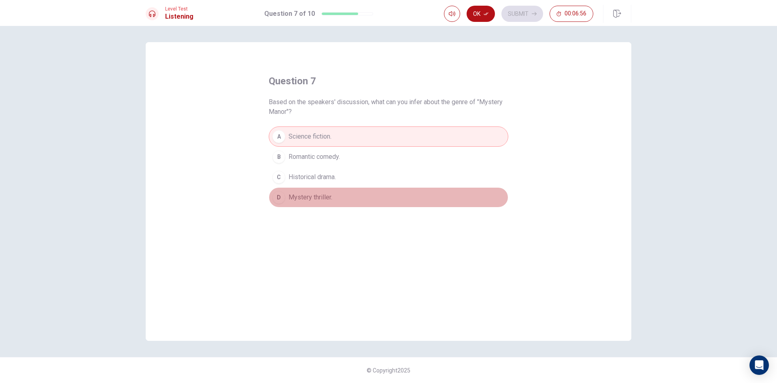
click at [328, 198] on span "Mystery thriller." at bounding box center [311, 197] width 44 height 10
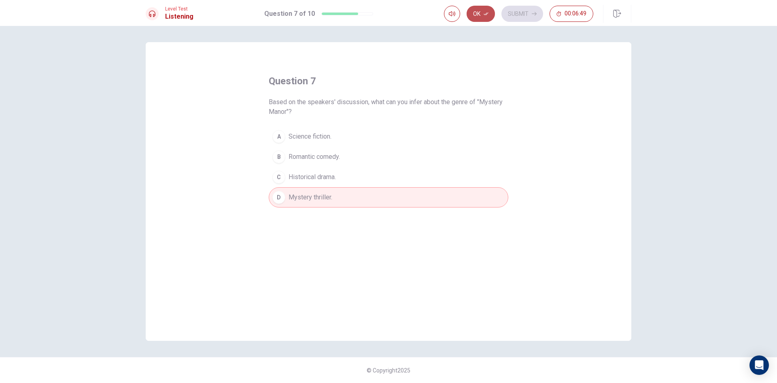
click at [486, 18] on button "Ok" at bounding box center [481, 14] width 28 height 16
click at [506, 12] on button "Submit" at bounding box center [523, 14] width 42 height 16
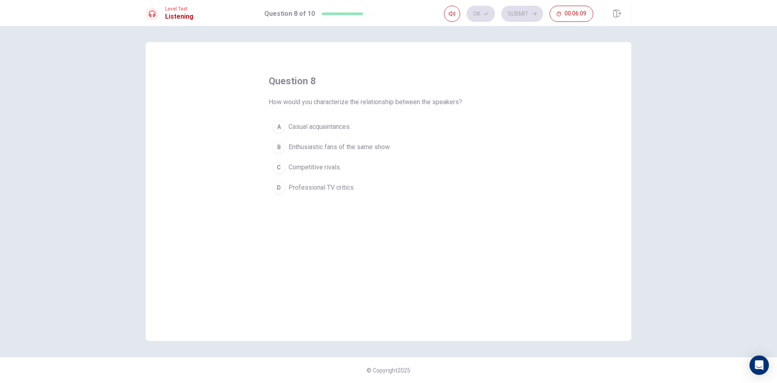
click at [343, 122] on span "Casual acquaintances." at bounding box center [320, 127] width 62 height 10
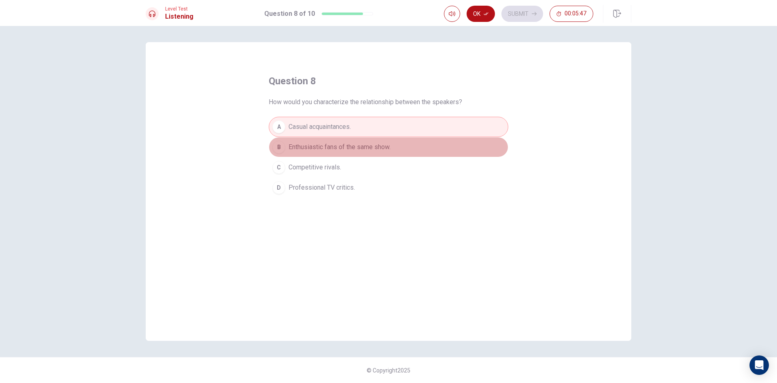
click at [385, 147] on span "Enthusiastic fans of the same show." at bounding box center [340, 147] width 102 height 10
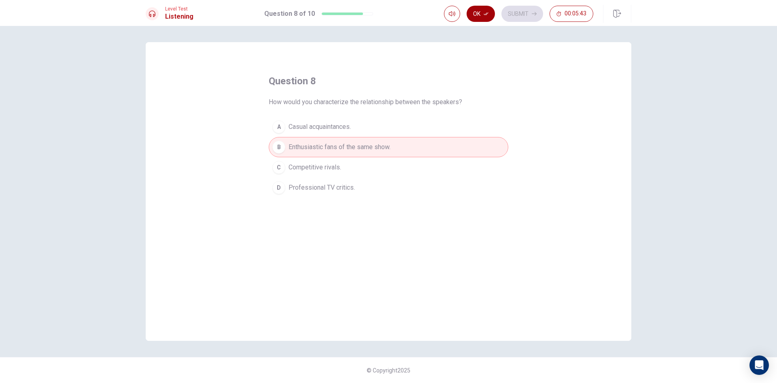
click at [477, 19] on button "Ok" at bounding box center [481, 14] width 28 height 16
click at [514, 12] on button "Submit" at bounding box center [523, 14] width 42 height 16
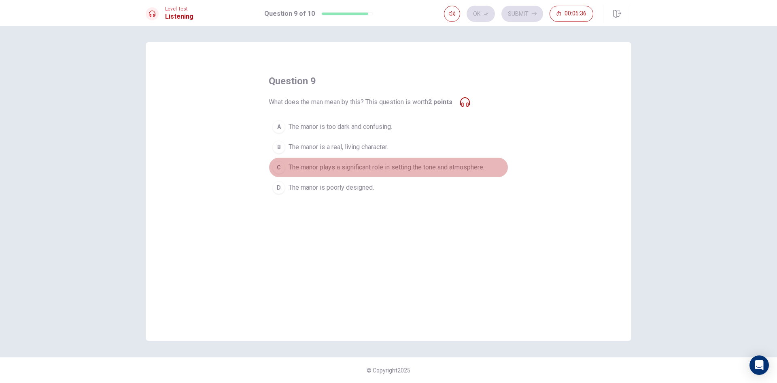
click at [362, 168] on span "The manor plays a significant role in setting the tone and atmosphere." at bounding box center [387, 167] width 196 height 10
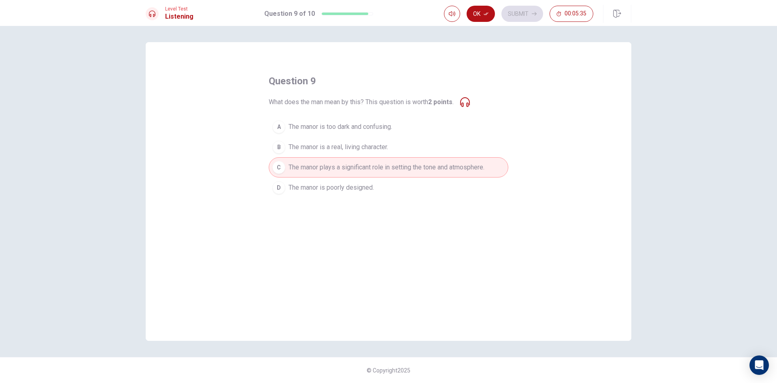
click at [361, 156] on button "B The manor is a real, living character." at bounding box center [389, 147] width 240 height 20
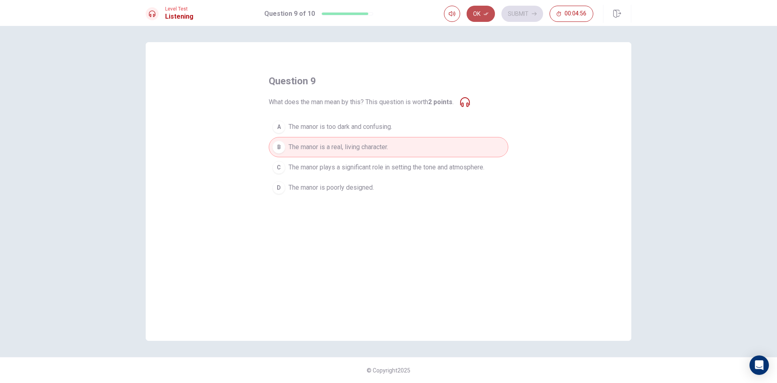
click at [477, 16] on button "Ok" at bounding box center [481, 14] width 28 height 16
click at [510, 14] on button "Submit" at bounding box center [523, 14] width 42 height 16
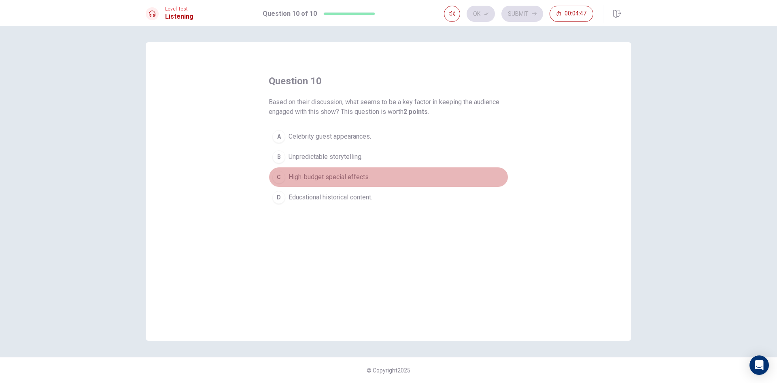
drag, startPoint x: 332, startPoint y: 170, endPoint x: 331, endPoint y: 175, distance: 5.8
click at [332, 170] on button "C High-budget special effects." at bounding box center [389, 177] width 240 height 20
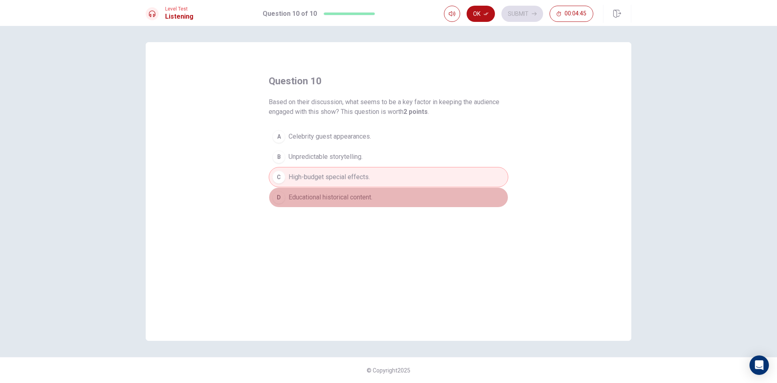
drag, startPoint x: 315, startPoint y: 196, endPoint x: 313, endPoint y: 187, distance: 9.1
click at [315, 195] on span "Educational historical content." at bounding box center [331, 197] width 84 height 10
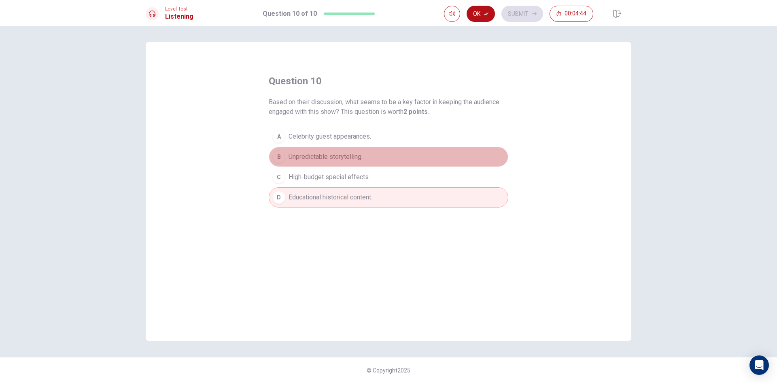
click at [320, 155] on span "Unpredictable storytelling." at bounding box center [326, 157] width 74 height 10
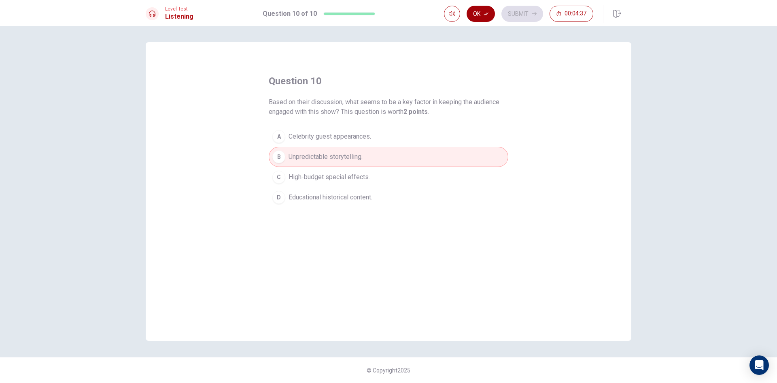
click at [475, 16] on button "Ok" at bounding box center [481, 14] width 28 height 16
click at [522, 16] on button "Submit" at bounding box center [523, 14] width 42 height 16
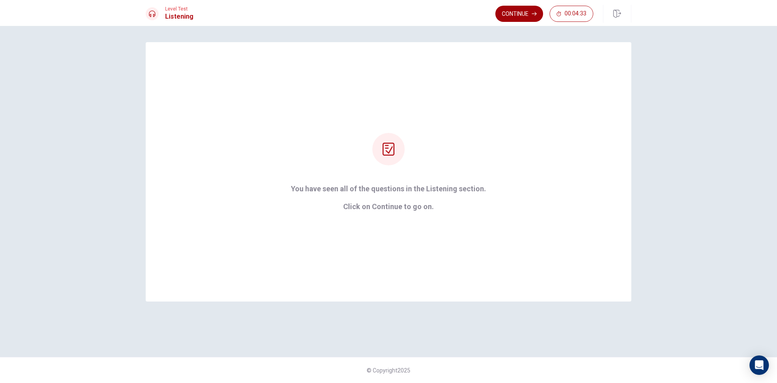
click at [505, 13] on button "Continue" at bounding box center [520, 14] width 48 height 16
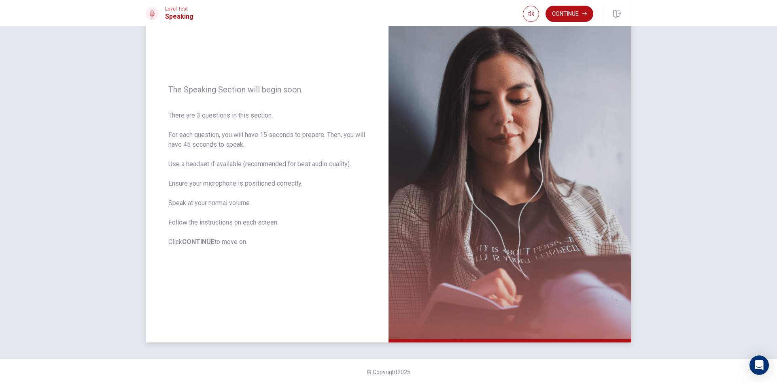
scroll to position [55, 0]
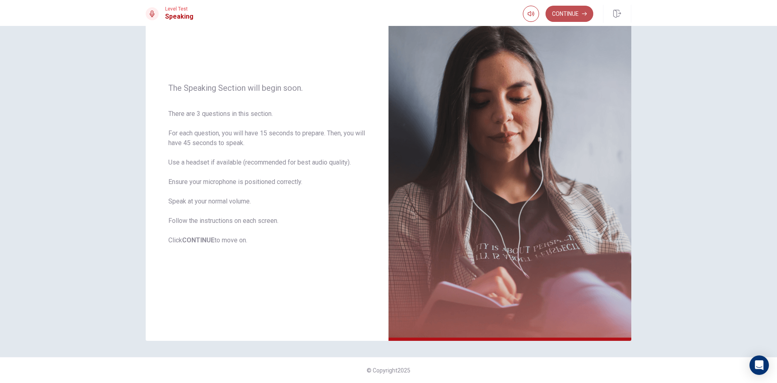
click at [558, 20] on button "Continue" at bounding box center [570, 14] width 48 height 16
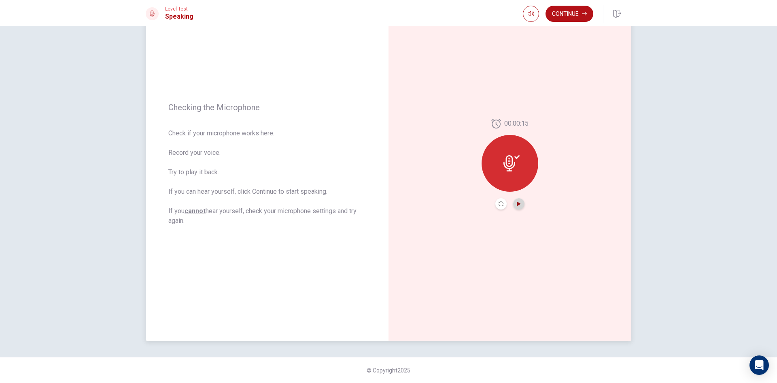
click at [518, 202] on icon "Play Audio" at bounding box center [519, 203] width 5 height 5
click at [569, 17] on button "Continue" at bounding box center [570, 14] width 48 height 16
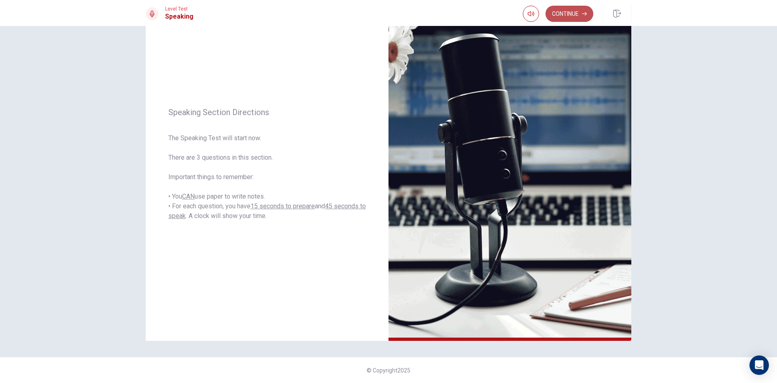
click at [584, 12] on icon "button" at bounding box center [584, 13] width 5 height 5
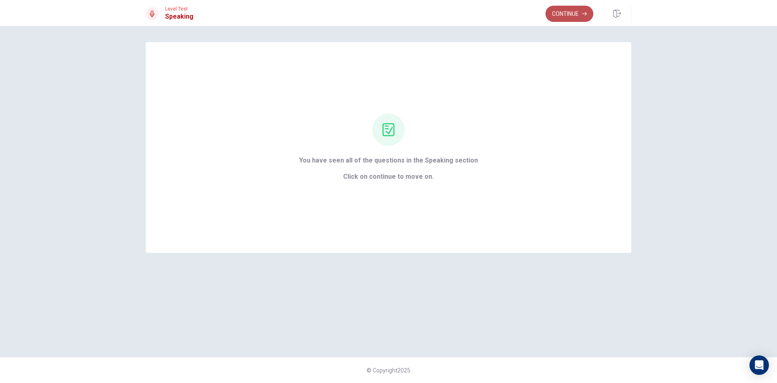
click at [578, 14] on button "Continue" at bounding box center [570, 14] width 48 height 16
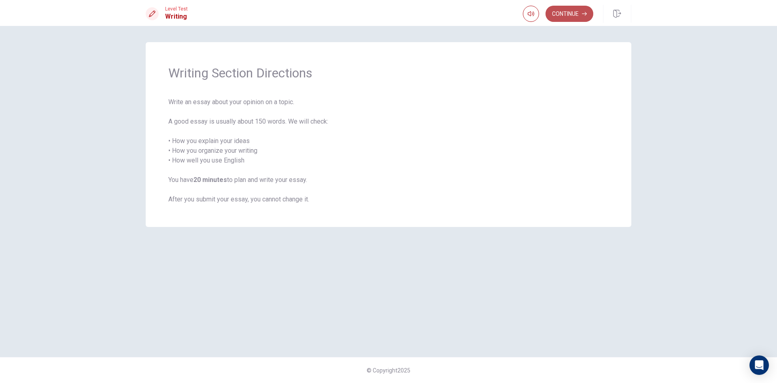
click at [564, 18] on button "Continue" at bounding box center [570, 14] width 48 height 16
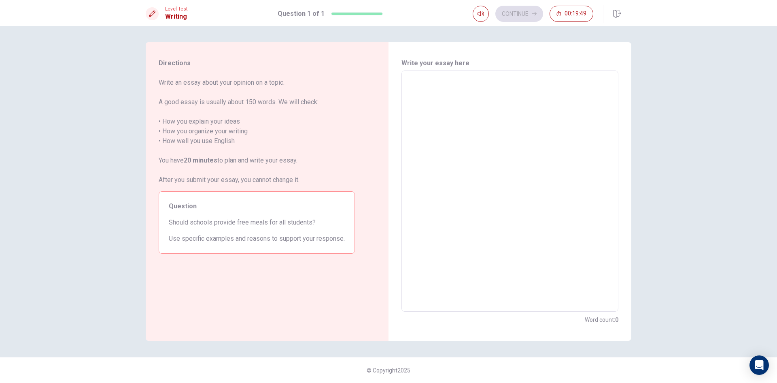
click at [425, 83] on textarea at bounding box center [510, 191] width 206 height 228
type textarea "N"
type textarea "x"
type textarea "No"
type textarea "x"
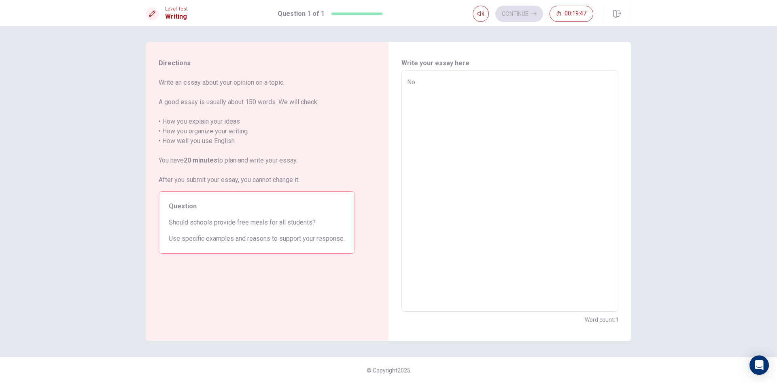
type textarea "Now"
type textarea "x"
type textarea "Nowa"
type textarea "x"
type textarea "Nowad"
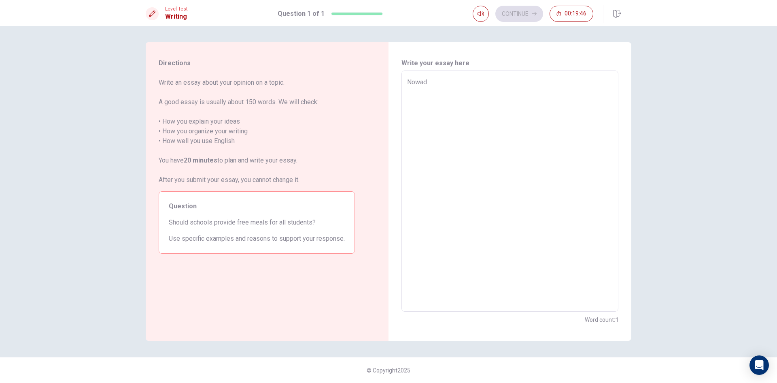
type textarea "x"
type textarea "Nowada"
type textarea "x"
type textarea "Nowaday"
type textarea "x"
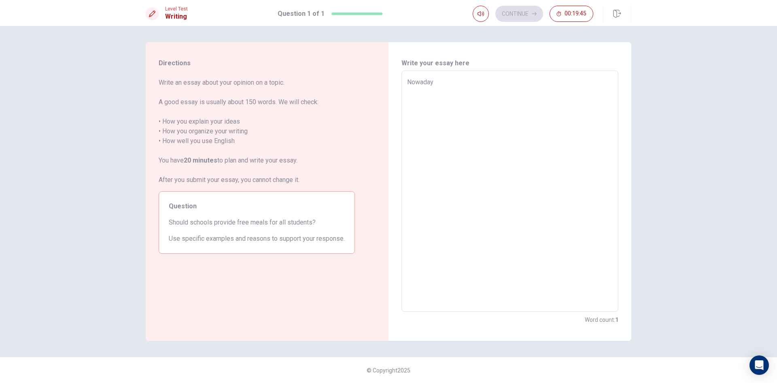
type textarea "Nowaday"
type textarea "x"
type textarea "Nowaday s"
type textarea "x"
type textarea "Nowaday sc"
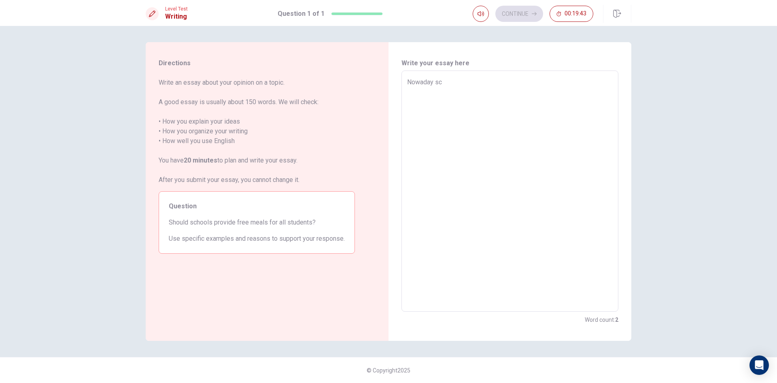
type textarea "x"
type textarea "Nowaday sch"
type textarea "x"
type textarea "Nowaday scho"
type textarea "x"
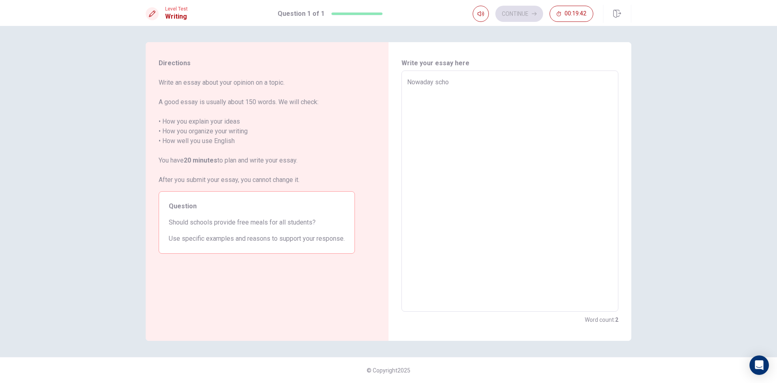
type textarea "Nowaday schoo"
type textarea "x"
type textarea "Nowaday school"
type textarea "x"
type textarea "Nowaday school"
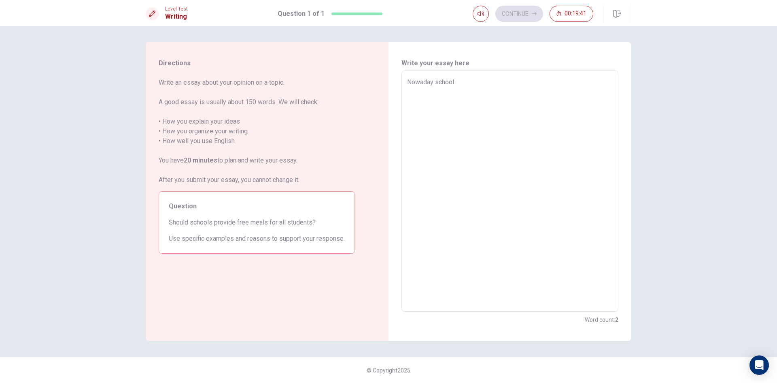
type textarea "x"
type textarea "Nowaday school"
type textarea "x"
type textarea "Nowaday schoo"
type textarea "x"
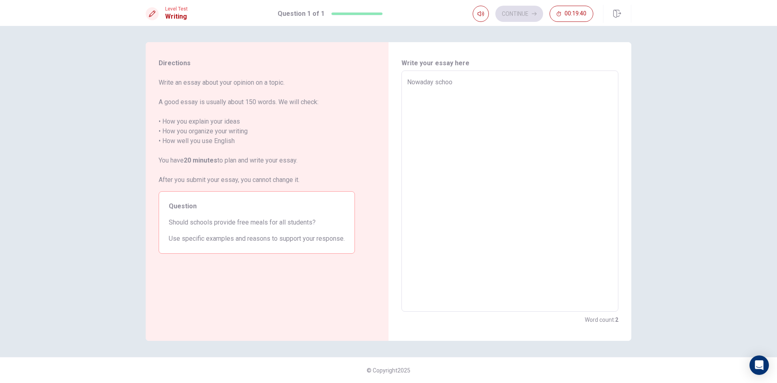
type textarea "Nowaday scho"
type textarea "x"
type textarea "Nowaday sch"
type textarea "x"
type textarea "Nowaday sc"
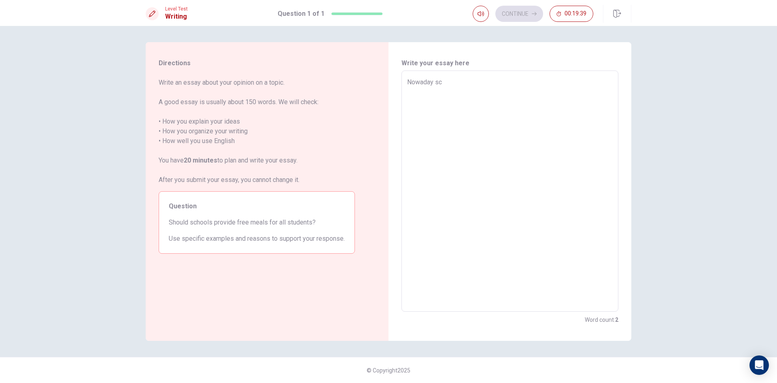
type textarea "x"
type textarea "Nowaday s"
type textarea "x"
type textarea "Nowaday"
type textarea "x"
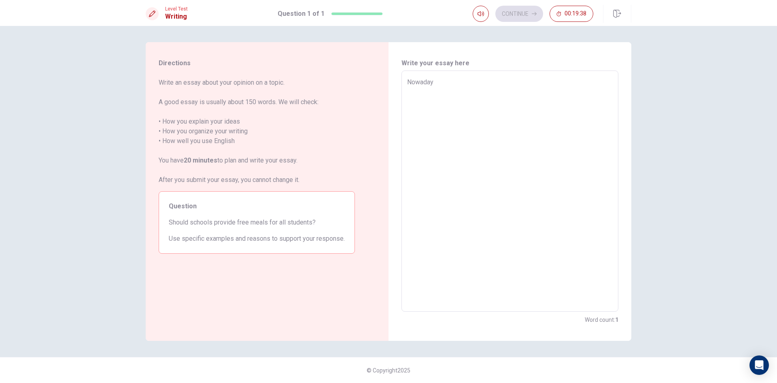
type textarea "Nowaday m"
type textarea "x"
type textarea "Nowaday ma"
type textarea "x"
type textarea "Nowaday man"
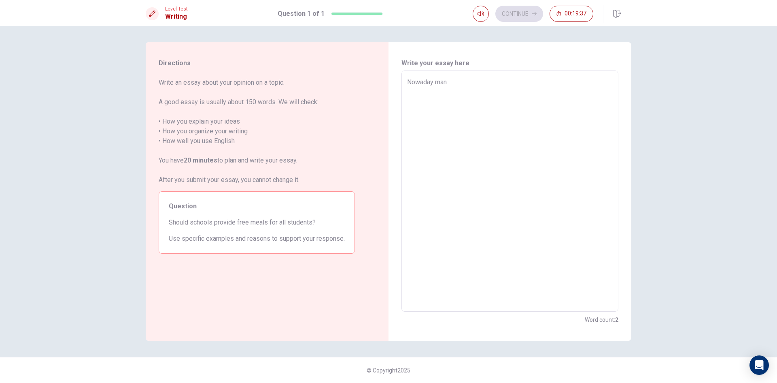
type textarea "x"
type textarea "Nowaday many"
type textarea "x"
type textarea "Nowaday many"
type textarea "x"
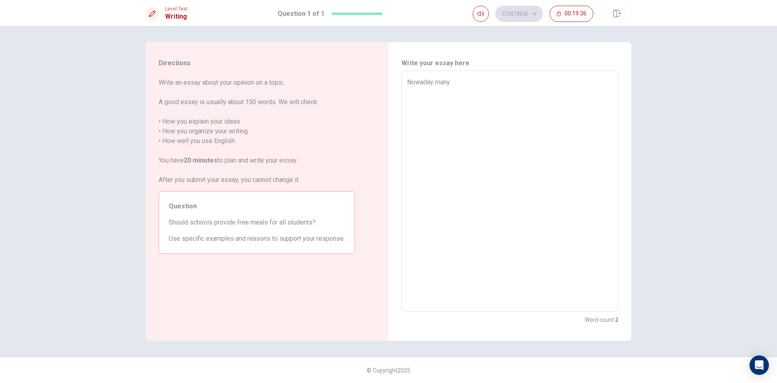
type textarea "Nowaday many s"
type textarea "x"
type textarea "Nowaday many sc"
type textarea "x"
type textarea "Nowaday many sch"
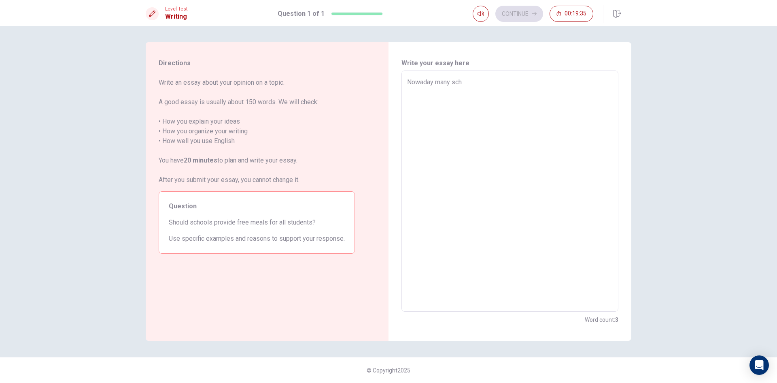
type textarea "x"
type textarea "Nowaday many scho"
type textarea "x"
type textarea "Nowaday many schoo"
type textarea "x"
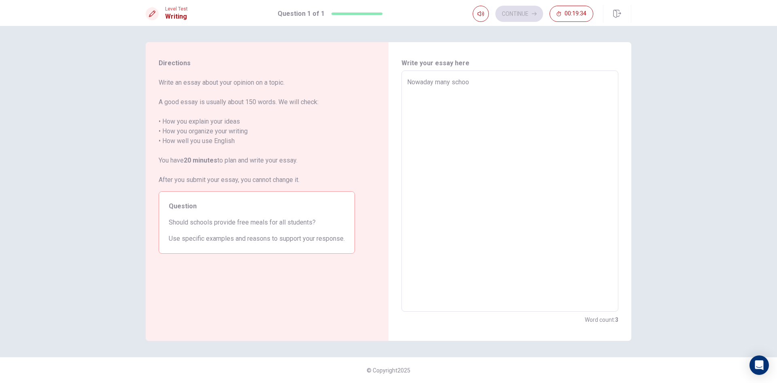
type textarea "Nowaday many school"
type textarea "x"
type textarea "Nowaday many school"
type textarea "x"
type textarea "Nowaday many school h"
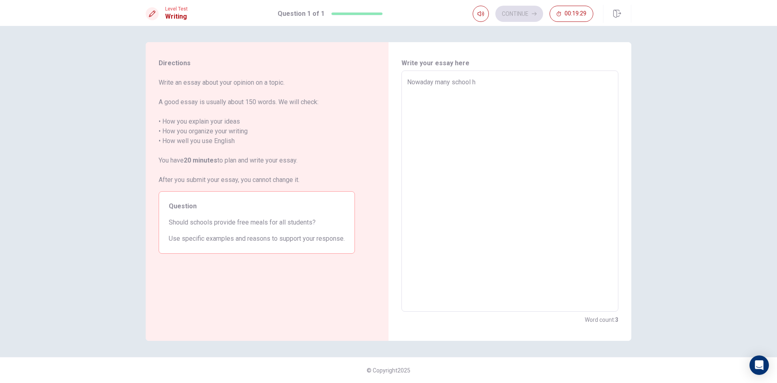
type textarea "x"
type textarea "Nowaday many school ha"
type textarea "x"
type textarea "Nowaday many school hav"
type textarea "x"
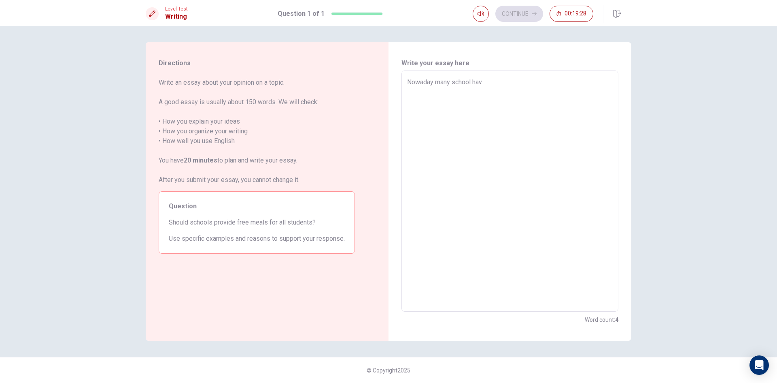
type textarea "Nowaday many school have"
type textarea "x"
type textarea "Nowaday many school have"
type textarea "x"
type textarea "Nowaday many school have l"
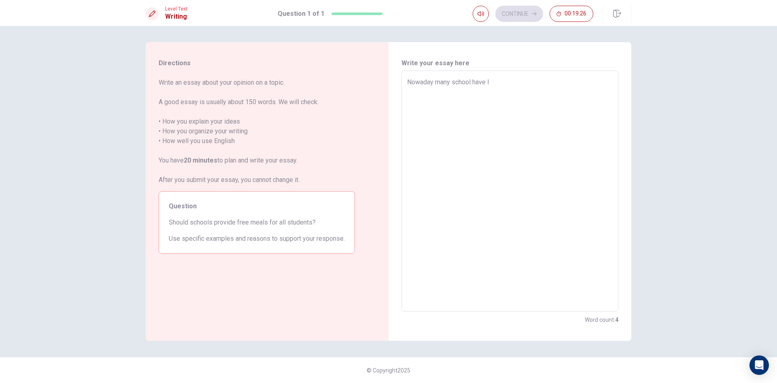
type textarea "x"
type textarea "Nowaday many school have lo"
type textarea "x"
type textarea "Nowaday many school have [PERSON_NAME]"
type textarea "x"
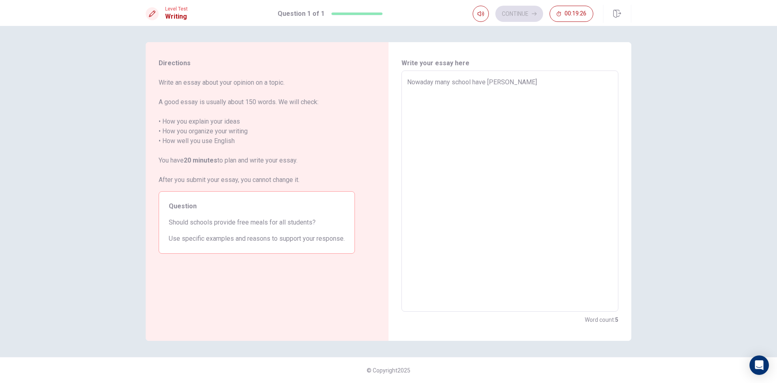
type textarea "Nowaday many school have [PERSON_NAME]"
type textarea "x"
type textarea "Nowaday many school have [PERSON_NAME] p"
type textarea "x"
type textarea "Nowaday many school have [PERSON_NAME]"
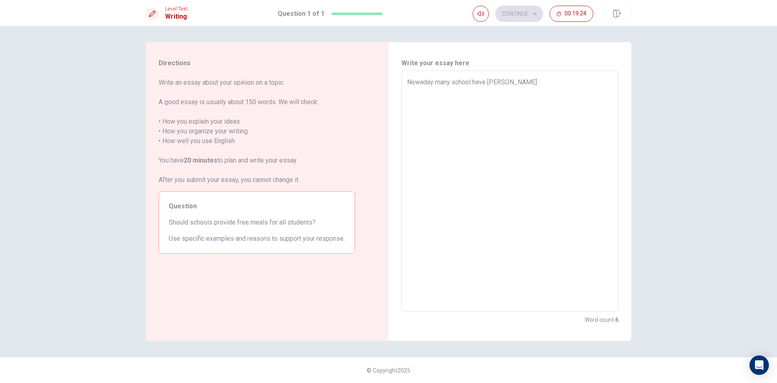
type textarea "x"
type textarea "Nowaday many school have [PERSON_NAME] pri"
type textarea "x"
type textarea "Nowaday many school have [PERSON_NAME] pric"
type textarea "x"
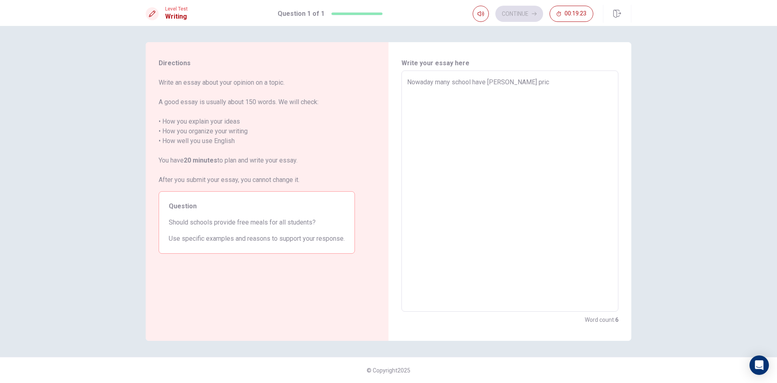
type textarea "Nowaday many school have [PERSON_NAME] price"
type textarea "x"
type textarea "Nowaday many school have [PERSON_NAME] price"
type textarea "x"
type textarea "Nowaday many school have [PERSON_NAME] price f"
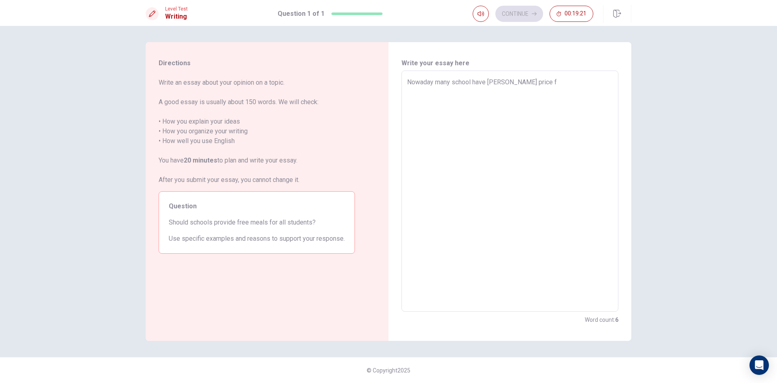
type textarea "x"
type textarea "Nowaday many school have [PERSON_NAME] price fo"
type textarea "x"
type textarea "Nowaday many school have [PERSON_NAME] price for"
type textarea "x"
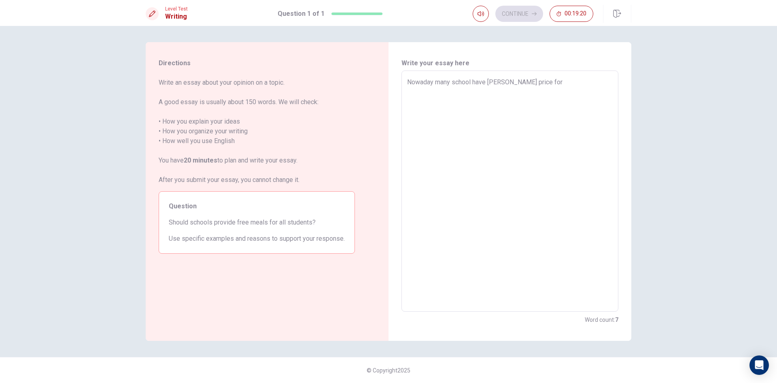
type textarea "Nowaday many school have [PERSON_NAME] price for"
type textarea "x"
type textarea "Nowaday many school have [PERSON_NAME] price for"
type textarea "x"
type textarea "Nowaday many school have lo price for"
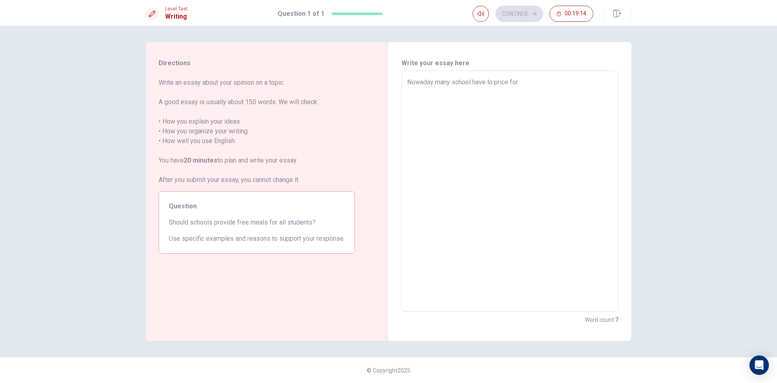
type textarea "x"
type textarea "Nowaday many school have [PERSON_NAME] price for"
type textarea "x"
type textarea "Nowaday many school have lo price for"
type textarea "x"
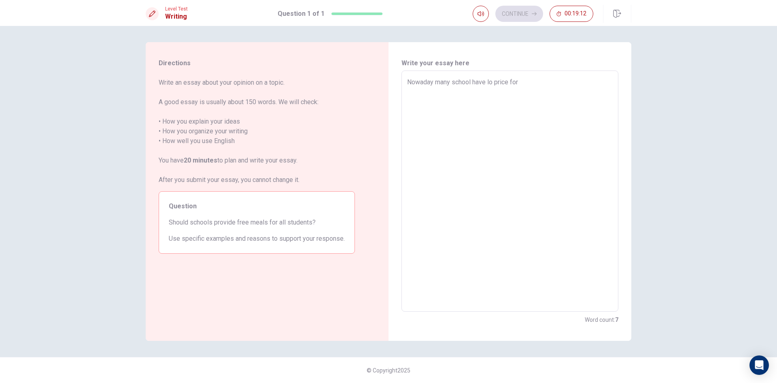
type textarea "Nowaday many school have low price for"
type textarea "x"
type textarea "Nowaday many school have low price for"
type textarea "x"
type textarea "Nowaday many school have low price for m"
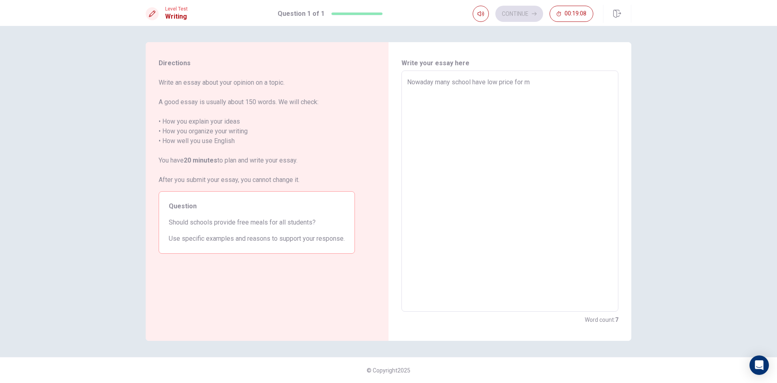
type textarea "x"
type textarea "Nowaday many school have low price for me"
type textarea "x"
type textarea "Nowaday many school have low price for mea"
type textarea "x"
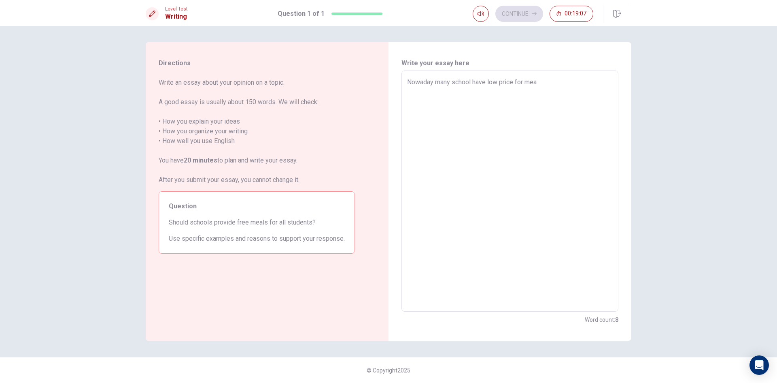
type textarea "Nowaday many school have low price for meal"
type textarea "x"
type textarea "Nowaday many school have low price for meals"
type textarea "x"
type textarea "Nowaday many school have low price for meals"
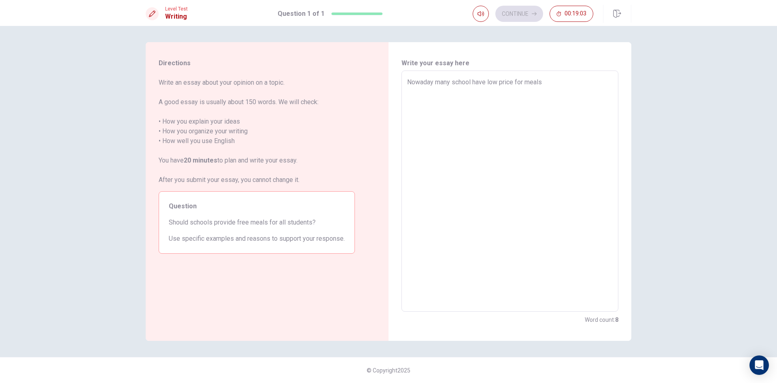
type textarea "x"
type textarea "Nowaday many school have low price for meals f"
type textarea "x"
type textarea "Nowaday many school have low price for meals fo"
type textarea "x"
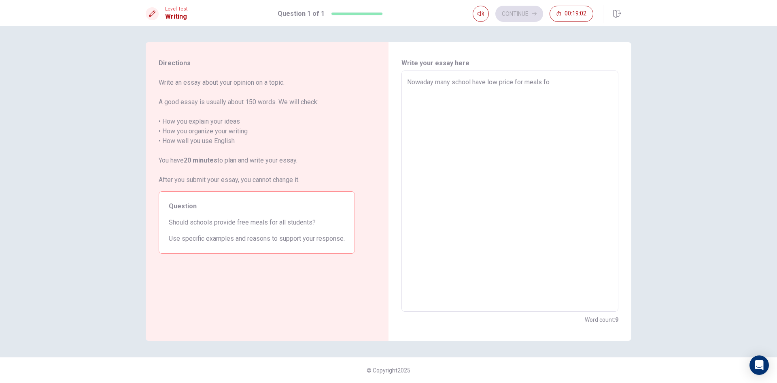
type textarea "Nowaday many school have low price for meals for"
type textarea "x"
type textarea "Nowaday many school have low price for meals for"
type textarea "x"
type textarea "Nowaday many school have low price for meals for s"
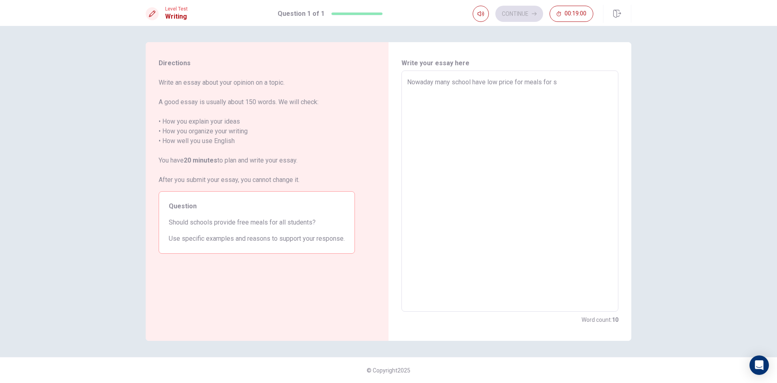
type textarea "x"
type textarea "Nowaday many school have low price for meals for st"
type textarea "x"
type textarea "Nowaday many school have low price for meals for stu"
type textarea "x"
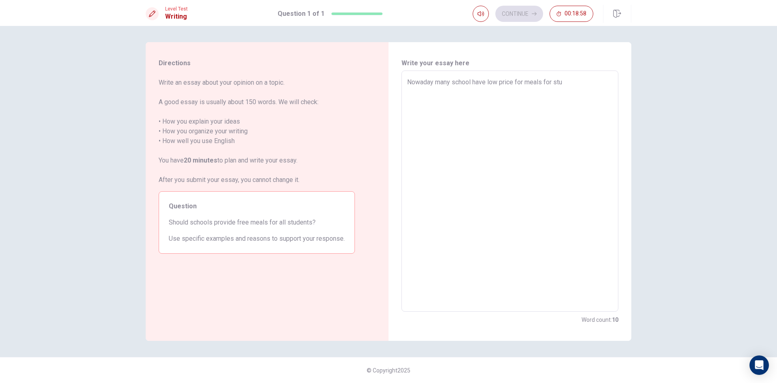
type textarea "Nowaday many school have low price for meals for stud"
type textarea "x"
type textarea "Nowaday many school have low price for meals for stude"
type textarea "x"
type textarea "Nowaday many school have low price for meals for studen"
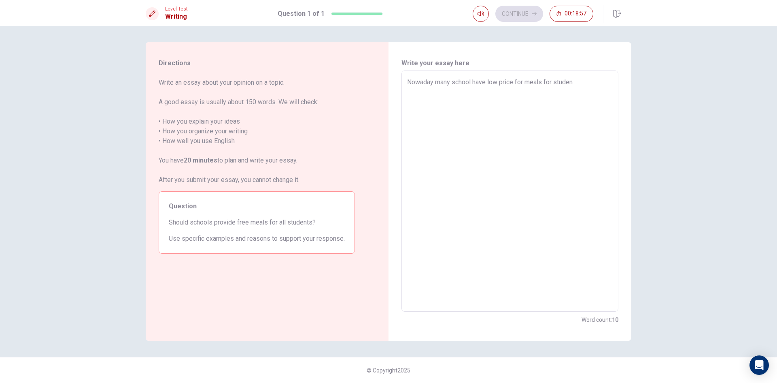
type textarea "x"
type textarea "Nowaday many school have low price for meals for student"
type textarea "x"
type textarea "Nowaday many school have low price for meals for student"
type textarea "x"
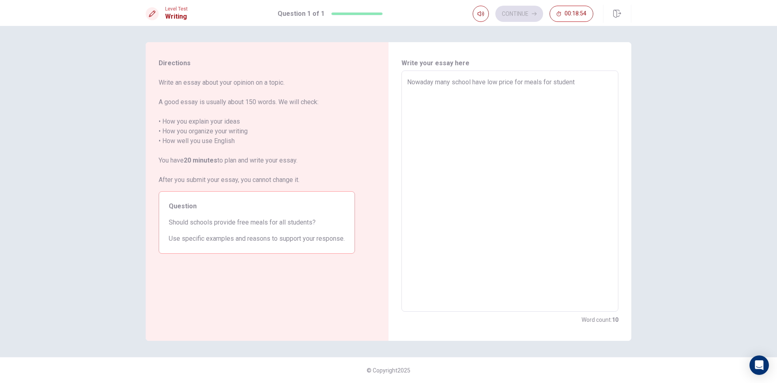
type textarea "Nowaday many school have low price for meals for student"
type textarea "x"
type textarea "Nowaday many school have low price for meals for students"
type textarea "x"
type textarea "Nowaday many school have low price for meals for students"
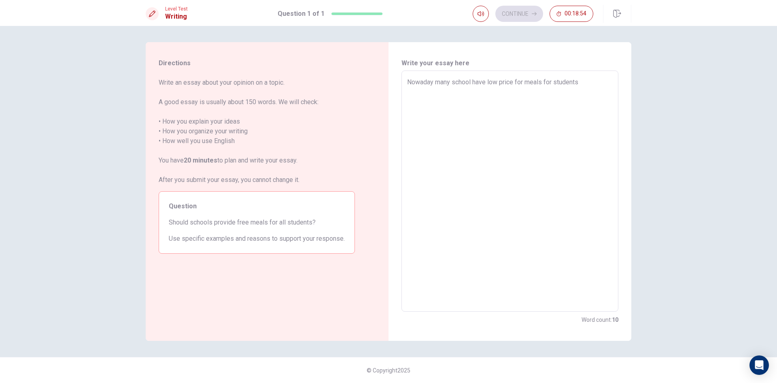
type textarea "x"
type textarea "Nowaday many school have low price for meals for students"
type textarea "x"
type textarea "Nowaday many school have low price for meals for students,"
type textarea "x"
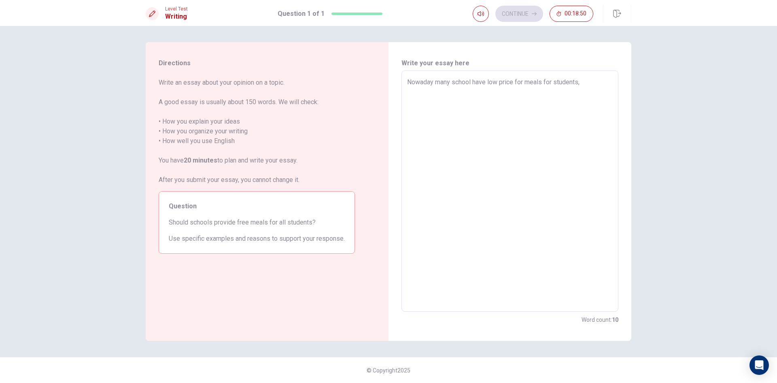
type textarea "Nowaday many school have low price for meals for students,"
type textarea "x"
type textarea "Nowaday many school have low price for meals for students, B"
type textarea "x"
type textarea "Nowaday many school have low price for meals for students, Bu"
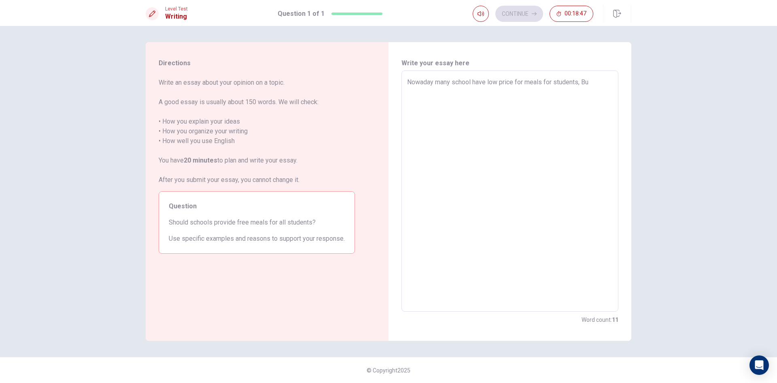
type textarea "x"
type textarea "Nowaday many school have low price for meals for students, But"
type textarea "x"
type textarea "Nowaday many school have low price for meals for students, Bu"
type textarea "x"
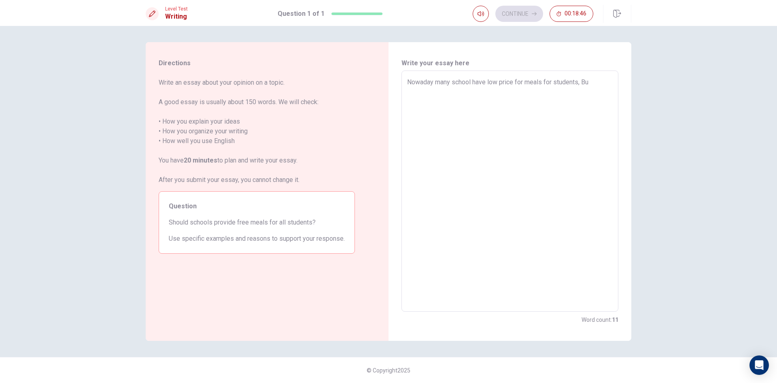
type textarea "Nowaday many school have low price for meals for students, B"
type textarea "x"
type textarea "Nowaday many school have low price for meals for students,"
type textarea "x"
type textarea "Nowaday many school have low price for meals for students, b"
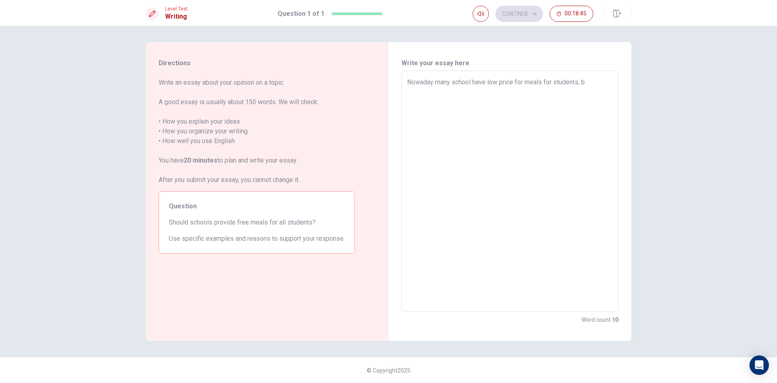
type textarea "x"
type textarea "Nowaday many school have low price for meals for students, bu"
type textarea "x"
type textarea "Nowaday many school have low price for meals for students, but"
type textarea "x"
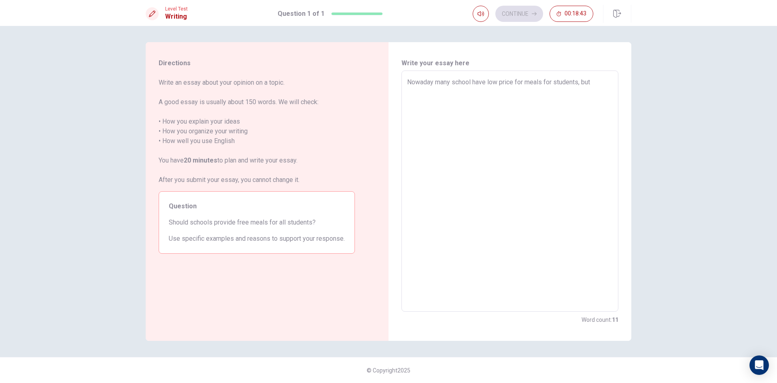
type textarea "Nowaday many school have low price for meals for students, but"
type textarea "x"
type textarea "Nowaday many school have low price for meals for students, but i"
type textarea "x"
type textarea "Nowaday many school have low price for meals for students, but if"
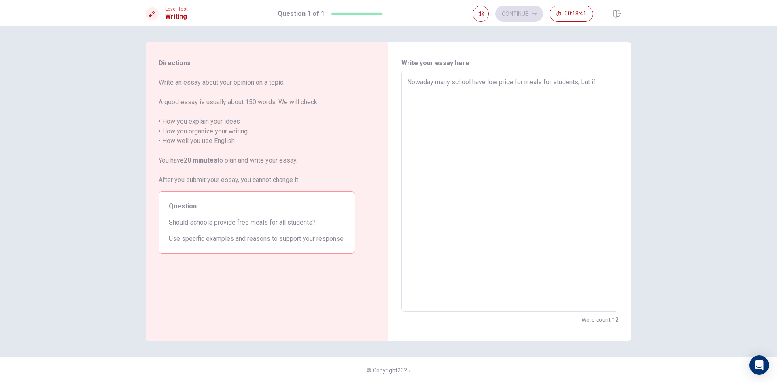
type textarea "x"
type textarea "Nowaday many school have low price for meals for students, but if"
type textarea "x"
type textarea "Nowaday many school have low price for meals for students, but if i"
type textarea "x"
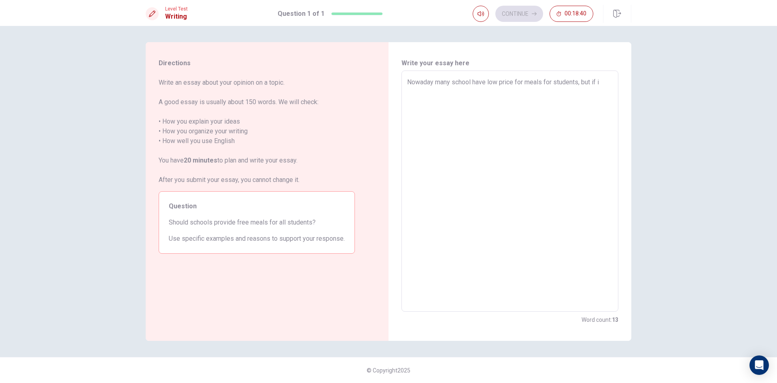
type textarea "Nowaday many school have low price for meals for students, but if it"
type textarea "x"
type textarea "Nowaday many school have low price for meals for students, but if it"
type textarea "x"
type textarea "Nowaday many school have low price for meals for students, but if it f"
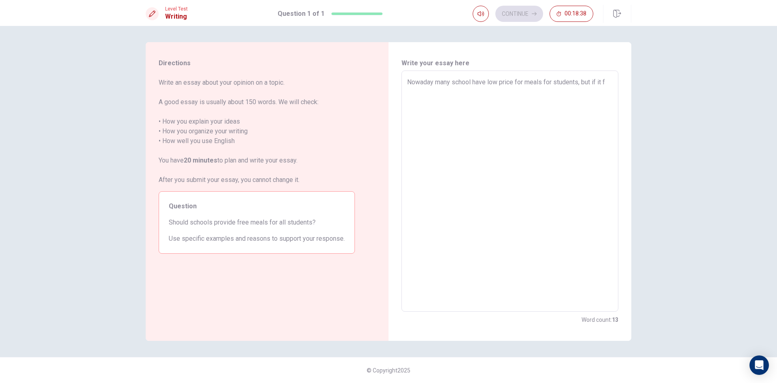
type textarea "x"
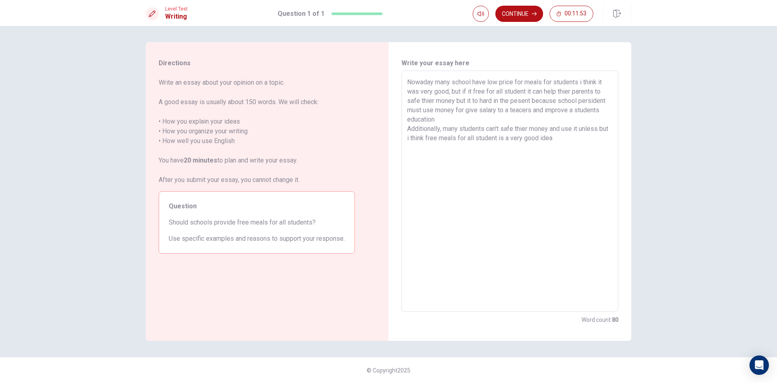
click at [605, 112] on textarea "Nowaday many school have low price for meals for students i think it was very g…" at bounding box center [510, 191] width 206 height 228
click at [608, 104] on textarea "Nowaday many school have low price for meals for students i think it was very g…" at bounding box center [510, 191] width 206 height 228
click at [555, 111] on textarea "Nowaday many school have low price for meals for students i think it was very g…" at bounding box center [510, 191] width 206 height 228
click at [492, 121] on textarea "Nowaday many school have low price for meals for students i think it was very g…" at bounding box center [510, 191] width 206 height 228
click at [413, 117] on textarea "Nowaday many school have low price for meals for students i think it was very g…" at bounding box center [510, 191] width 206 height 228
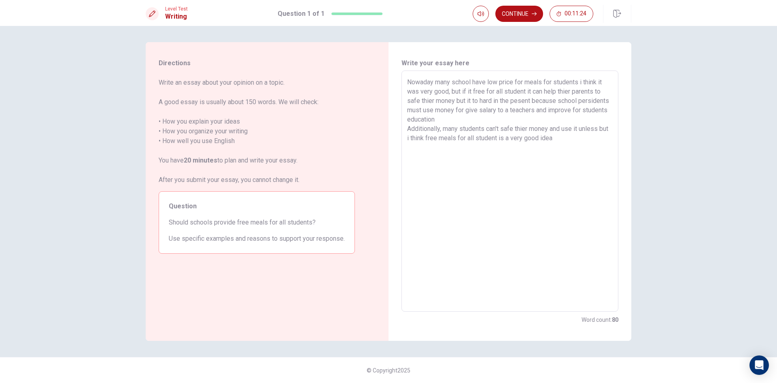
click at [491, 121] on textarea "Nowaday many school have low price for meals for students i think it was very g…" at bounding box center [510, 191] width 206 height 228
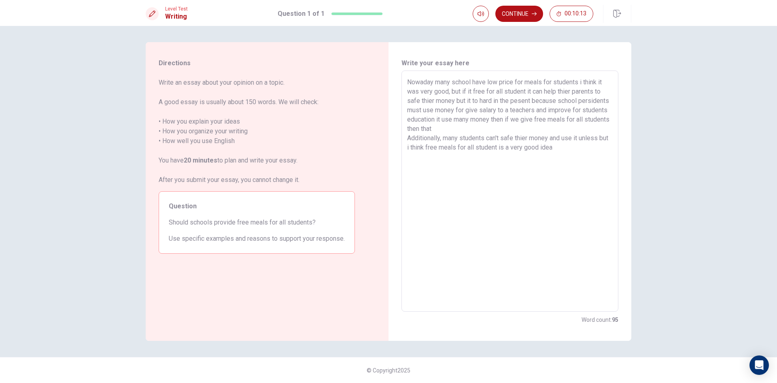
click at [560, 118] on textarea "Nowaday many school have low price for meals for students i think it was very g…" at bounding box center [510, 191] width 206 height 228
click at [557, 119] on textarea "Nowaday many school have low price for meals for students i think it was very g…" at bounding box center [510, 191] width 206 height 228
click at [547, 129] on textarea "Nowaday many school have low price for meals for students i think it was very g…" at bounding box center [510, 191] width 206 height 228
click at [580, 158] on textarea "Nowaday many school have low price for meals for students i think it was very g…" at bounding box center [510, 191] width 206 height 228
drag, startPoint x: 574, startPoint y: 156, endPoint x: 405, endPoint y: 171, distance: 169.1
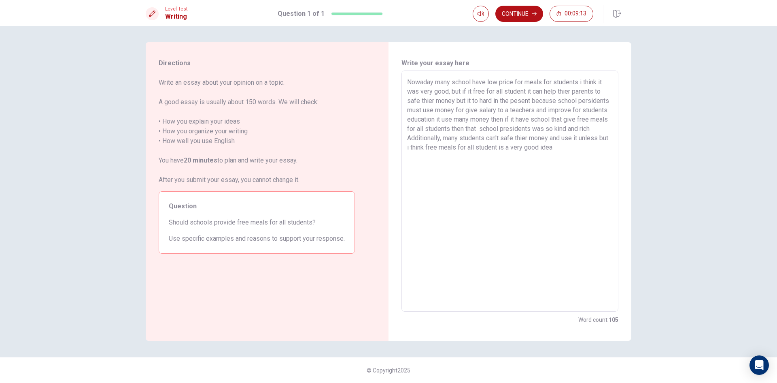
click at [405, 171] on div "Nowaday many school have low price for meals for students i think it was very g…" at bounding box center [510, 190] width 217 height 241
drag, startPoint x: 601, startPoint y: 146, endPoint x: 395, endPoint y: 146, distance: 205.7
click at [396, 146] on div "Write your essay here Nowaday many school have low price for meals for students…" at bounding box center [510, 191] width 243 height 298
click at [531, 149] on textarea "Nowaday many school have low price for meals for students i think it was very g…" at bounding box center [510, 191] width 206 height 228
click at [501, 158] on textarea "Nowaday many school have low price for meals for students i think it was very g…" at bounding box center [510, 191] width 206 height 228
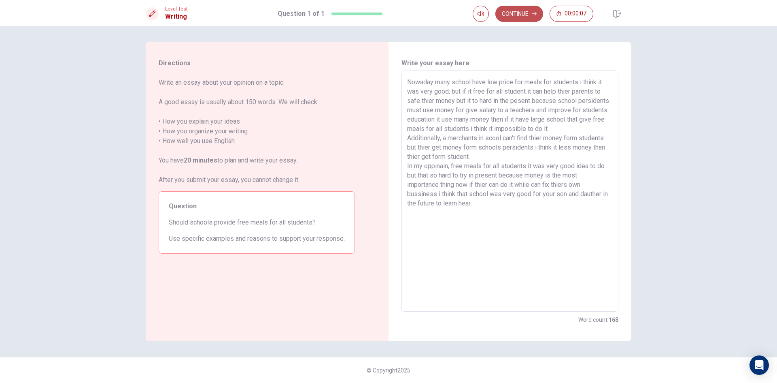
click at [519, 16] on button "Continue" at bounding box center [520, 14] width 48 height 16
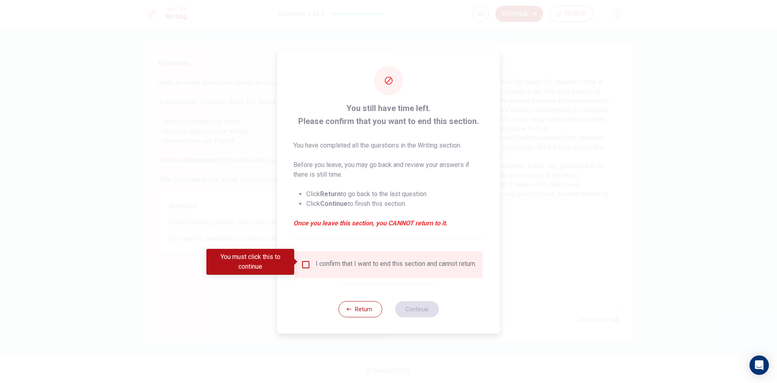
click at [306, 264] on input "You must click this to continue" at bounding box center [306, 265] width 10 height 10
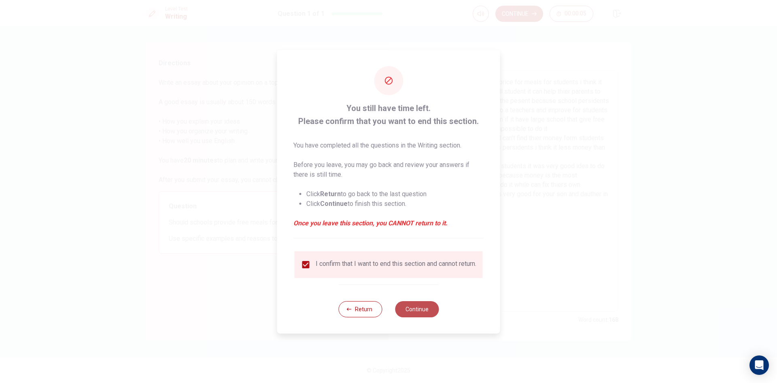
drag, startPoint x: 423, startPoint y: 313, endPoint x: 512, endPoint y: 236, distance: 117.8
click at [423, 313] on button "Continue" at bounding box center [417, 309] width 44 height 16
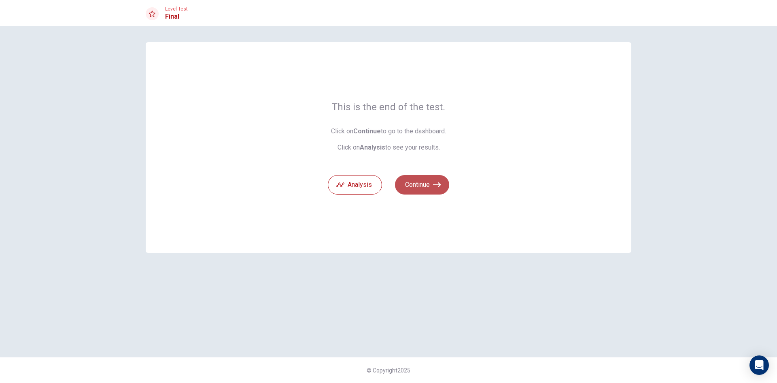
click at [437, 190] on button "Continue" at bounding box center [422, 184] width 54 height 19
